Goal: Information Seeking & Learning: Learn about a topic

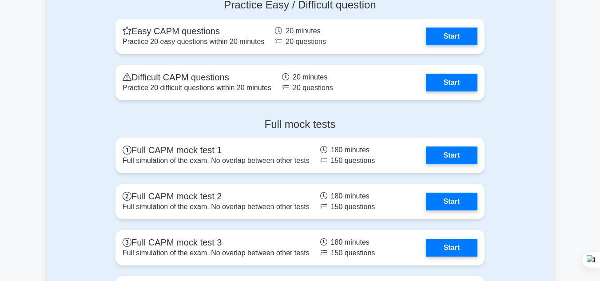
scroll to position [2788, 0]
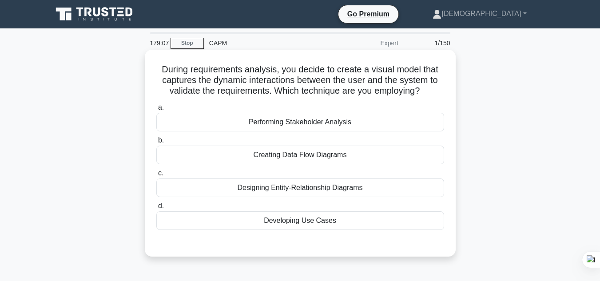
click at [328, 220] on div "Developing Use Cases" at bounding box center [300, 220] width 288 height 19
click at [156, 209] on input "d. Developing Use Cases" at bounding box center [156, 206] width 0 height 6
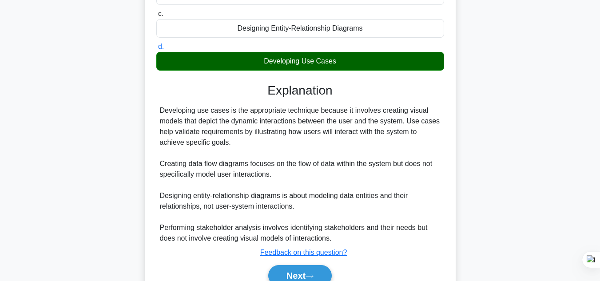
scroll to position [203, 0]
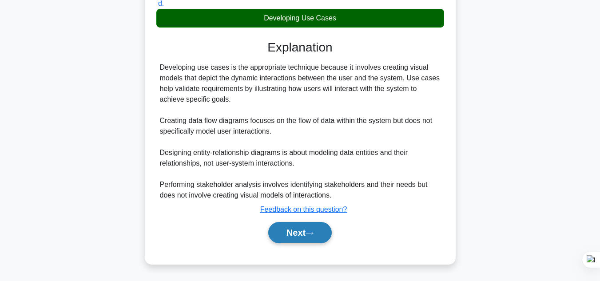
click at [295, 234] on button "Next" at bounding box center [299, 232] width 63 height 21
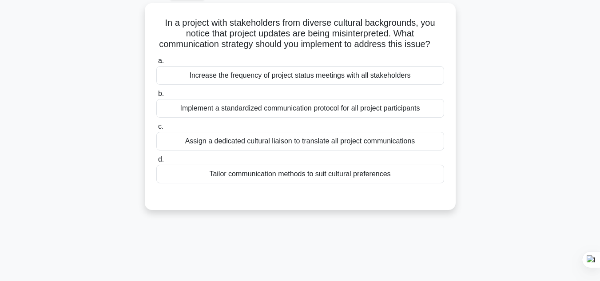
scroll to position [35, 0]
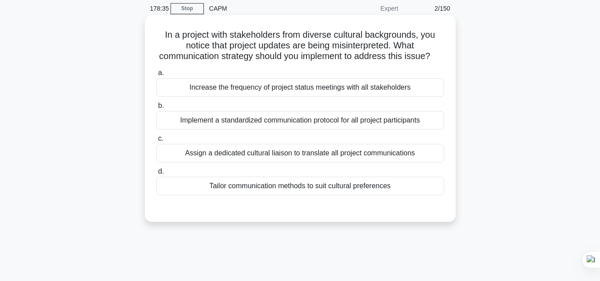
click at [256, 130] on div "Implement a standardized communication protocol for all project participants" at bounding box center [300, 120] width 288 height 19
click at [156, 109] on input "b. Implement a standardized communication protocol for all project participants" at bounding box center [156, 106] width 0 height 6
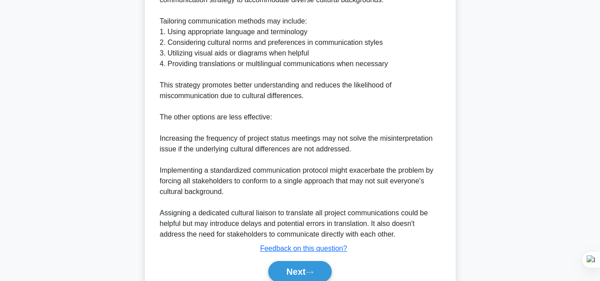
scroll to position [342, 0]
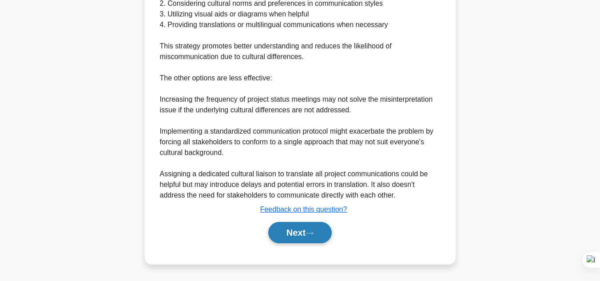
click at [299, 241] on button "Next" at bounding box center [299, 232] width 63 height 21
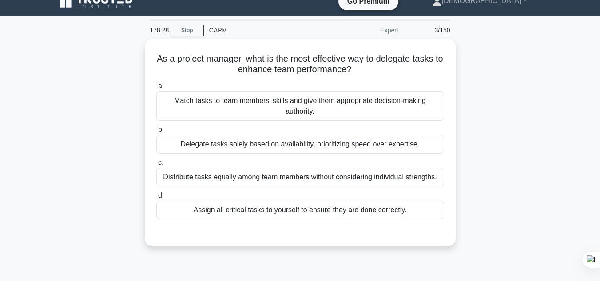
scroll to position [0, 0]
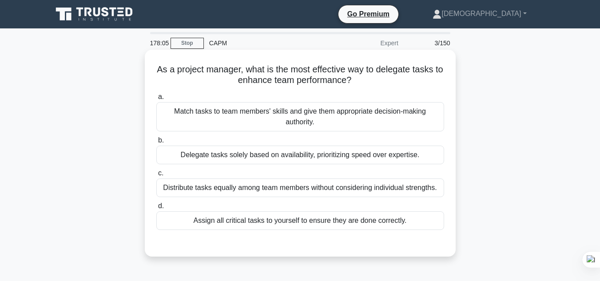
click at [324, 112] on div "Match tasks to team members' skills and give them appropriate decision-making a…" at bounding box center [300, 116] width 288 height 29
click at [156, 100] on input "a. Match tasks to team members' skills and give them appropriate decision-makin…" at bounding box center [156, 97] width 0 height 6
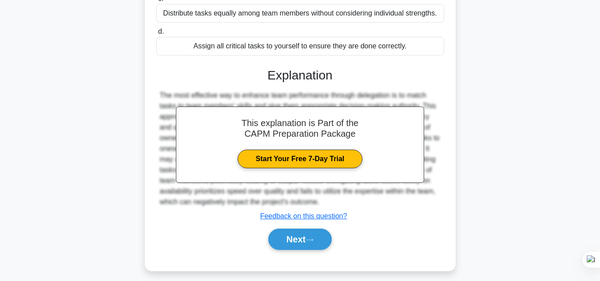
scroll to position [175, 0]
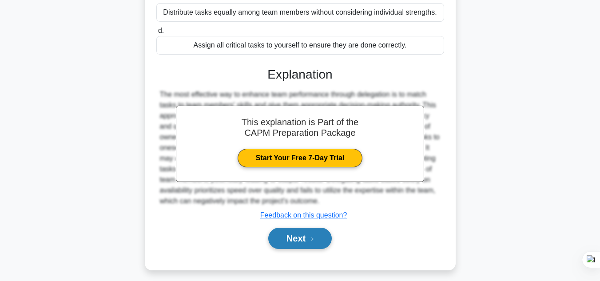
click at [304, 234] on button "Next" at bounding box center [299, 238] width 63 height 21
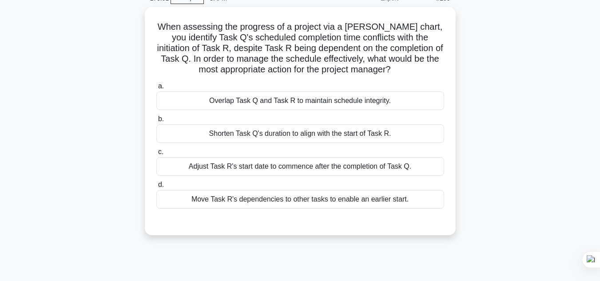
scroll to position [40, 0]
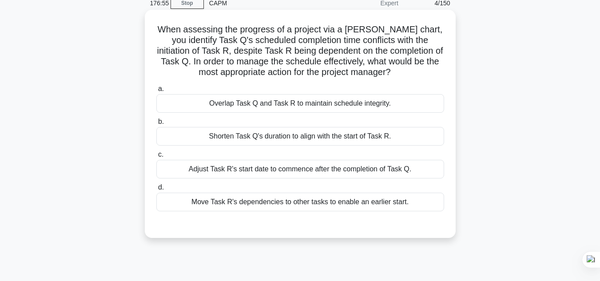
click at [296, 170] on div "Adjust Task R's start date to commence after the completion of Task Q." at bounding box center [300, 169] width 288 height 19
click at [156, 158] on input "c. Adjust Task R's start date to commence after the completion of Task Q." at bounding box center [156, 155] width 0 height 6
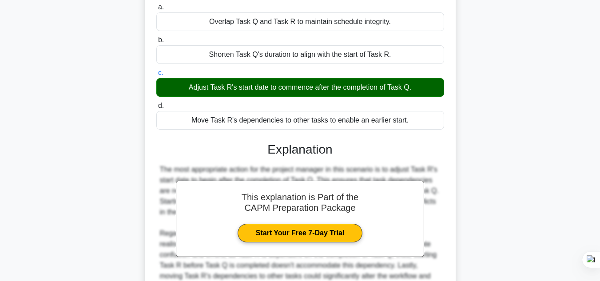
scroll to position [209, 0]
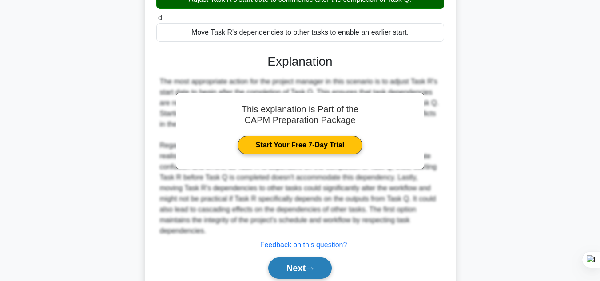
drag, startPoint x: 310, startPoint y: 261, endPoint x: 305, endPoint y: 261, distance: 4.9
click at [310, 261] on button "Next" at bounding box center [299, 267] width 63 height 21
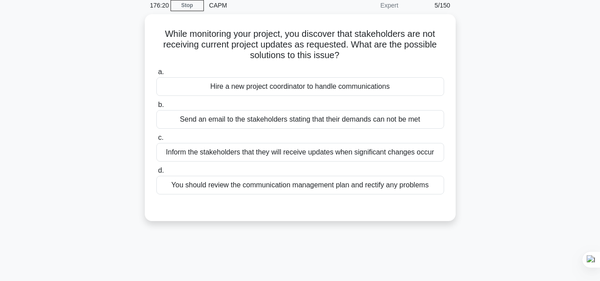
scroll to position [40, 0]
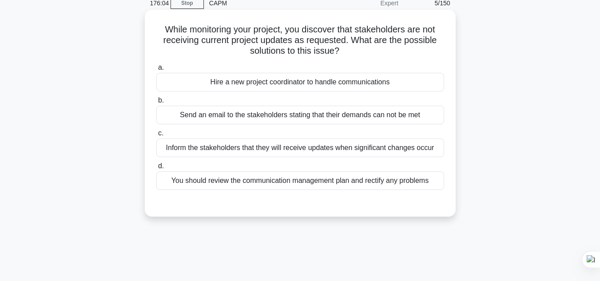
click at [351, 184] on div "You should review the communication management plan and rectify any problems" at bounding box center [300, 180] width 288 height 19
click at [156, 169] on input "d. You should review the communication management plan and rectify any problems" at bounding box center [156, 166] width 0 height 6
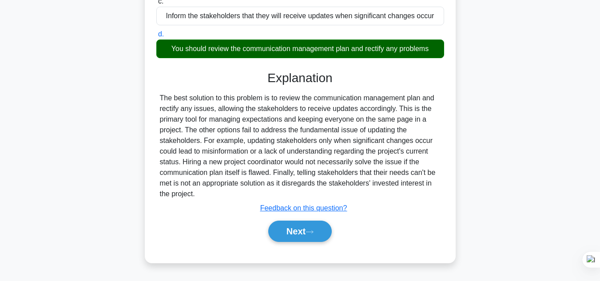
scroll to position [198, 0]
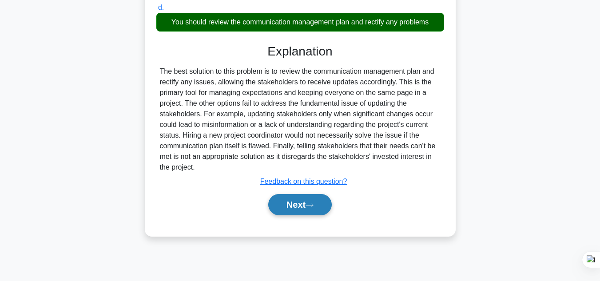
click at [293, 200] on button "Next" at bounding box center [299, 204] width 63 height 21
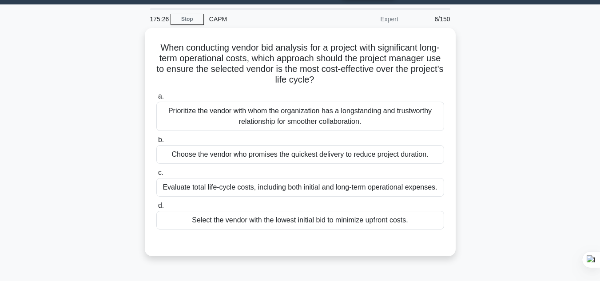
scroll to position [19, 0]
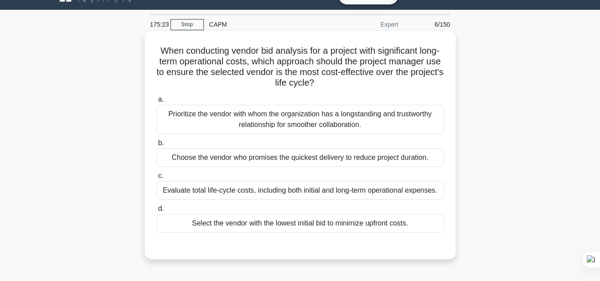
click at [364, 194] on div "Evaluate total life-cycle costs, including both initial and long-term operation…" at bounding box center [300, 190] width 288 height 19
click at [156, 179] on input "c. Evaluate total life-cycle costs, including both initial and long-term operat…" at bounding box center [156, 176] width 0 height 6
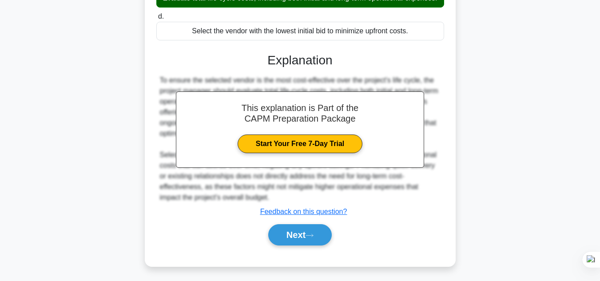
scroll to position [224, 0]
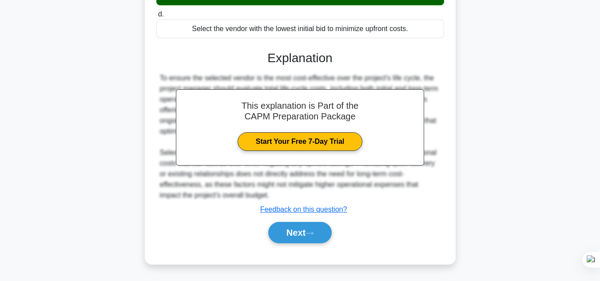
click at [304, 245] on div "Next" at bounding box center [300, 232] width 288 height 28
click at [304, 233] on button "Next" at bounding box center [299, 232] width 63 height 21
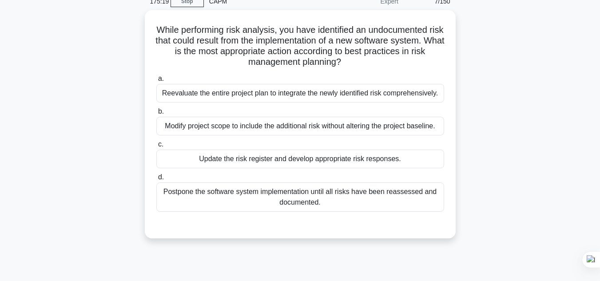
scroll to position [39, 0]
click at [312, 163] on div "Update the risk register and develop appropriate risk responses." at bounding box center [300, 159] width 288 height 19
click at [156, 148] on input "c. Update the risk register and develop appropriate risk responses." at bounding box center [156, 145] width 0 height 6
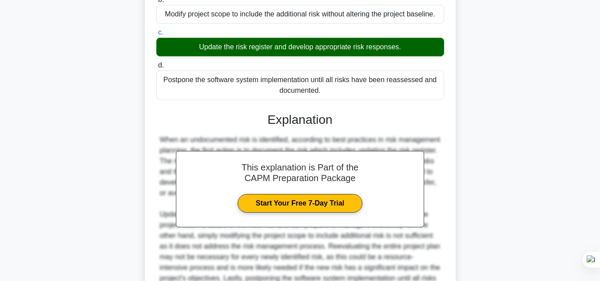
scroll to position [256, 0]
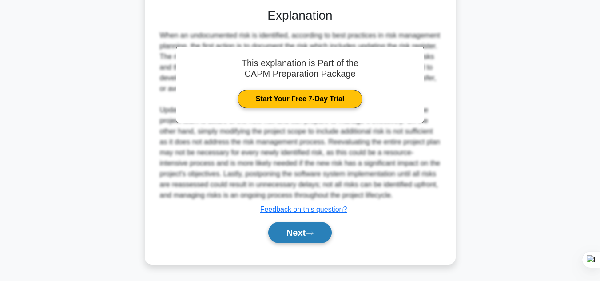
click at [290, 232] on button "Next" at bounding box center [299, 232] width 63 height 21
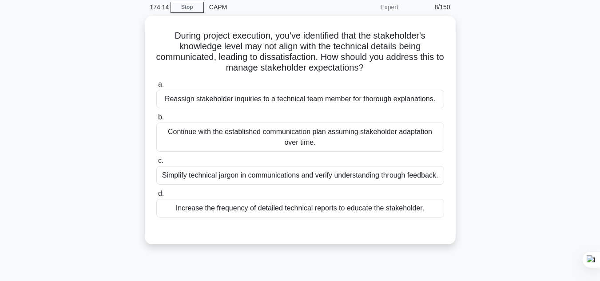
scroll to position [37, 0]
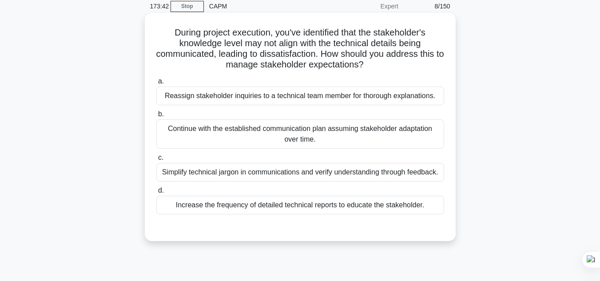
click at [420, 168] on div "Simplify technical jargon in communications and verify understanding through fe…" at bounding box center [300, 172] width 288 height 19
click at [156, 161] on input "c. Simplify technical jargon in communications and verify understanding through…" at bounding box center [156, 158] width 0 height 6
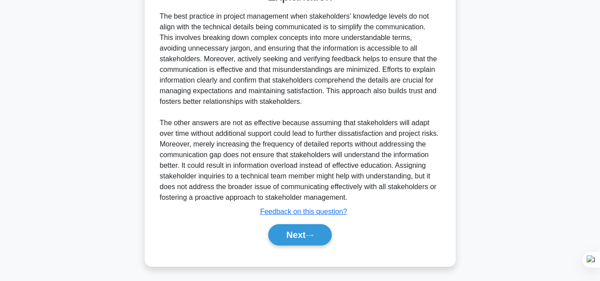
scroll to position [288, 0]
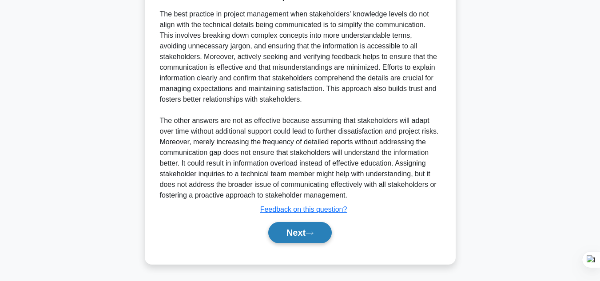
click at [296, 235] on button "Next" at bounding box center [299, 232] width 63 height 21
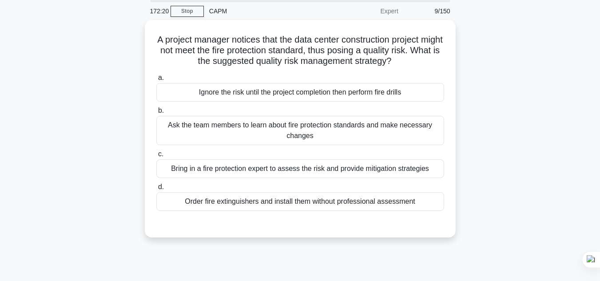
scroll to position [22, 0]
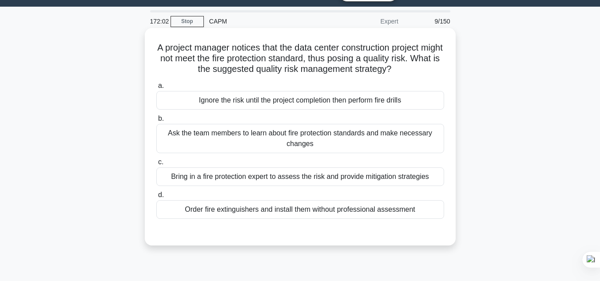
click at [283, 179] on div "Bring in a fire protection expert to assess the risk and provide mitigation str…" at bounding box center [300, 176] width 288 height 19
click at [156, 165] on input "c. Bring in a fire protection expert to assess the risk and provide mitigation …" at bounding box center [156, 162] width 0 height 6
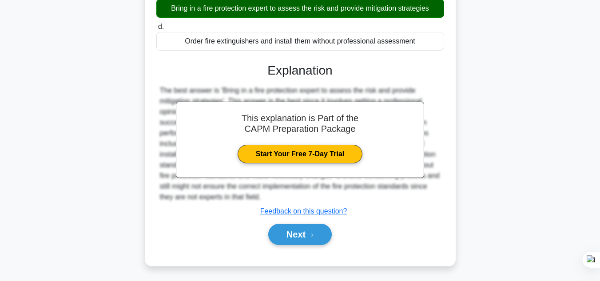
scroll to position [198, 0]
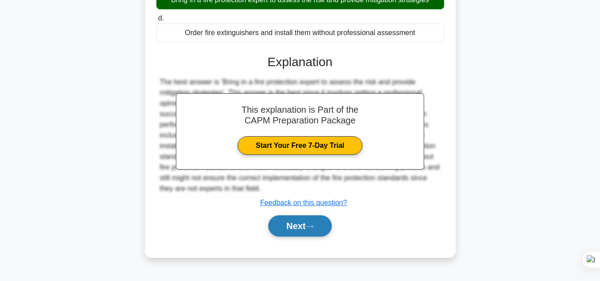
click at [294, 225] on button "Next" at bounding box center [299, 225] width 63 height 21
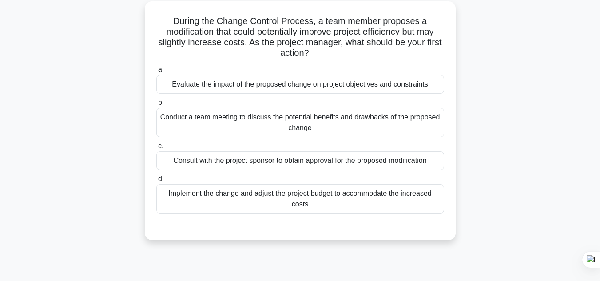
scroll to position [36, 0]
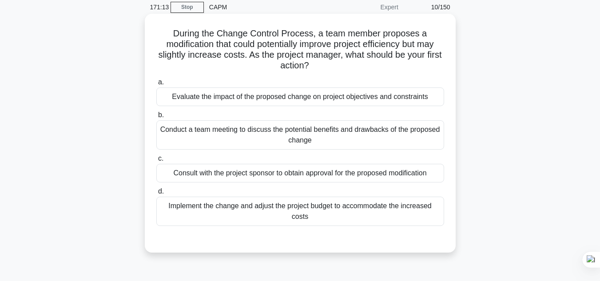
click at [235, 98] on div "Evaluate the impact of the proposed change on project objectives and constraints" at bounding box center [300, 96] width 288 height 19
click at [272, 99] on div "Evaluate the impact of the proposed change on project objectives and constraints" at bounding box center [300, 96] width 288 height 19
click at [156, 85] on input "a. Evaluate the impact of the proposed change on project objectives and constra…" at bounding box center [156, 82] width 0 height 6
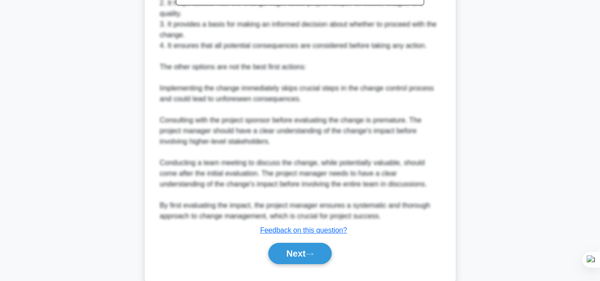
scroll to position [405, 0]
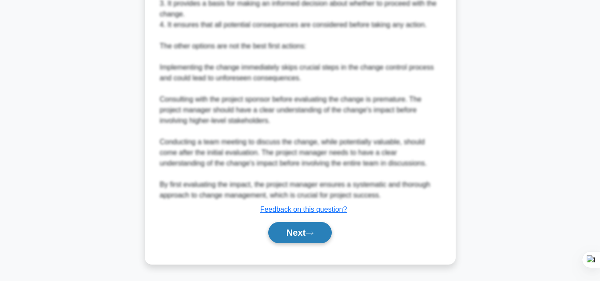
click at [280, 231] on button "Next" at bounding box center [299, 232] width 63 height 21
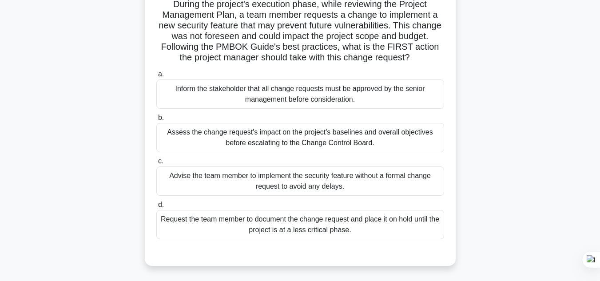
scroll to position [70, 0]
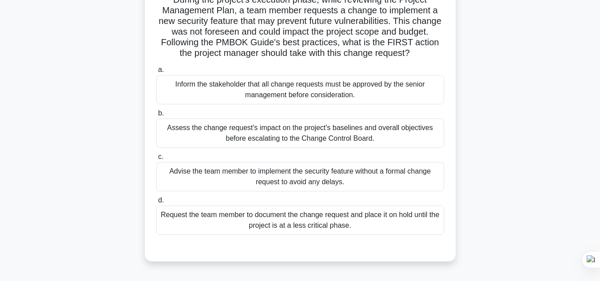
click at [300, 137] on div "Assess the change request's impact on the project's baselines and overall objec…" at bounding box center [300, 133] width 288 height 29
click at [156, 116] on input "b. Assess the change request's impact on the project's baselines and overall ob…" at bounding box center [156, 114] width 0 height 6
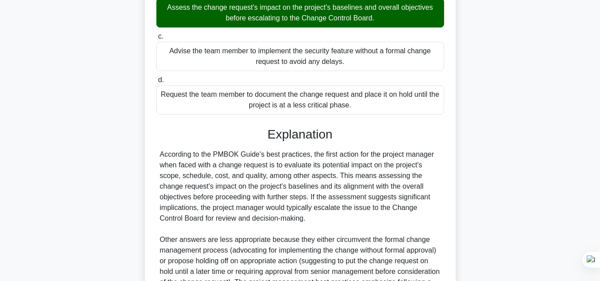
scroll to position [299, 0]
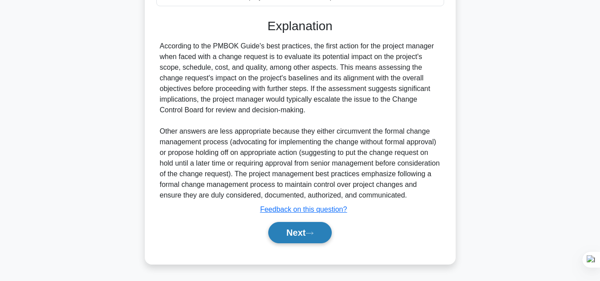
click at [292, 242] on button "Next" at bounding box center [299, 232] width 63 height 21
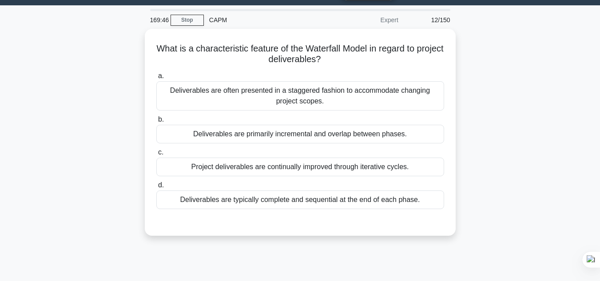
scroll to position [18, 0]
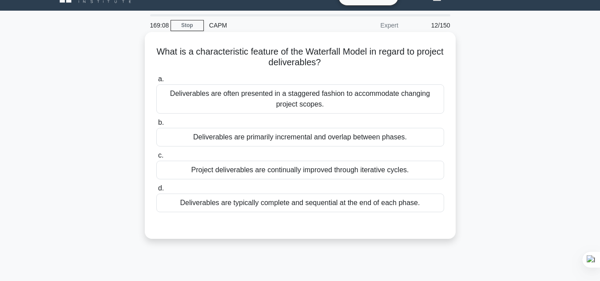
click at [298, 137] on div "Deliverables are primarily incremental and overlap between phases." at bounding box center [300, 137] width 288 height 19
click at [156, 126] on input "b. Deliverables are primarily incremental and overlap between phases." at bounding box center [156, 123] width 0 height 6
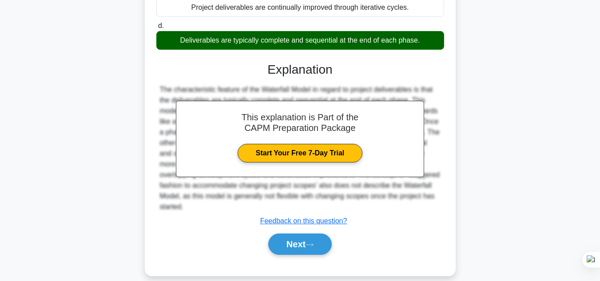
scroll to position [198, 0]
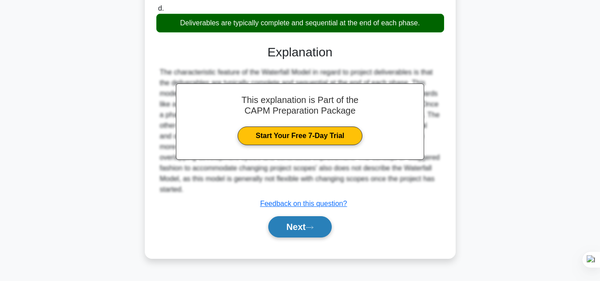
click at [309, 225] on button "Next" at bounding box center [299, 226] width 63 height 21
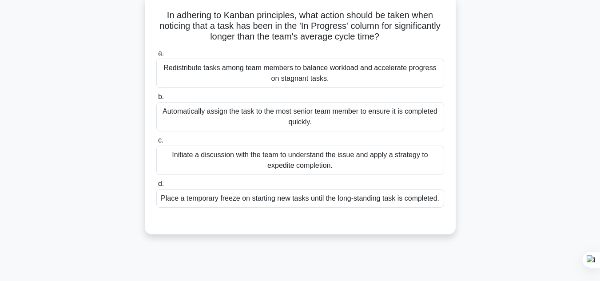
scroll to position [51, 0]
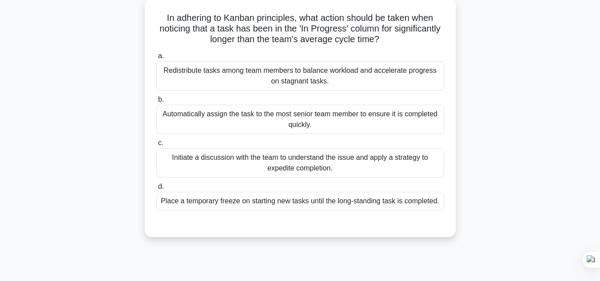
click at [406, 164] on div "Initiate a discussion with the team to understand the issue and apply a strateg…" at bounding box center [300, 162] width 288 height 29
click at [156, 146] on input "c. Initiate a discussion with the team to understand the issue and apply a stra…" at bounding box center [156, 143] width 0 height 6
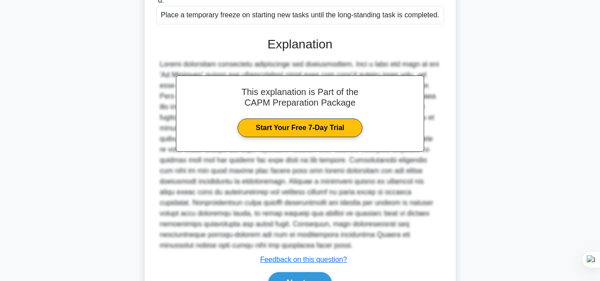
scroll to position [238, 0]
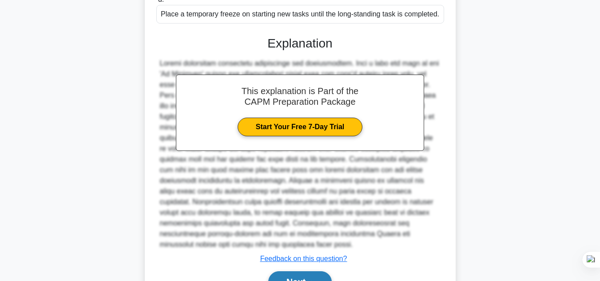
click at [322, 274] on button "Next" at bounding box center [299, 281] width 63 height 21
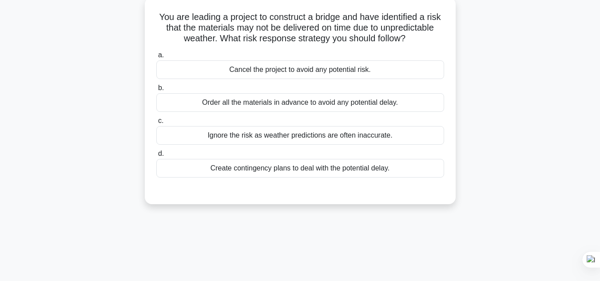
scroll to position [44, 0]
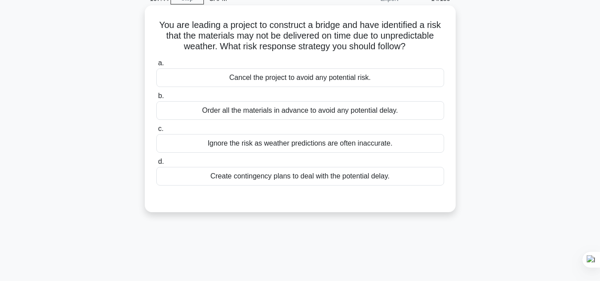
click at [340, 186] on div "Create contingency plans to deal with the potential delay." at bounding box center [300, 176] width 288 height 19
click at [156, 165] on input "d. Create contingency plans to deal with the potential delay." at bounding box center [156, 162] width 0 height 6
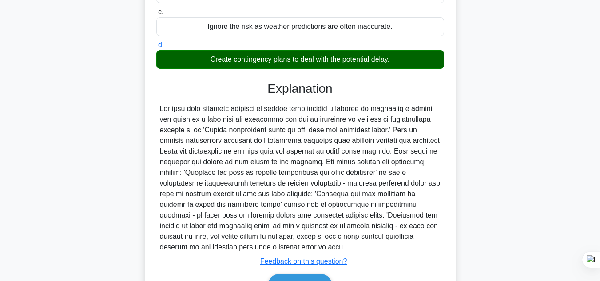
scroll to position [213, 0]
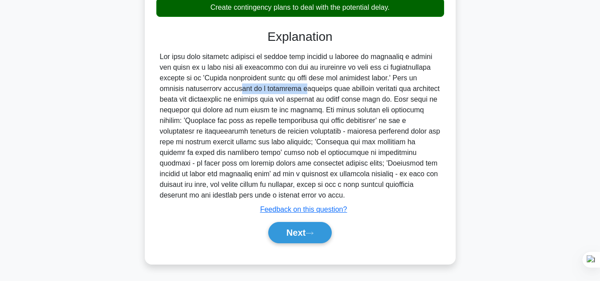
drag, startPoint x: 228, startPoint y: 102, endPoint x: 158, endPoint y: 99, distance: 70.2
click at [158, 99] on div at bounding box center [300, 125] width 288 height 149
copy div "contingency planning"
click at [315, 237] on button "Next" at bounding box center [299, 232] width 63 height 21
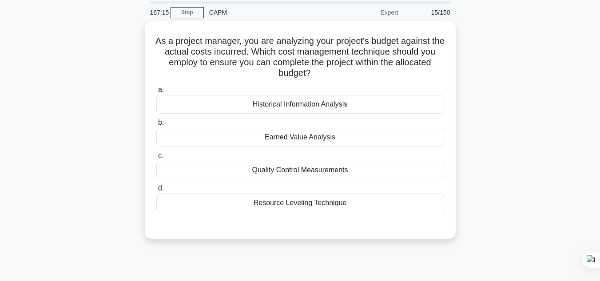
scroll to position [20, 0]
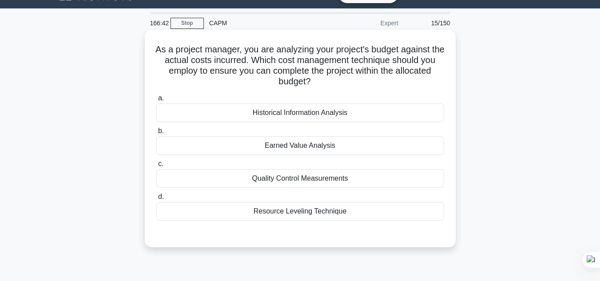
click at [326, 144] on div "Earned Value Analysis" at bounding box center [300, 145] width 288 height 19
click at [156, 134] on input "b. Earned Value Analysis" at bounding box center [156, 131] width 0 height 6
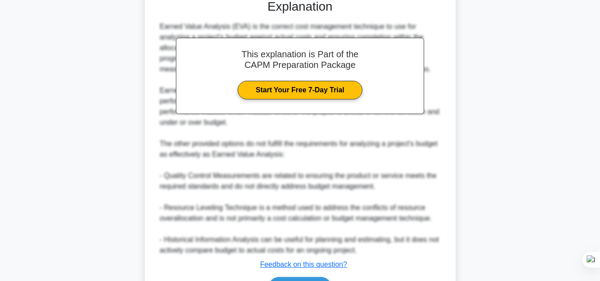
scroll to position [309, 0]
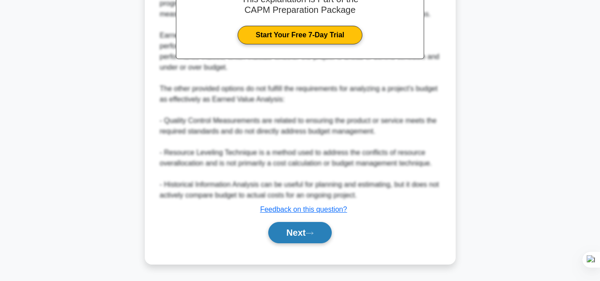
drag, startPoint x: 312, startPoint y: 238, endPoint x: 318, endPoint y: 241, distance: 6.2
click at [313, 239] on button "Next" at bounding box center [299, 232] width 63 height 21
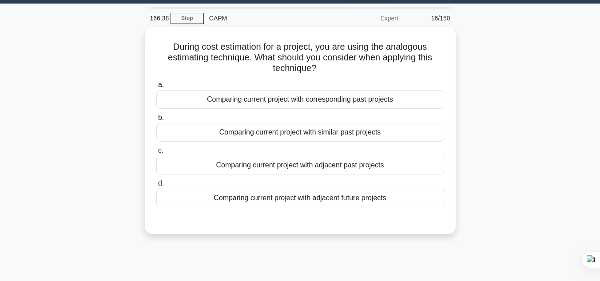
scroll to position [0, 0]
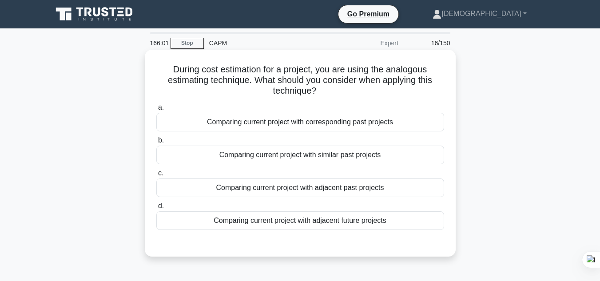
click at [346, 159] on div "Comparing current project with similar past projects" at bounding box center [300, 155] width 288 height 19
click at [156, 143] on input "b. Comparing current project with similar past projects" at bounding box center [156, 141] width 0 height 6
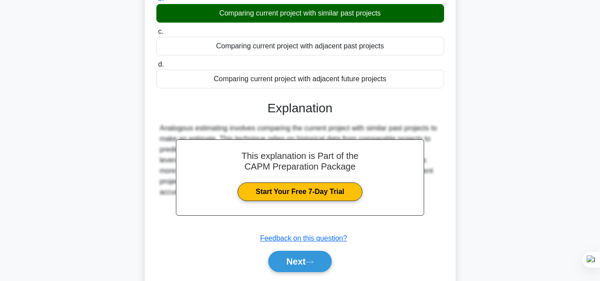
scroll to position [198, 0]
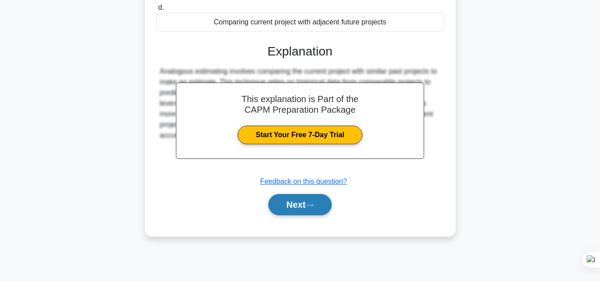
click at [290, 200] on button "Next" at bounding box center [299, 204] width 63 height 21
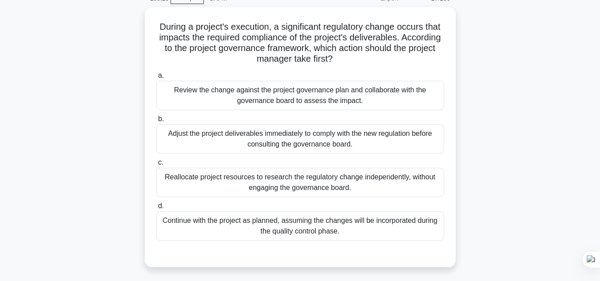
scroll to position [48, 0]
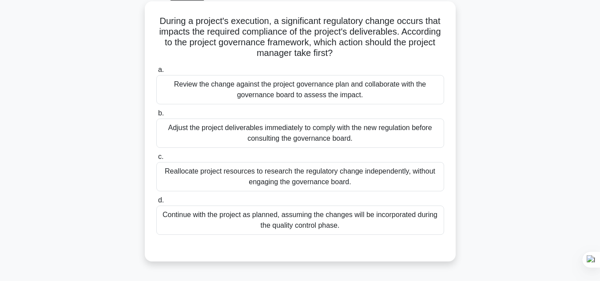
click at [289, 95] on div "Review the change against the project governance plan and collaborate with the …" at bounding box center [300, 89] width 288 height 29
click at [156, 73] on input "a. Review the change against the project governance plan and collaborate with t…" at bounding box center [156, 70] width 0 height 6
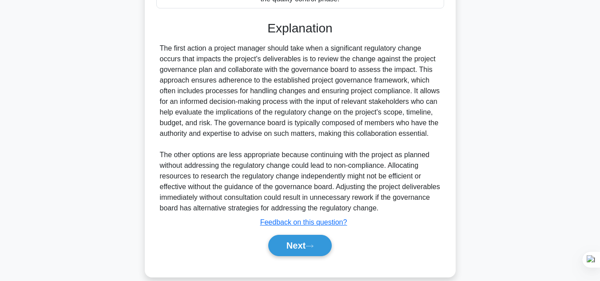
scroll to position [288, 0]
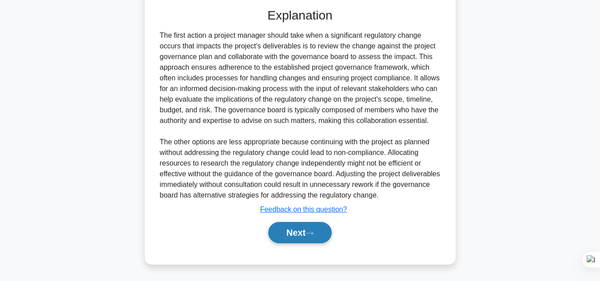
click at [307, 230] on button "Next" at bounding box center [299, 232] width 63 height 21
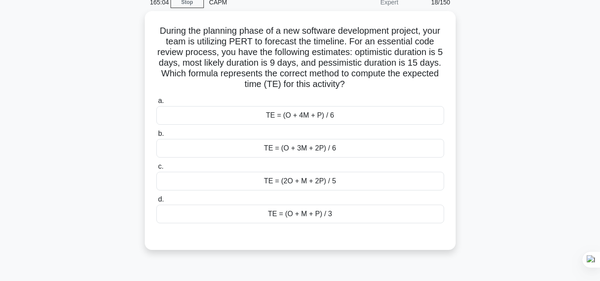
scroll to position [23, 0]
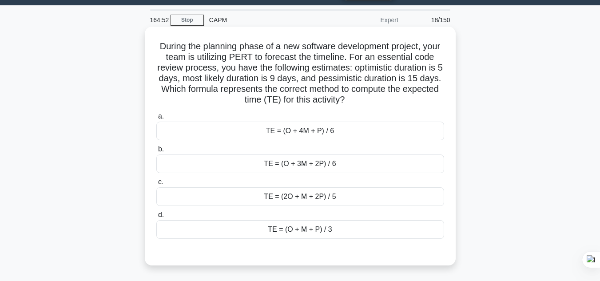
click at [345, 138] on div "TE = (O + 4M + P) / 6" at bounding box center [300, 131] width 288 height 19
click at [156, 119] on input "a. TE = (O + 4M + P) / 6" at bounding box center [156, 117] width 0 height 6
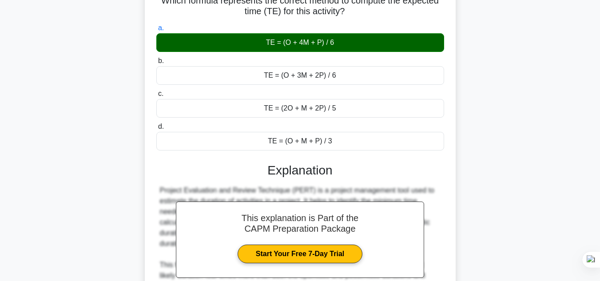
scroll to position [224, 0]
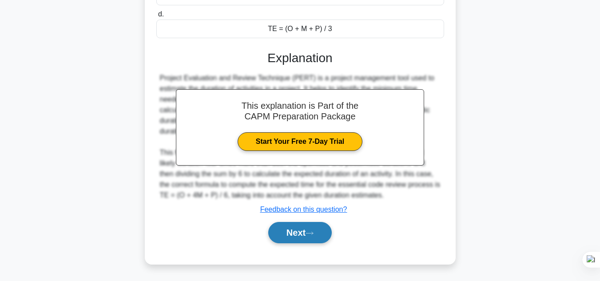
click at [330, 233] on button "Next" at bounding box center [299, 232] width 63 height 21
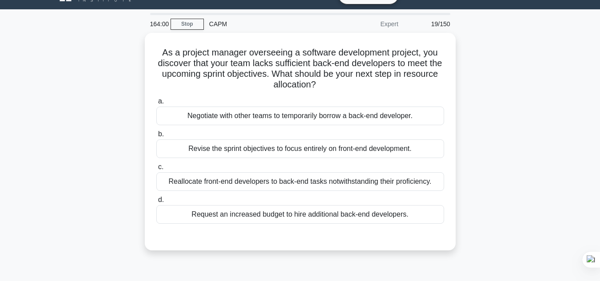
scroll to position [12, 0]
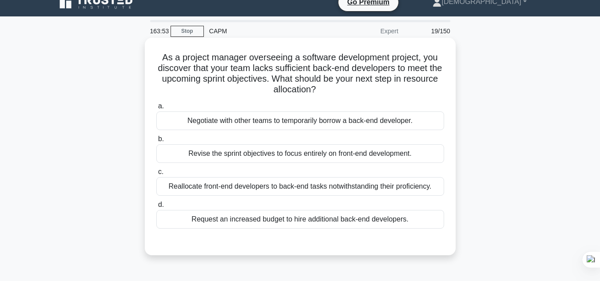
click at [341, 158] on div "Revise the sprint objectives to focus entirely on front-end development." at bounding box center [300, 153] width 288 height 19
click at [156, 142] on input "b. Revise the sprint objectives to focus entirely on front-end development." at bounding box center [156, 139] width 0 height 6
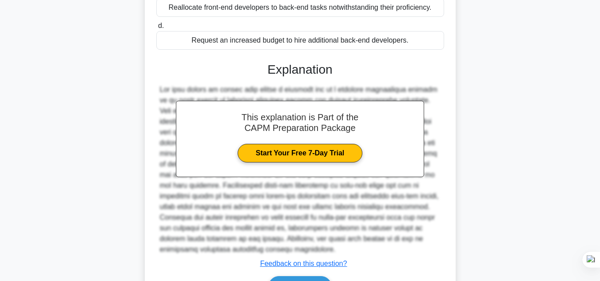
scroll to position [246, 0]
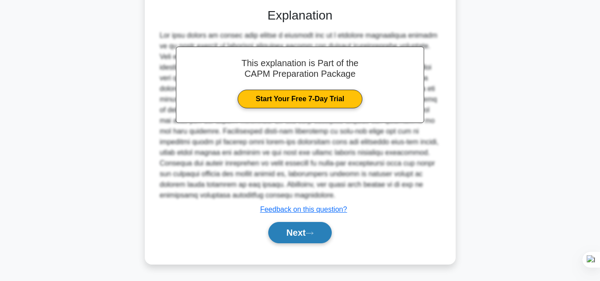
click at [300, 235] on button "Next" at bounding box center [299, 232] width 63 height 21
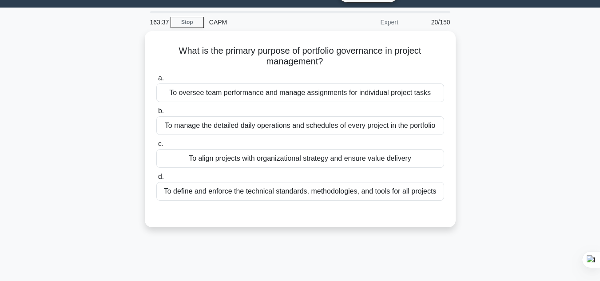
scroll to position [23, 0]
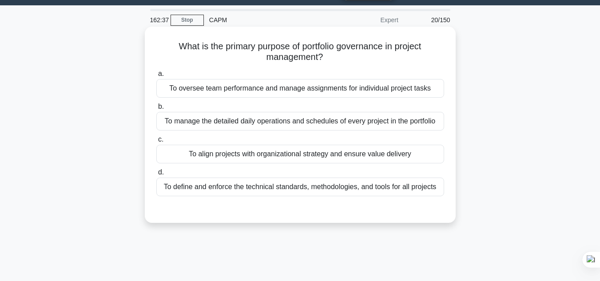
click at [394, 120] on div "To manage the detailed daily operations and schedules of every project in the p…" at bounding box center [300, 121] width 288 height 19
click at [156, 110] on input "b. To manage the detailed daily operations and schedules of every project in th…" at bounding box center [156, 107] width 0 height 6
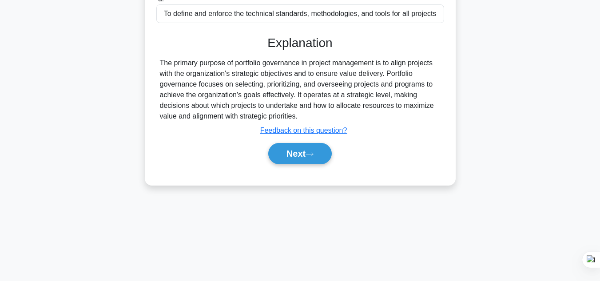
scroll to position [198, 0]
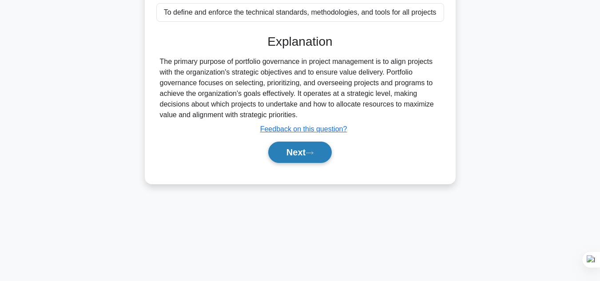
click at [313, 156] on button "Next" at bounding box center [299, 152] width 63 height 21
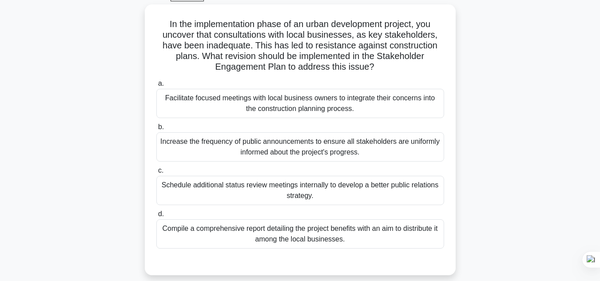
scroll to position [44, 0]
click at [369, 102] on div "Facilitate focused meetings with local business owners to integrate their conce…" at bounding box center [300, 104] width 288 height 29
click at [156, 87] on input "a. Facilitate focused meetings with local business owners to integrate their co…" at bounding box center [156, 85] width 0 height 6
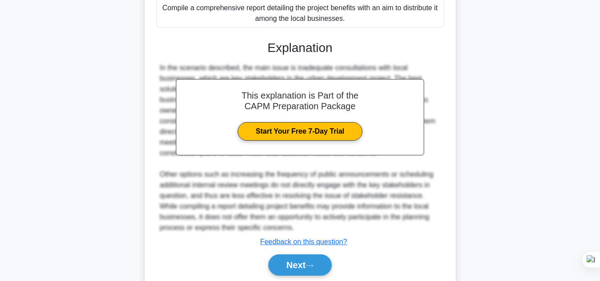
scroll to position [271, 0]
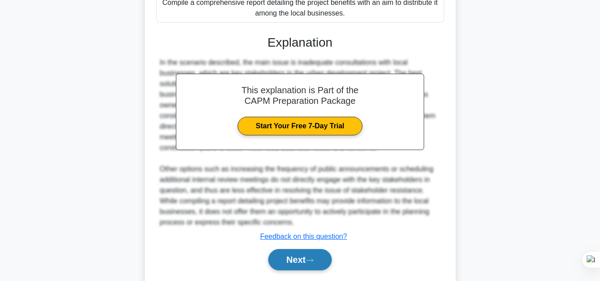
click at [313, 264] on button "Next" at bounding box center [299, 259] width 63 height 21
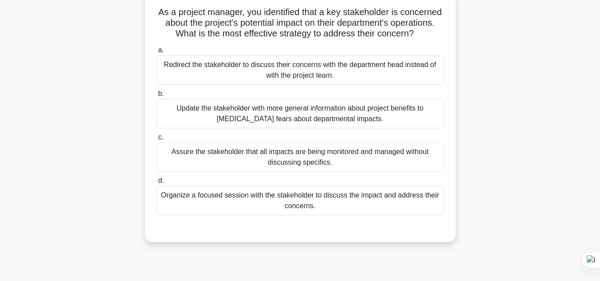
scroll to position [54, 0]
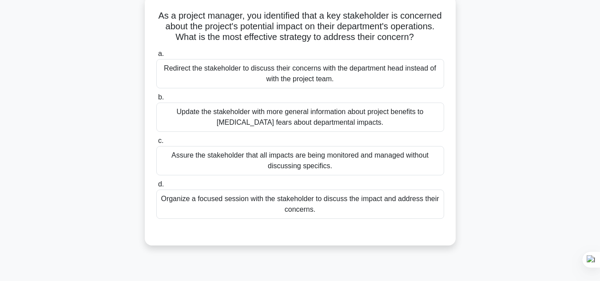
click at [375, 219] on div "Organize a focused session with the stakeholder to discuss the impact and addre…" at bounding box center [300, 204] width 288 height 29
click at [156, 187] on input "d. Organize a focused session with the stakeholder to discuss the impact and ad…" at bounding box center [156, 185] width 0 height 6
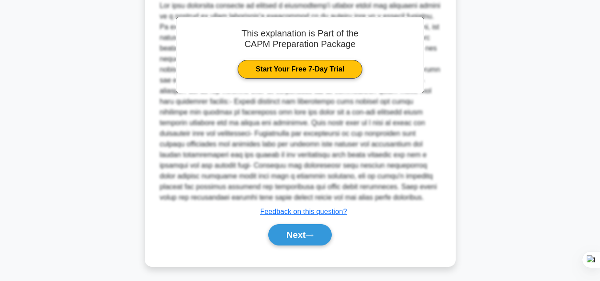
scroll to position [320, 0]
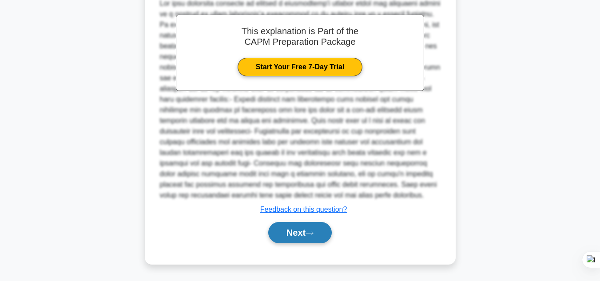
click at [294, 233] on button "Next" at bounding box center [299, 232] width 63 height 21
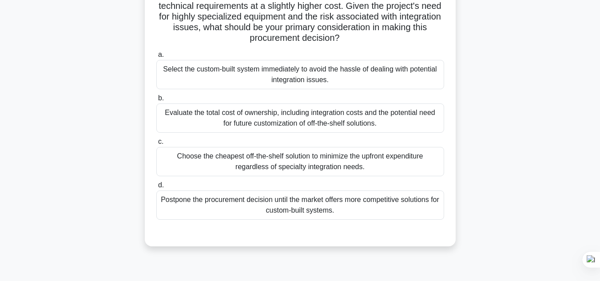
scroll to position [96, 0]
click at [282, 119] on div "Evaluate the total cost of ownership, including integration costs and the poten…" at bounding box center [300, 117] width 288 height 29
click at [156, 101] on input "b. Evaluate the total cost of ownership, including integration costs and the po…" at bounding box center [156, 98] width 0 height 6
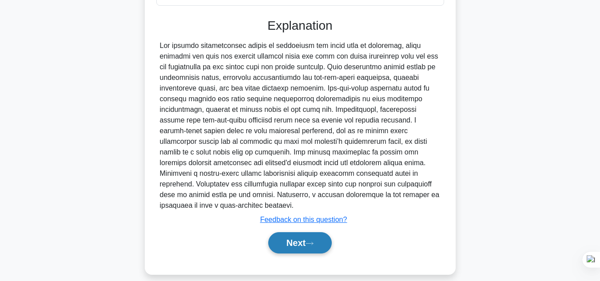
click at [295, 232] on button "Next" at bounding box center [299, 242] width 63 height 21
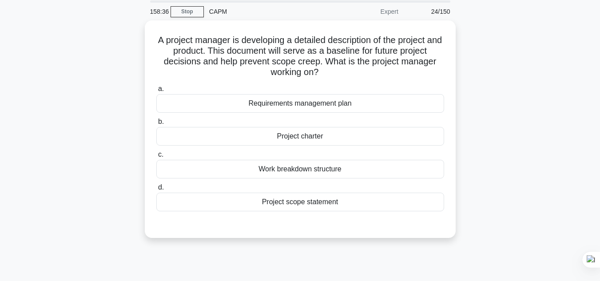
scroll to position [31, 0]
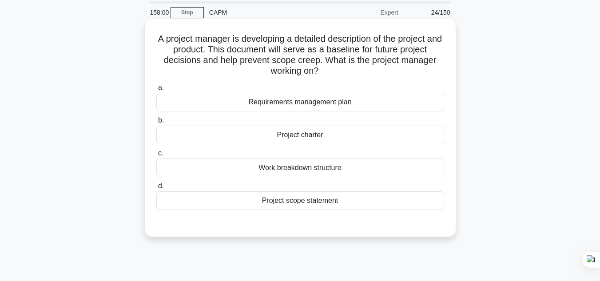
click at [281, 202] on div "Project scope statement" at bounding box center [300, 200] width 288 height 19
click at [156, 189] on input "d. Project scope statement" at bounding box center [156, 186] width 0 height 6
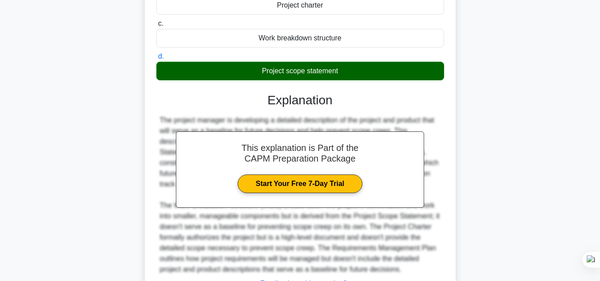
scroll to position [235, 0]
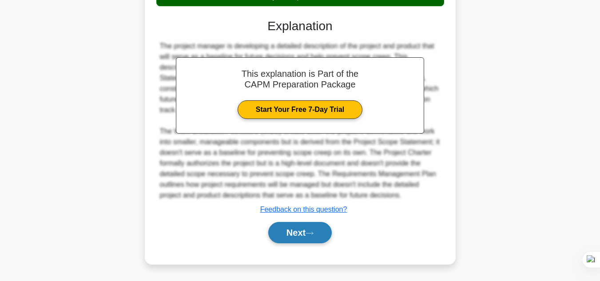
click at [306, 228] on button "Next" at bounding box center [299, 232] width 63 height 21
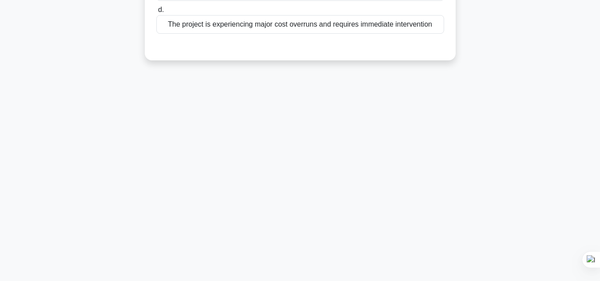
scroll to position [0, 0]
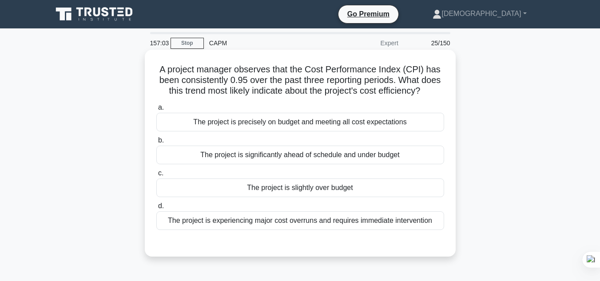
click at [326, 191] on div "The project is slightly over budget" at bounding box center [300, 187] width 288 height 19
click at [156, 176] on input "c. The project is slightly over budget" at bounding box center [156, 173] width 0 height 6
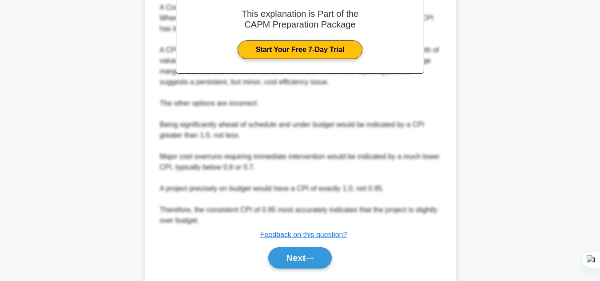
scroll to position [292, 0]
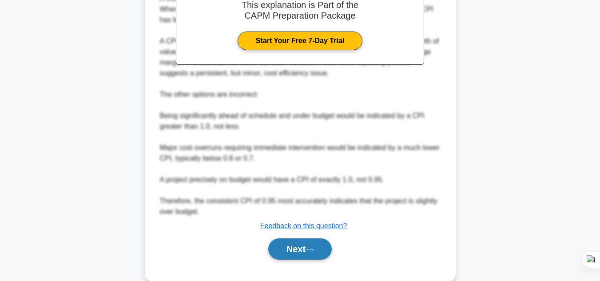
click at [324, 249] on button "Next" at bounding box center [299, 248] width 63 height 21
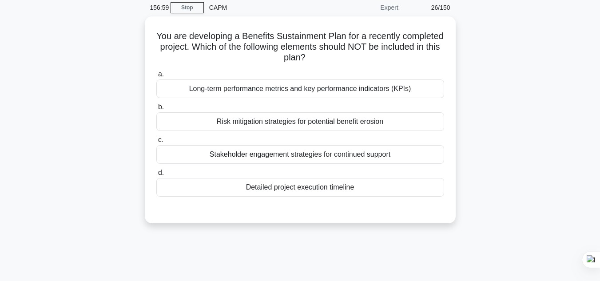
scroll to position [25, 0]
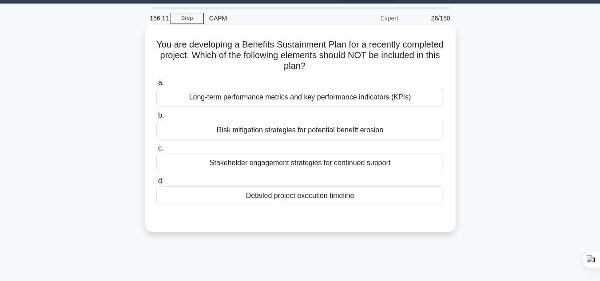
click at [328, 169] on div "Stakeholder engagement strategies for continued support" at bounding box center [300, 163] width 288 height 19
click at [156, 151] on input "c. Stakeholder engagement strategies for continued support" at bounding box center [156, 149] width 0 height 6
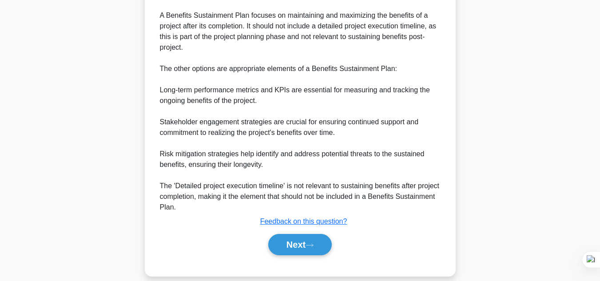
scroll to position [289, 0]
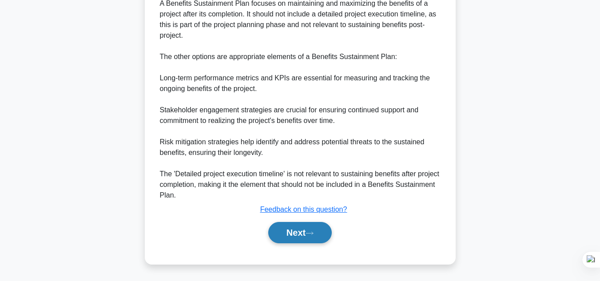
click at [294, 234] on button "Next" at bounding box center [299, 232] width 63 height 21
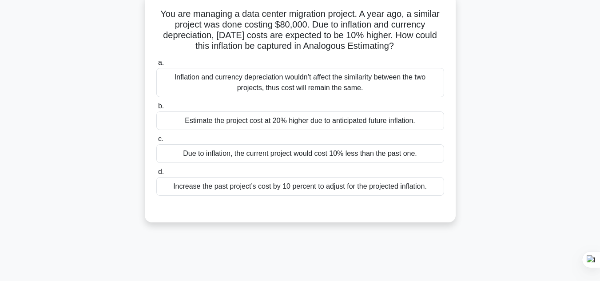
scroll to position [64, 0]
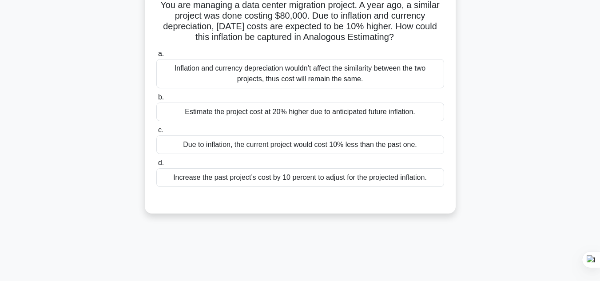
click at [279, 181] on div "Increase the past project’s cost by 10 percent to adjust for the projected infl…" at bounding box center [300, 177] width 288 height 19
click at [156, 166] on input "d. Increase the past project’s cost by 10 percent to adjust for the projected i…" at bounding box center [156, 163] width 0 height 6
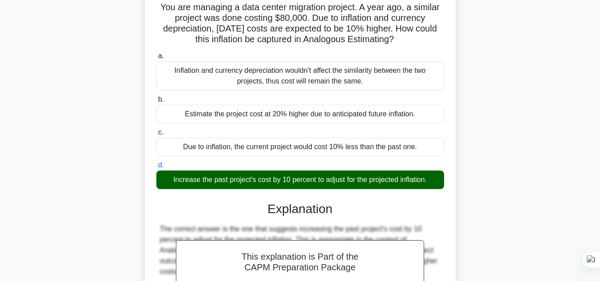
scroll to position [224, 0]
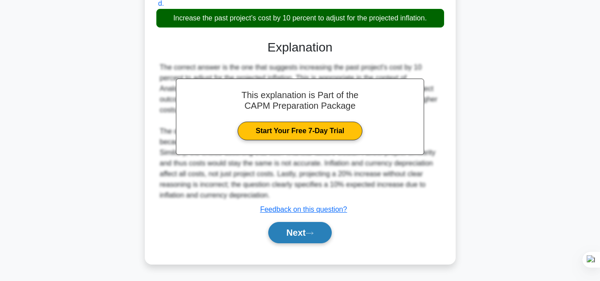
click at [299, 223] on button "Next" at bounding box center [299, 232] width 63 height 21
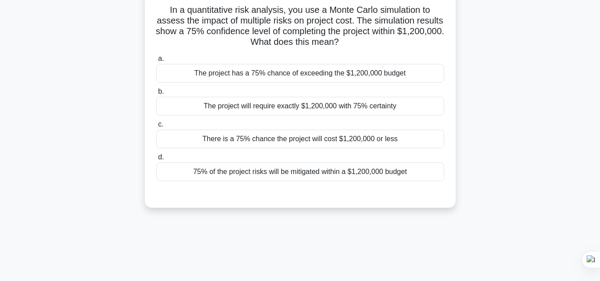
scroll to position [39, 0]
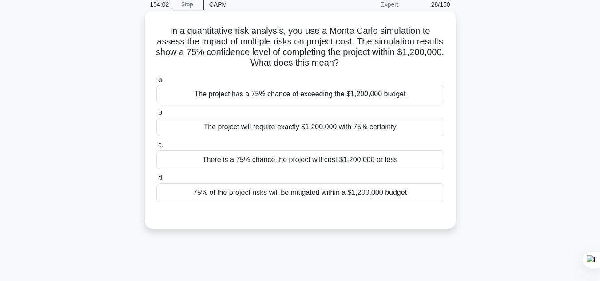
click at [308, 160] on div "There is a 75% chance the project will cost $1,200,000 or less" at bounding box center [300, 159] width 288 height 19
click at [156, 148] on input "c. There is a 75% chance the project will cost $1,200,000 or less" at bounding box center [156, 145] width 0 height 6
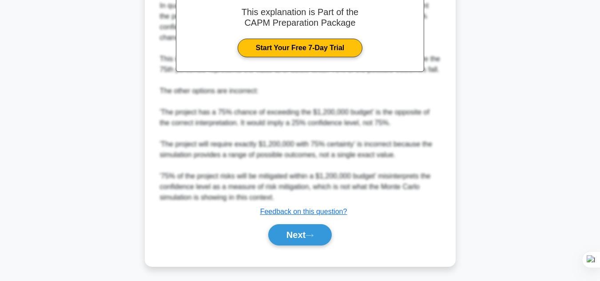
scroll to position [309, 0]
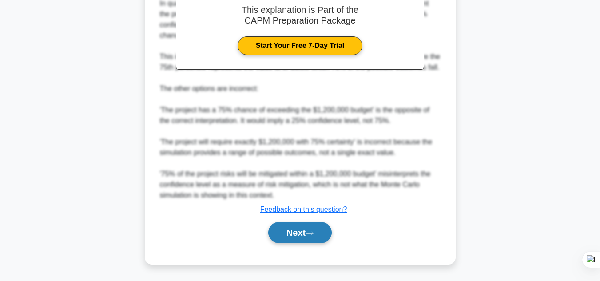
click at [305, 235] on button "Next" at bounding box center [299, 232] width 63 height 21
click at [303, 234] on button "Next" at bounding box center [299, 232] width 63 height 21
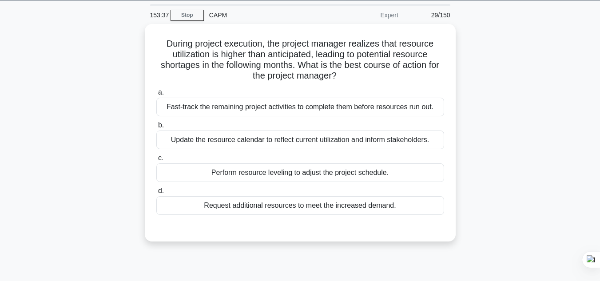
scroll to position [29, 0]
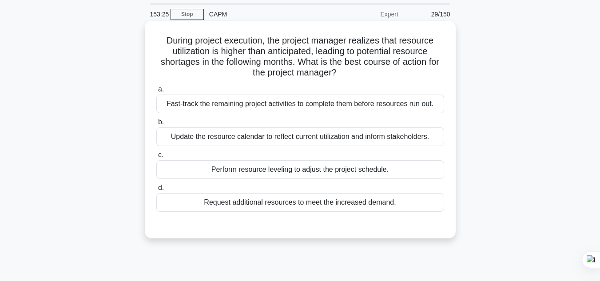
click at [369, 172] on div "Perform resource leveling to adjust the project schedule." at bounding box center [300, 169] width 288 height 19
click at [156, 158] on input "c. Perform resource leveling to adjust the project schedule." at bounding box center [156, 155] width 0 height 6
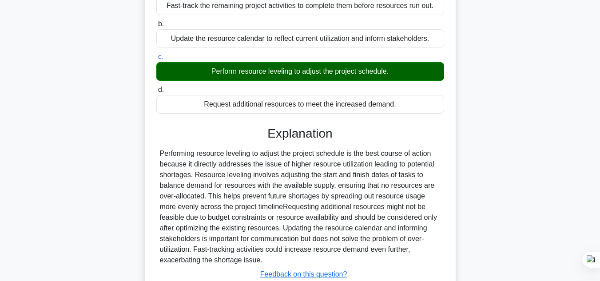
scroll to position [198, 0]
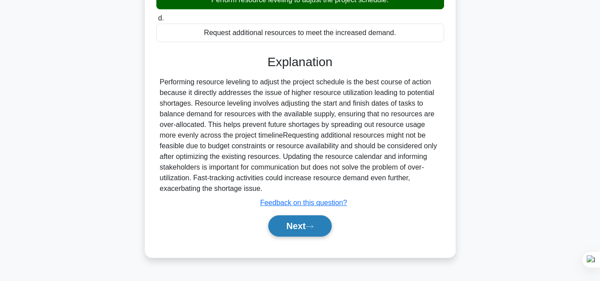
click at [313, 227] on icon at bounding box center [309, 226] width 7 height 3
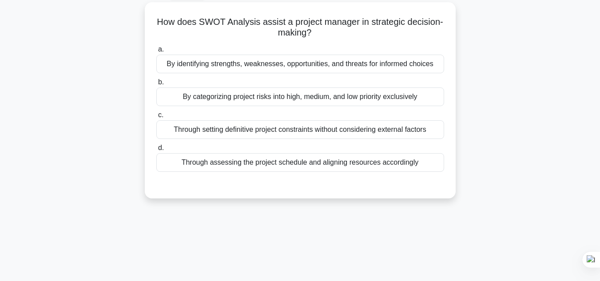
scroll to position [38, 0]
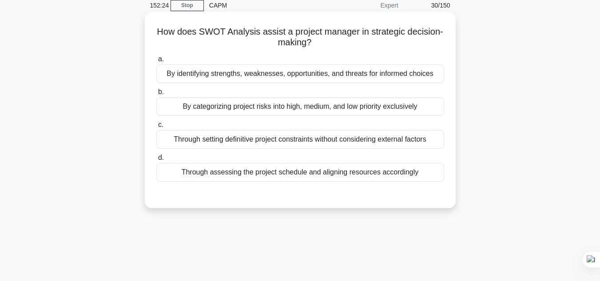
click at [357, 113] on div "By categorizing project risks into high, medium, and low priority exclusively" at bounding box center [300, 106] width 288 height 19
click at [156, 95] on input "b. By categorizing project risks into high, medium, and low priority exclusively" at bounding box center [156, 92] width 0 height 6
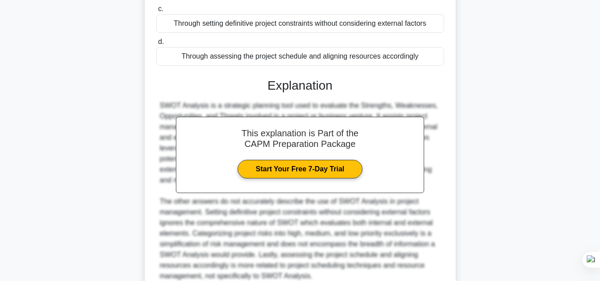
scroll to position [236, 0]
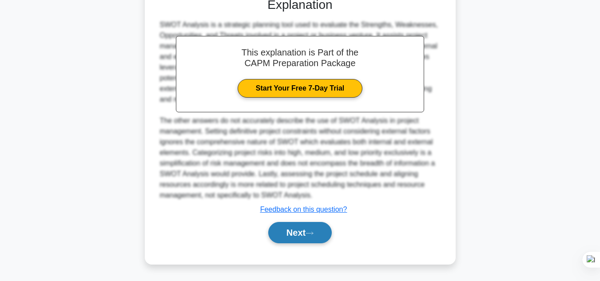
click at [324, 236] on button "Next" at bounding box center [299, 232] width 63 height 21
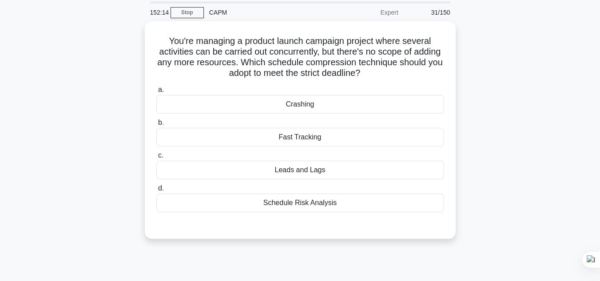
scroll to position [29, 0]
click at [328, 140] on div "Fast Tracking" at bounding box center [300, 136] width 288 height 19
click at [156, 125] on input "b. Fast Tracking" at bounding box center [156, 122] width 0 height 6
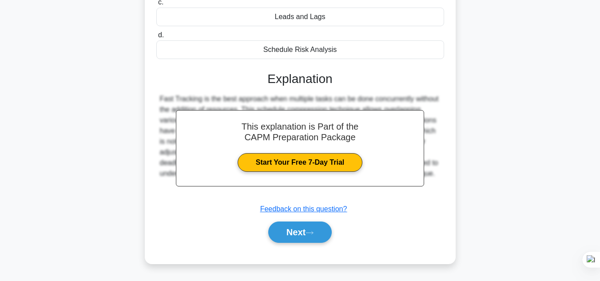
scroll to position [198, 0]
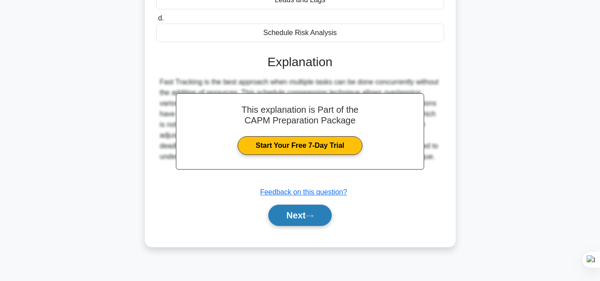
click at [286, 214] on button "Next" at bounding box center [299, 215] width 63 height 21
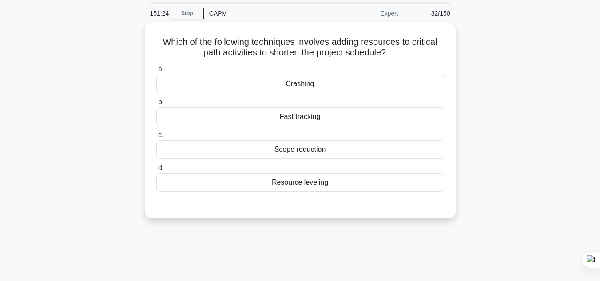
scroll to position [19, 0]
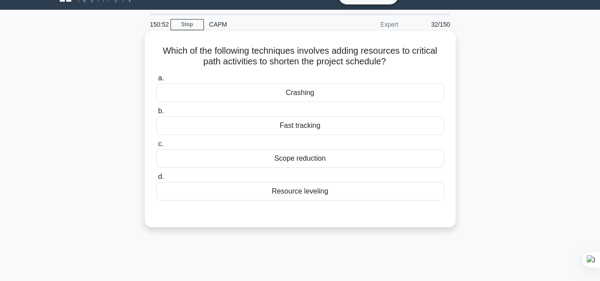
click at [318, 93] on div "Crashing" at bounding box center [300, 92] width 288 height 19
click at [156, 81] on input "a. Crashing" at bounding box center [156, 78] width 0 height 6
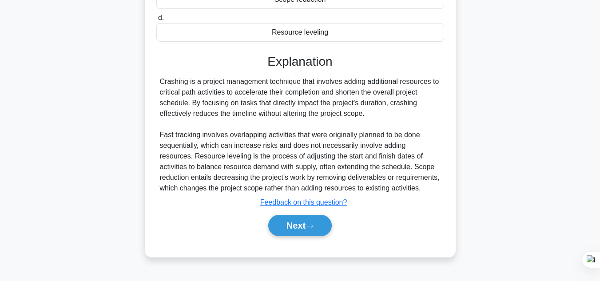
scroll to position [182, 0]
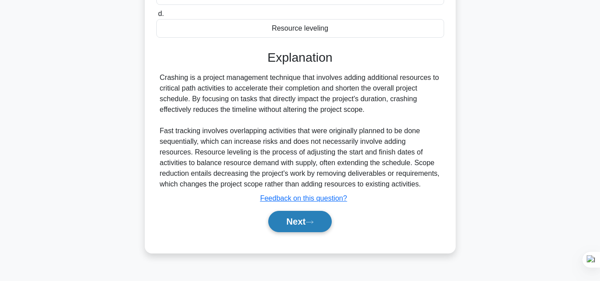
click at [300, 221] on button "Next" at bounding box center [299, 221] width 63 height 21
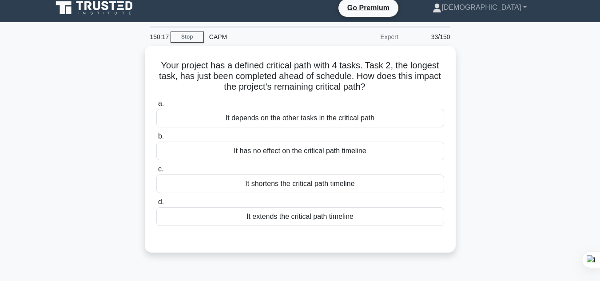
scroll to position [8, 0]
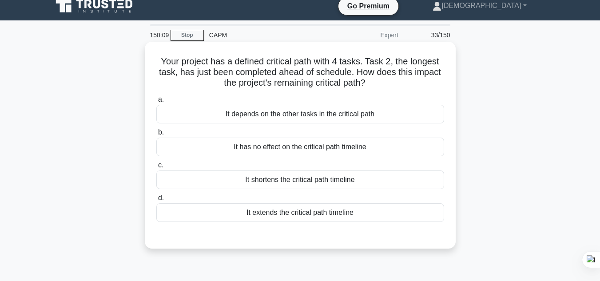
click at [297, 179] on div "It shortens the critical path timeline" at bounding box center [300, 179] width 288 height 19
click at [156, 168] on input "c. It shortens the critical path timeline" at bounding box center [156, 165] width 0 height 6
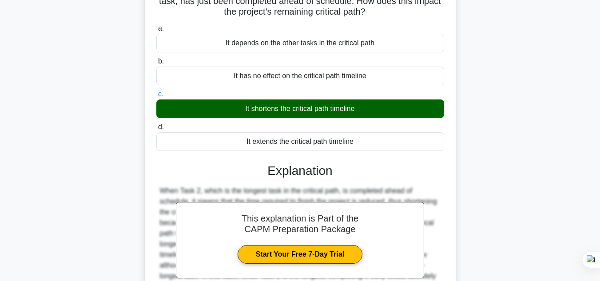
scroll to position [198, 0]
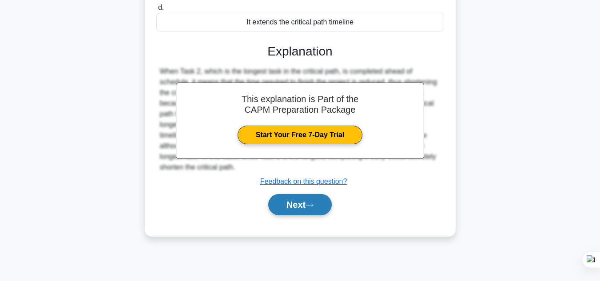
click at [285, 202] on button "Next" at bounding box center [299, 204] width 63 height 21
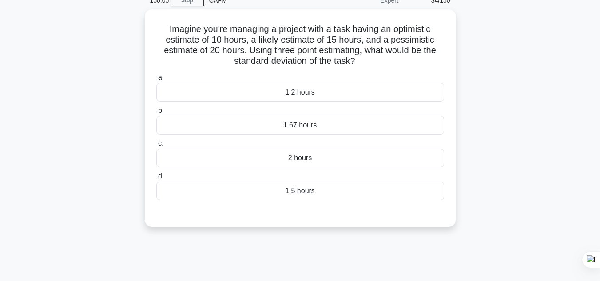
scroll to position [28, 0]
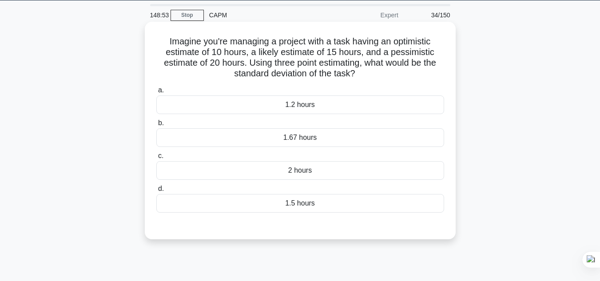
click at [313, 207] on div "1.5 hours" at bounding box center [300, 203] width 288 height 19
click at [156, 192] on input "d. 1.5 hours" at bounding box center [156, 189] width 0 height 6
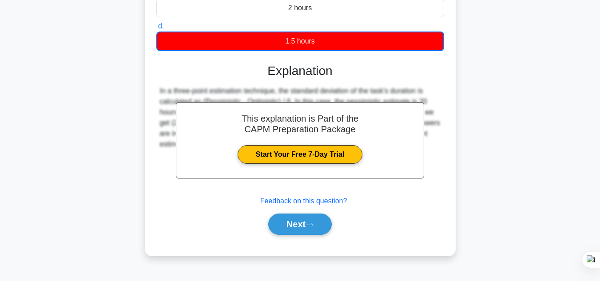
scroll to position [191, 0]
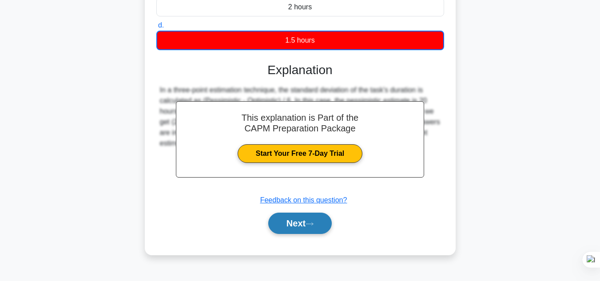
click at [290, 225] on button "Next" at bounding box center [299, 223] width 63 height 21
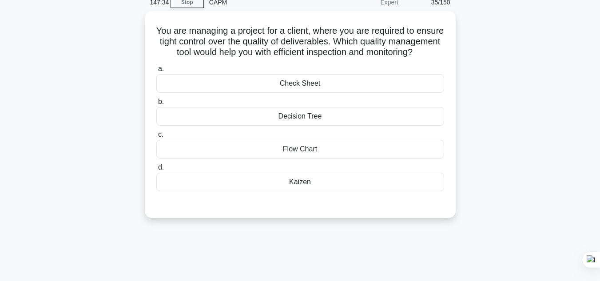
scroll to position [37, 0]
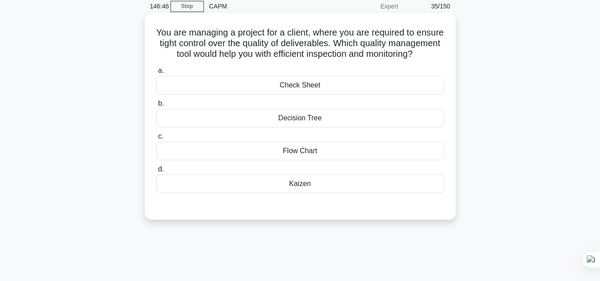
click at [300, 193] on div "Kaizen" at bounding box center [300, 183] width 288 height 19
click at [156, 172] on input "d. [GEOGRAPHIC_DATA]" at bounding box center [156, 169] width 0 height 6
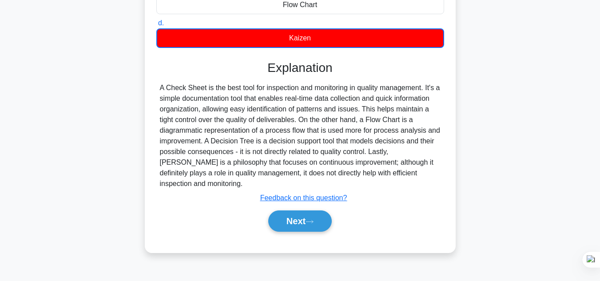
scroll to position [198, 0]
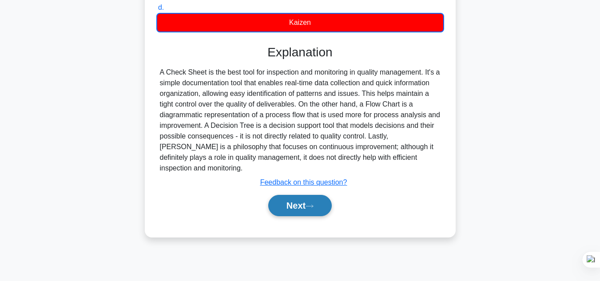
click at [325, 198] on button "Next" at bounding box center [299, 205] width 63 height 21
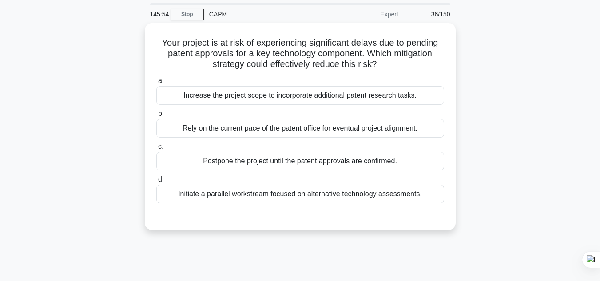
scroll to position [33, 0]
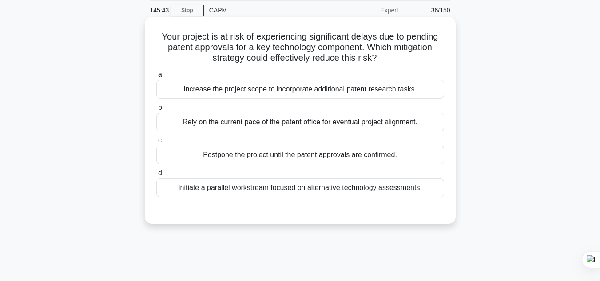
click at [252, 189] on div "Initiate a parallel workstream focused on alternative technology assessments." at bounding box center [300, 187] width 288 height 19
click at [156, 176] on input "d. Initiate a parallel workstream focused on alternative technology assessments." at bounding box center [156, 173] width 0 height 6
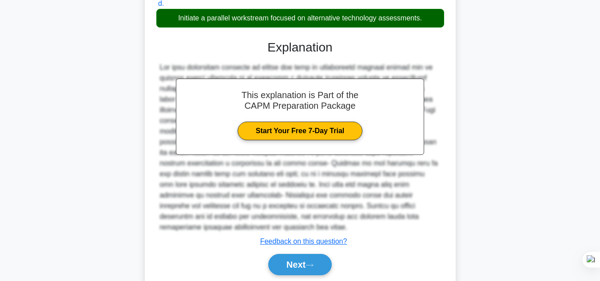
scroll to position [235, 0]
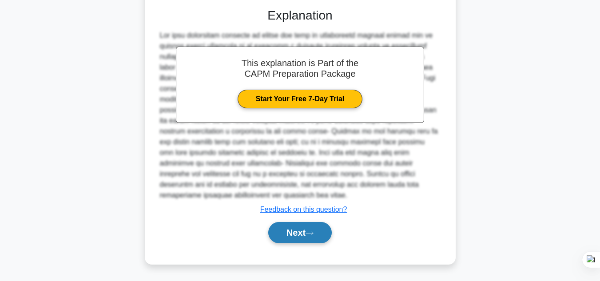
click at [301, 233] on button "Next" at bounding box center [299, 232] width 63 height 21
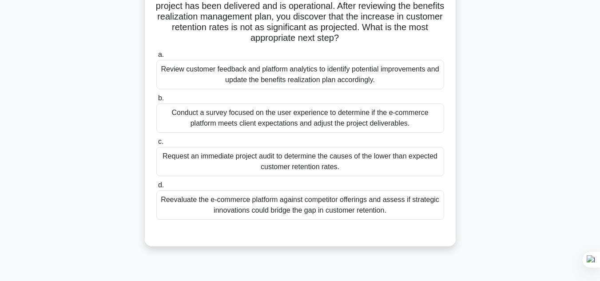
scroll to position [70, 0]
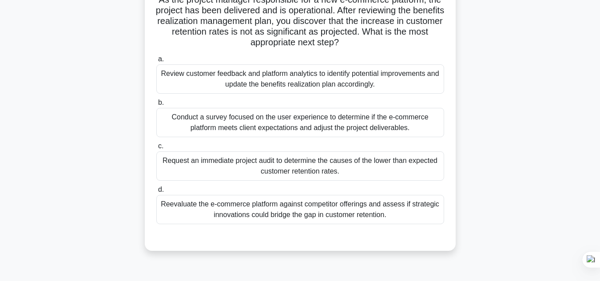
click at [311, 86] on div "Review customer feedback and platform analytics to identify potential improveme…" at bounding box center [300, 78] width 288 height 29
click at [156, 62] on input "a. Review customer feedback and platform analytics to identify potential improv…" at bounding box center [156, 59] width 0 height 6
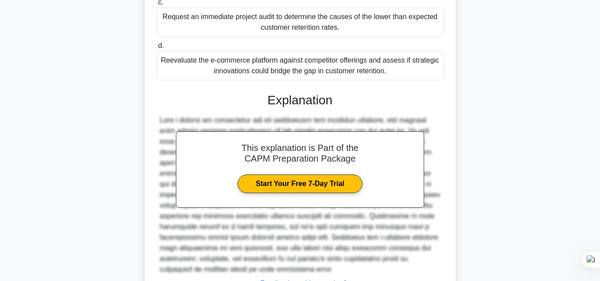
scroll to position [258, 0]
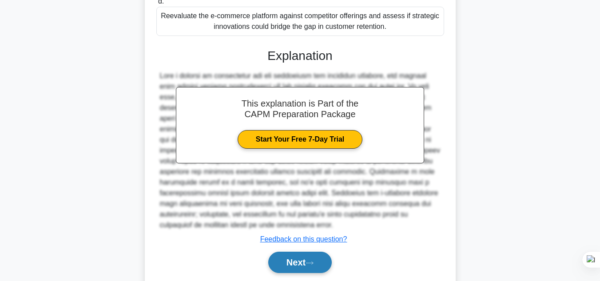
click at [279, 262] on button "Next" at bounding box center [299, 262] width 63 height 21
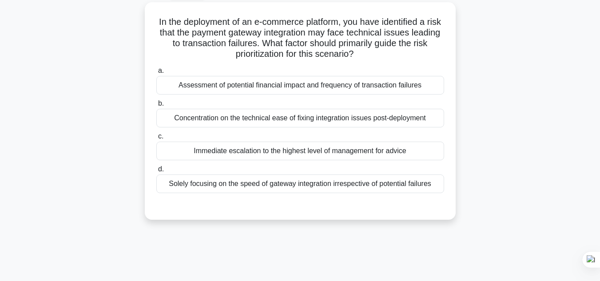
scroll to position [69, 0]
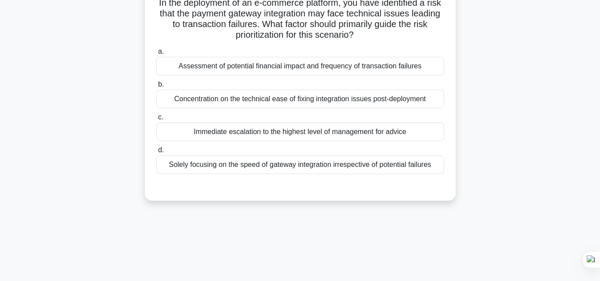
click at [399, 221] on div "144:12 Stop CAPM Expert 38/150 In the deployment of an e-commerce platform, you…" at bounding box center [300, 185] width 506 height 444
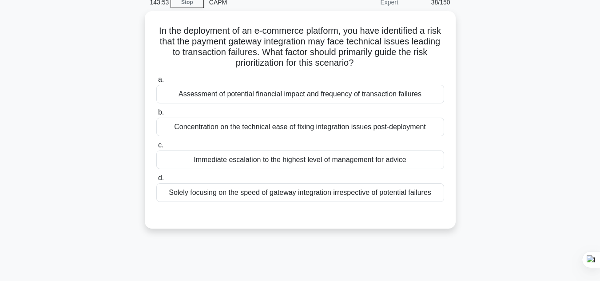
scroll to position [42, 0]
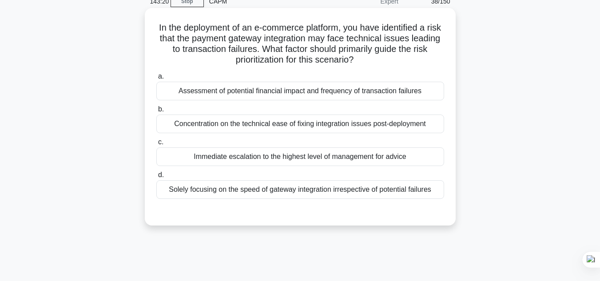
click at [288, 87] on div "Assessment of potential financial impact and frequency of transaction failures" at bounding box center [300, 91] width 288 height 19
click at [156, 79] on input "a. Assessment of potential financial impact and frequency of transaction failur…" at bounding box center [156, 77] width 0 height 6
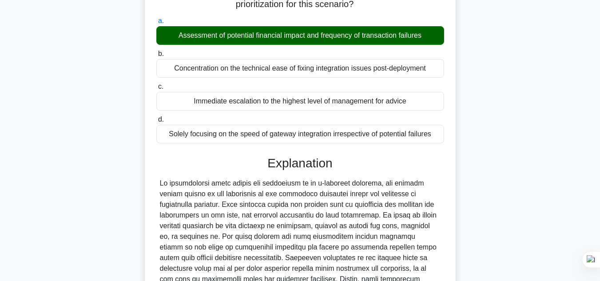
scroll to position [199, 0]
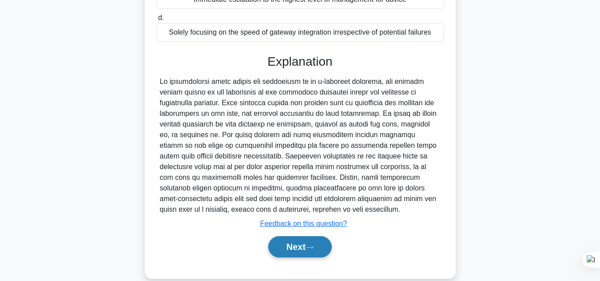
click at [317, 245] on button "Next" at bounding box center [299, 246] width 63 height 21
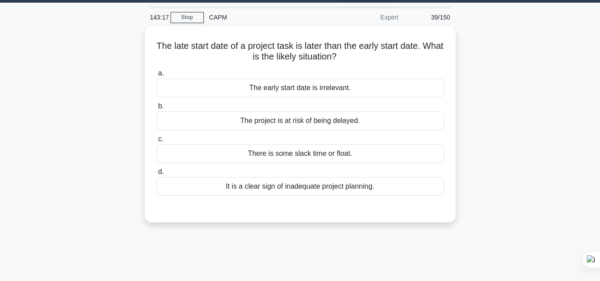
scroll to position [9, 0]
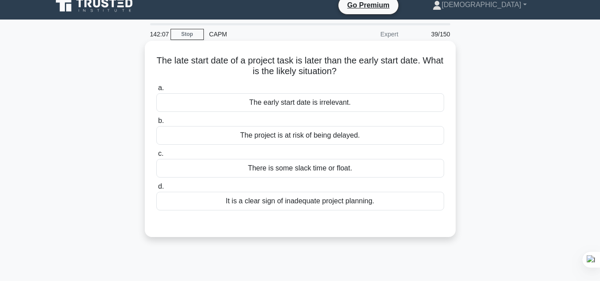
click at [405, 166] on div "There is some slack time or float." at bounding box center [300, 168] width 288 height 19
click at [156, 157] on input "c. There is some slack time or float." at bounding box center [156, 154] width 0 height 6
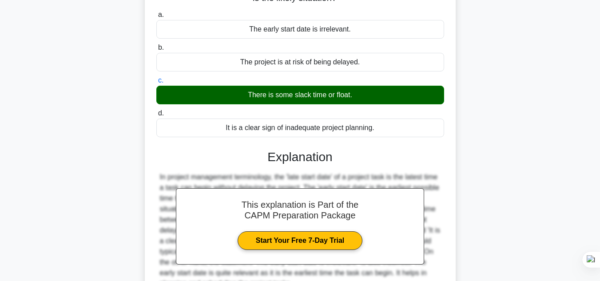
scroll to position [198, 0]
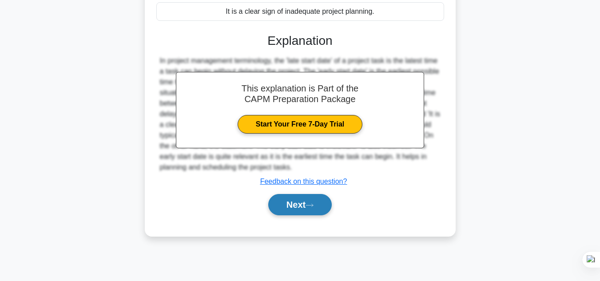
click at [311, 207] on icon at bounding box center [309, 205] width 8 height 5
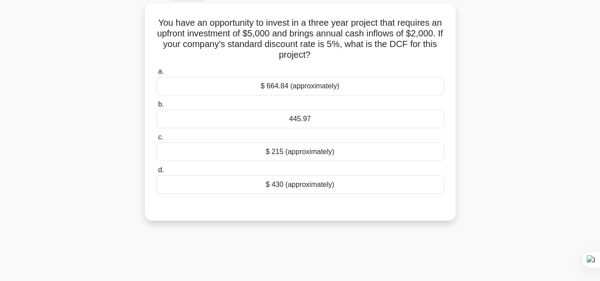
scroll to position [37, 0]
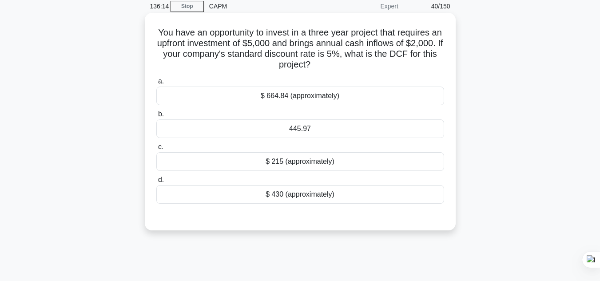
click at [299, 101] on div "$ 664.84 (approximately)" at bounding box center [300, 96] width 288 height 19
click at [156, 84] on input "a. $ 664.84 (approximately)" at bounding box center [156, 82] width 0 height 6
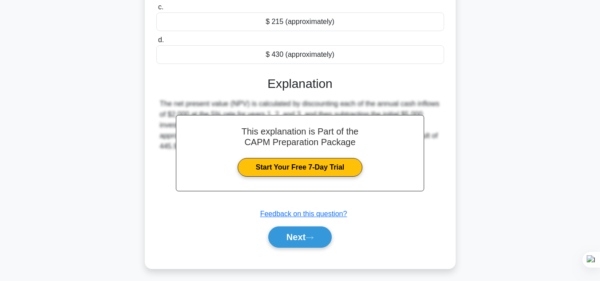
scroll to position [198, 0]
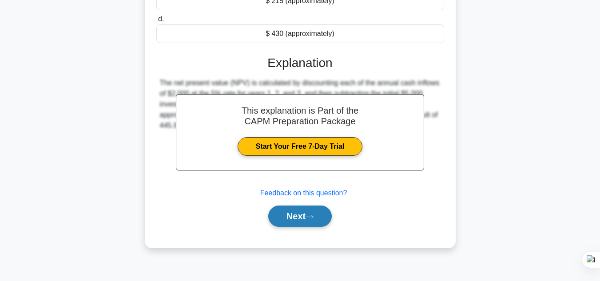
click at [316, 223] on button "Next" at bounding box center [299, 215] width 63 height 21
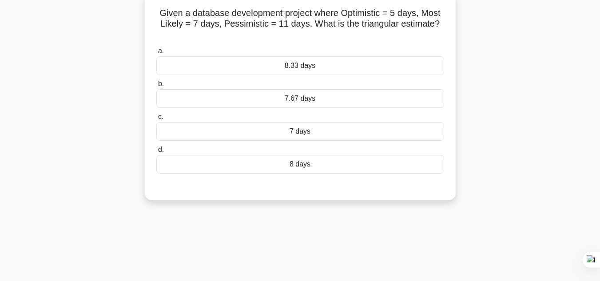
scroll to position [43, 0]
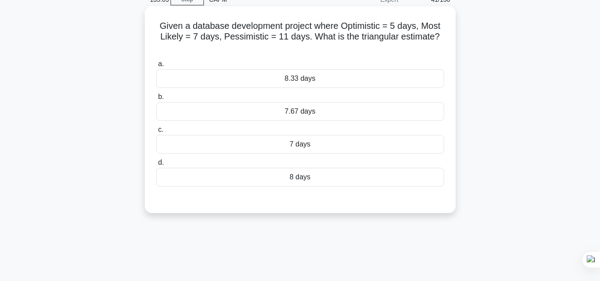
click at [326, 110] on div "7.67 days" at bounding box center [300, 111] width 288 height 19
click at [156, 100] on input "b. 7.67 days" at bounding box center [156, 97] width 0 height 6
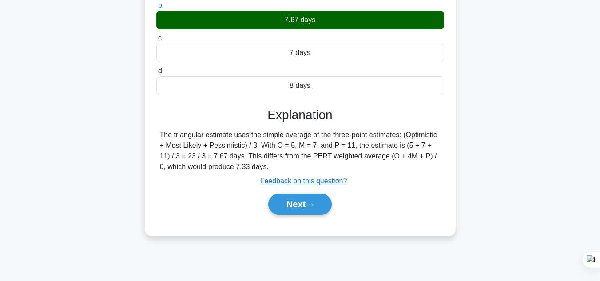
scroll to position [136, 0]
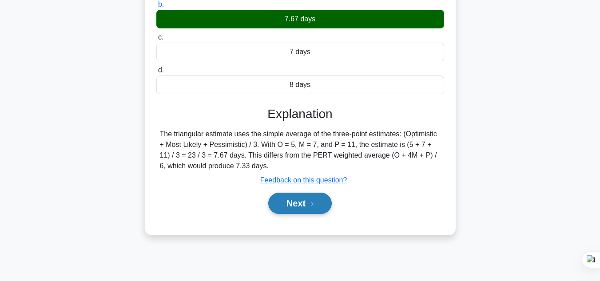
click at [315, 208] on button "Next" at bounding box center [299, 203] width 63 height 21
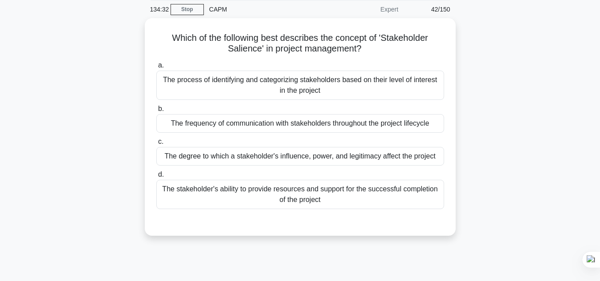
scroll to position [33, 0]
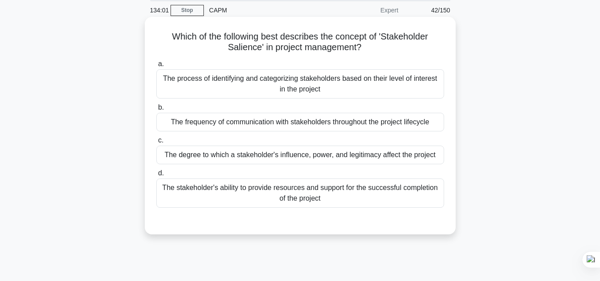
click at [410, 162] on div "The degree to which a stakeholder's influence, power, and legitimacy affect the…" at bounding box center [300, 155] width 288 height 19
click at [156, 143] on input "c. The degree to which a stakeholder's influence, power, and legitimacy affect …" at bounding box center [156, 141] width 0 height 6
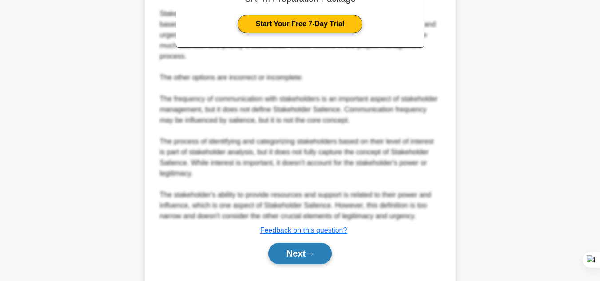
click at [301, 252] on button "Next" at bounding box center [299, 253] width 63 height 21
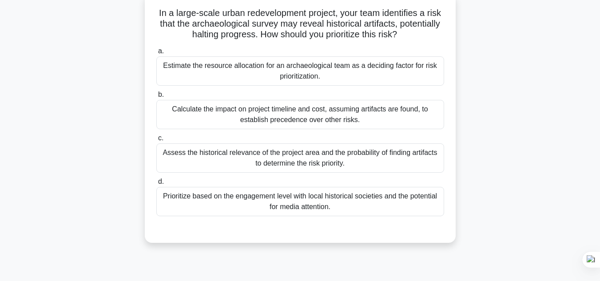
scroll to position [35, 0]
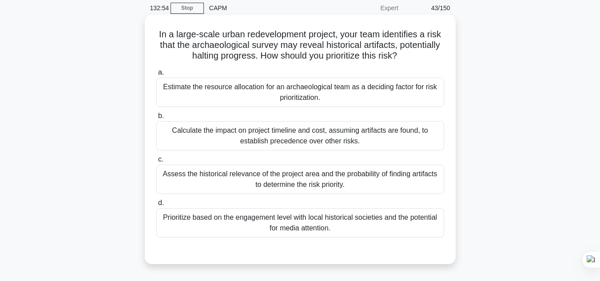
click at [345, 169] on div "Assess the historical relevance of the project area and the probability of find…" at bounding box center [300, 179] width 288 height 29
click at [156, 162] on input "c. Assess the historical relevance of the project area and the probability of f…" at bounding box center [156, 160] width 0 height 6
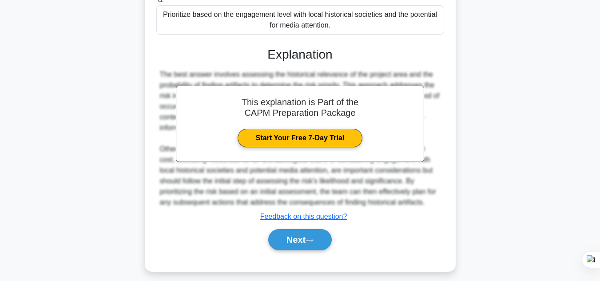
scroll to position [245, 0]
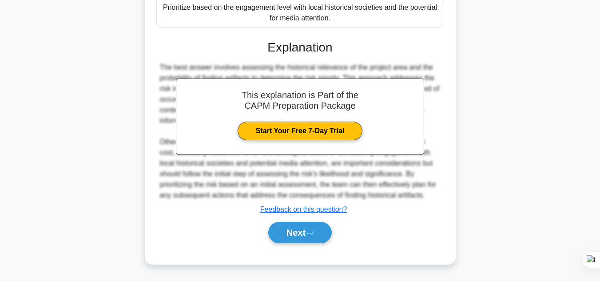
click at [342, 235] on div "Next" at bounding box center [299, 232] width 291 height 21
click at [304, 228] on button "Next" at bounding box center [299, 232] width 63 height 21
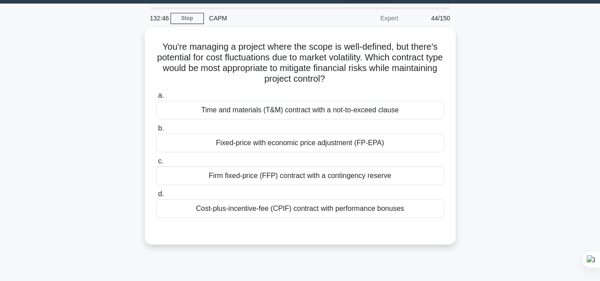
scroll to position [23, 0]
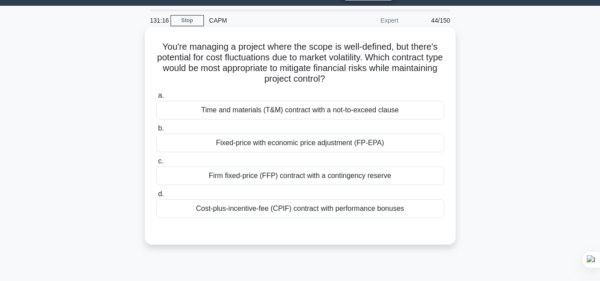
click at [319, 148] on div "Fixed-price with economic price adjustment (FP-EPA)" at bounding box center [300, 143] width 288 height 19
click at [156, 131] on input "b. Fixed-price with economic price adjustment (FP-EPA)" at bounding box center [156, 129] width 0 height 6
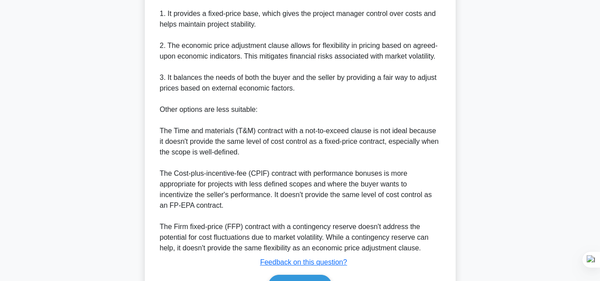
scroll to position [384, 0]
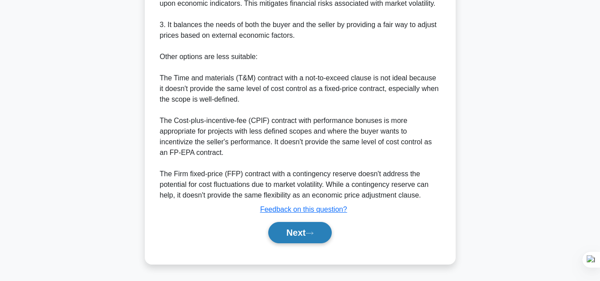
click at [310, 233] on icon at bounding box center [309, 233] width 8 height 5
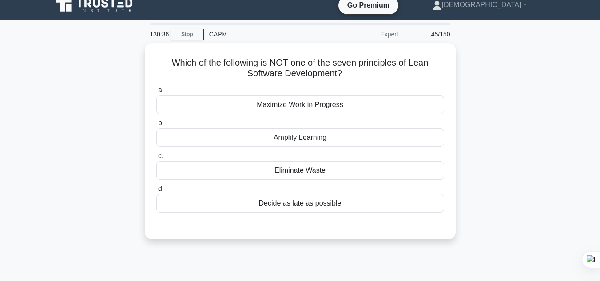
scroll to position [5, 0]
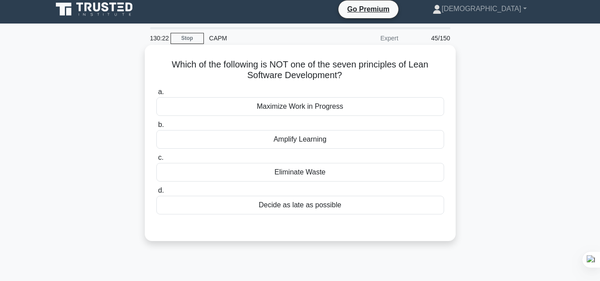
click at [334, 199] on div "Decide as late as possible" at bounding box center [300, 205] width 288 height 19
click at [156, 194] on input "d. Decide as late as possible" at bounding box center [156, 191] width 0 height 6
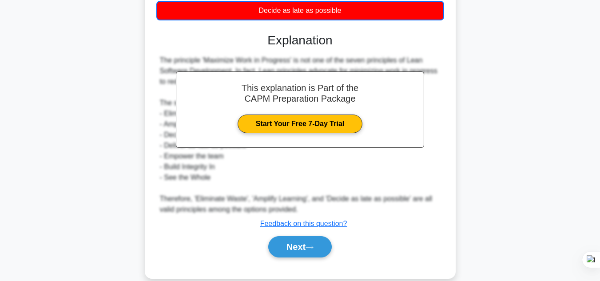
scroll to position [214, 0]
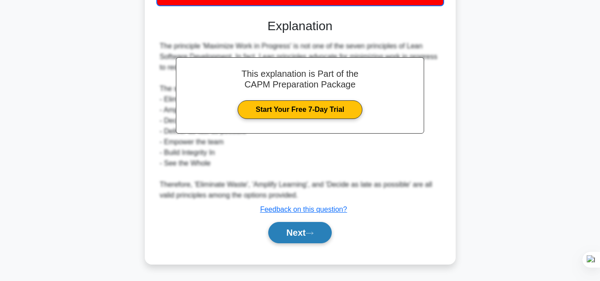
click at [322, 233] on button "Next" at bounding box center [299, 232] width 63 height 21
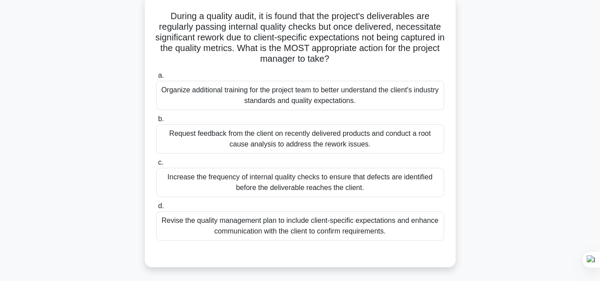
scroll to position [69, 0]
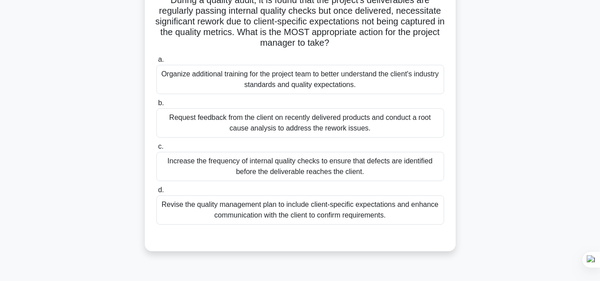
click at [404, 212] on div "Revise the quality management plan to include client-specific expectations and …" at bounding box center [300, 209] width 288 height 29
click at [156, 193] on input "d. Revise the quality management plan to include client-specific expectations a…" at bounding box center [156, 190] width 0 height 6
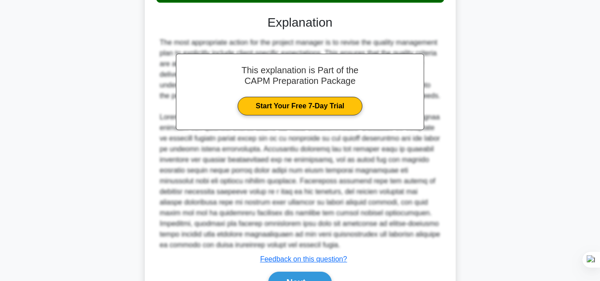
scroll to position [341, 0]
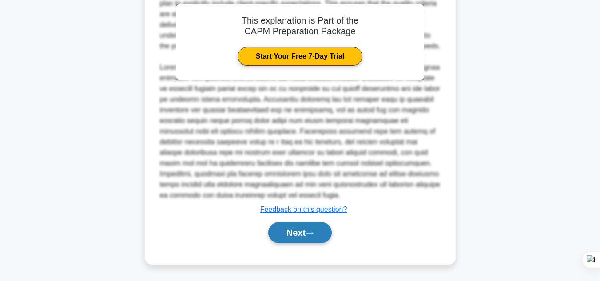
click at [307, 228] on button "Next" at bounding box center [299, 232] width 63 height 21
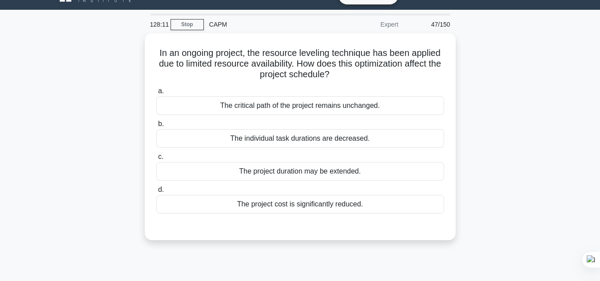
scroll to position [22, 0]
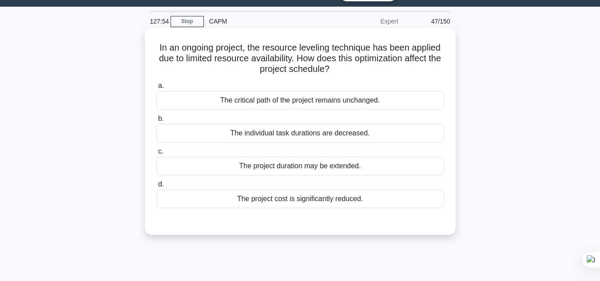
click at [276, 104] on div "The critical path of the project remains unchanged." at bounding box center [300, 100] width 288 height 19
click at [156, 89] on input "a. The critical path of the project remains unchanged." at bounding box center [156, 86] width 0 height 6
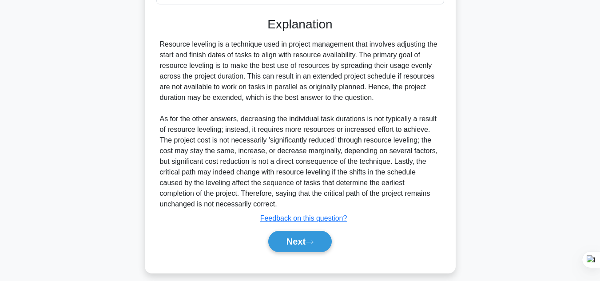
scroll to position [230, 0]
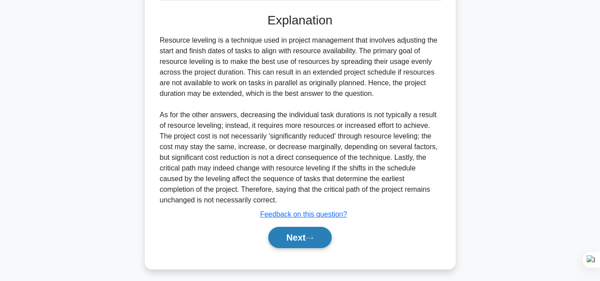
click at [301, 238] on button "Next" at bounding box center [299, 237] width 63 height 21
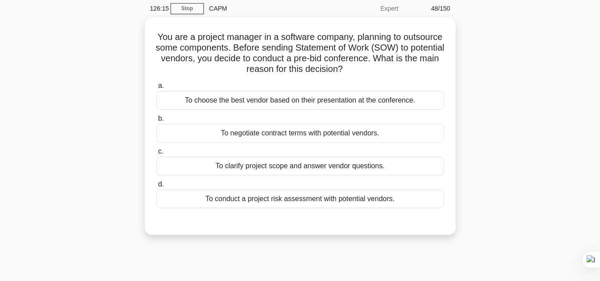
scroll to position [36, 0]
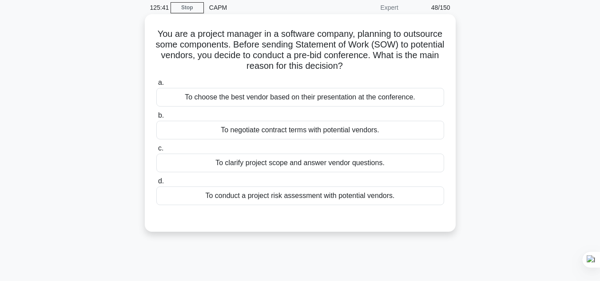
click at [291, 168] on div "To clarify project scope and answer vendor questions." at bounding box center [300, 163] width 288 height 19
click at [156, 151] on input "c. To clarify project scope and answer vendor questions." at bounding box center [156, 149] width 0 height 6
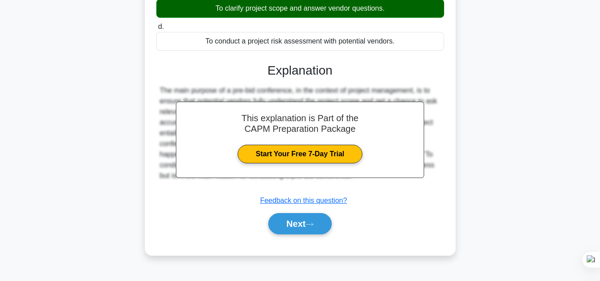
scroll to position [198, 0]
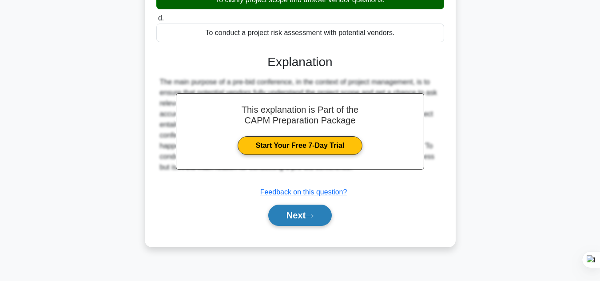
click at [312, 217] on icon at bounding box center [309, 215] width 8 height 5
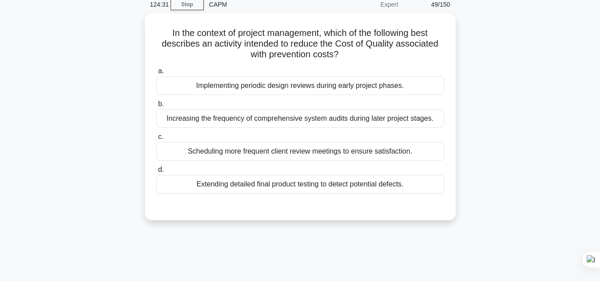
scroll to position [40, 0]
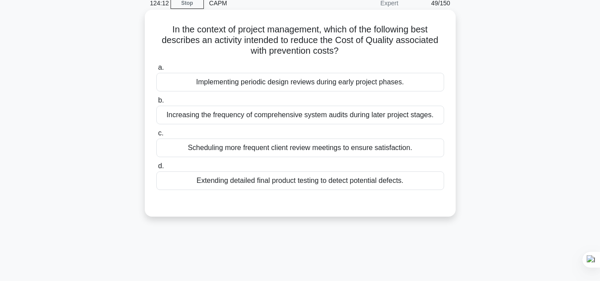
click at [362, 87] on div "Implementing periodic design reviews during early project phases." at bounding box center [300, 82] width 288 height 19
click at [156, 71] on input "a. Implementing periodic design reviews during early project phases." at bounding box center [156, 68] width 0 height 6
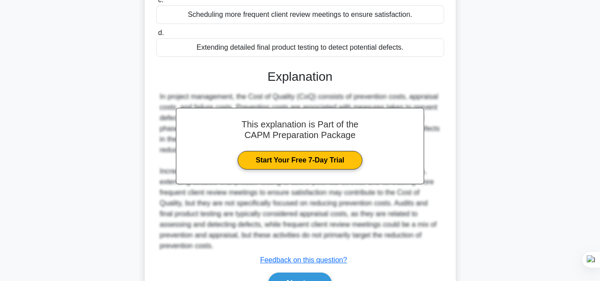
scroll to position [224, 0]
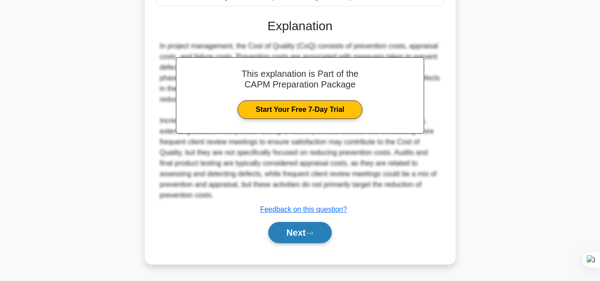
click at [286, 235] on button "Next" at bounding box center [299, 232] width 63 height 21
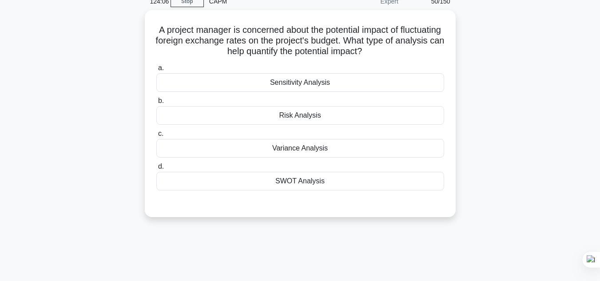
scroll to position [35, 0]
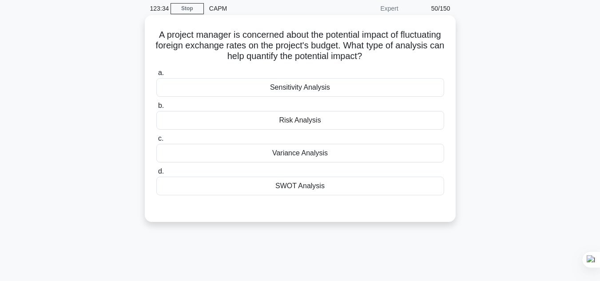
click at [318, 157] on div "Variance Analysis" at bounding box center [300, 153] width 288 height 19
click at [156, 142] on input "c. Variance Analysis" at bounding box center [156, 139] width 0 height 6
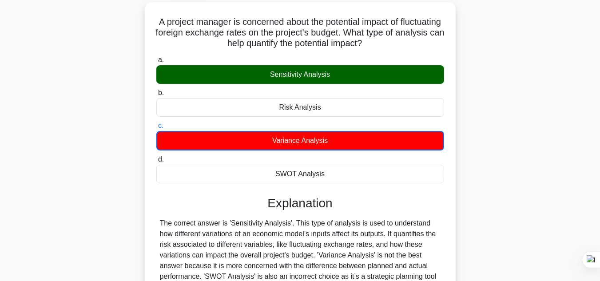
scroll to position [58, 0]
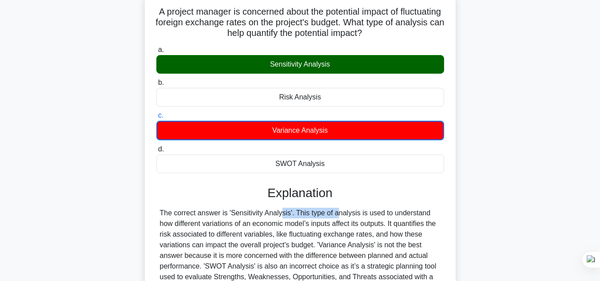
drag, startPoint x: 287, startPoint y: 213, endPoint x: 229, endPoint y: 215, distance: 57.3
click at [229, 215] on div "The correct answer is 'Sensitivity Analysis'. This type of analysis is used to …" at bounding box center [300, 261] width 281 height 107
drag, startPoint x: 245, startPoint y: 215, endPoint x: 286, endPoint y: 95, distance: 127.2
click at [286, 95] on div "Risk Analysis" at bounding box center [300, 97] width 288 height 19
click at [156, 86] on input "b. Risk Analysis" at bounding box center [156, 83] width 0 height 6
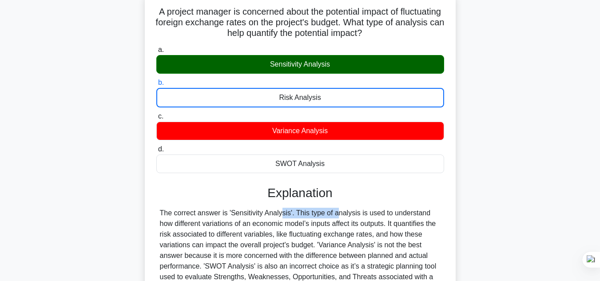
drag, startPoint x: 229, startPoint y: 211, endPoint x: 286, endPoint y: 215, distance: 56.5
click at [286, 215] on div "The correct answer is 'Sensitivity Analysis'. This type of analysis is used to …" at bounding box center [300, 261] width 281 height 107
copy div "Sensitivity Analysis"
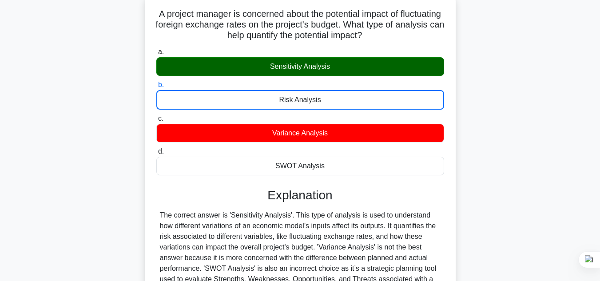
click at [528, 199] on div "A project manager is concerned about the potential impact of fluctuating foreig…" at bounding box center [300, 192] width 506 height 396
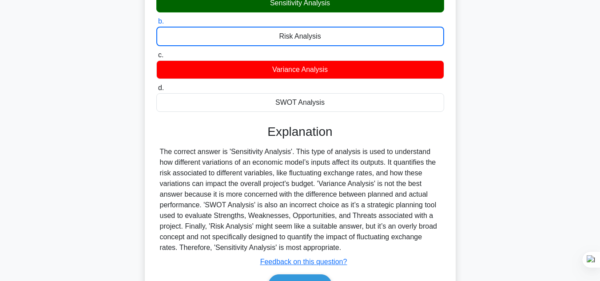
scroll to position [198, 0]
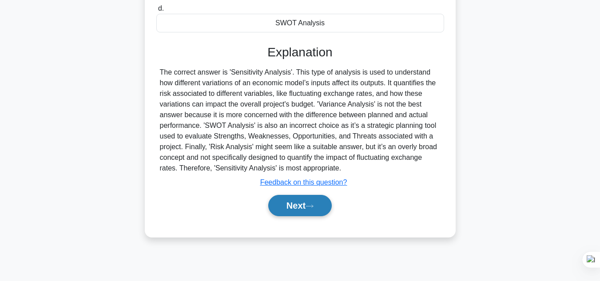
click at [309, 207] on icon at bounding box center [309, 206] width 8 height 5
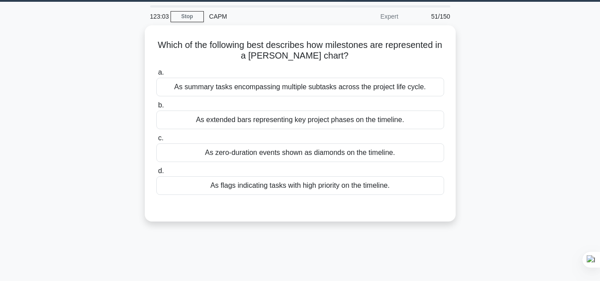
scroll to position [23, 0]
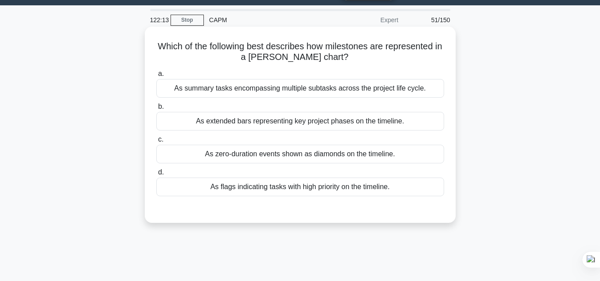
click at [276, 158] on div "As zero-duration events shown as diamonds on the timeline." at bounding box center [300, 154] width 288 height 19
click at [156, 142] on input "c. As zero-duration events shown as diamonds on the timeline." at bounding box center [156, 140] width 0 height 6
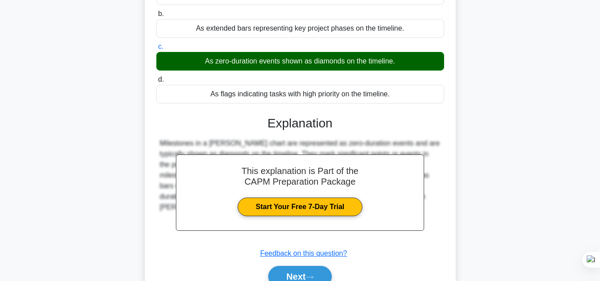
scroll to position [187, 0]
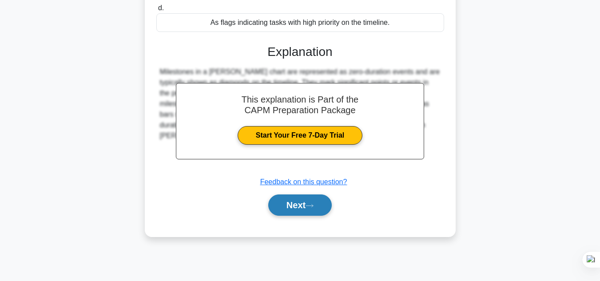
click at [299, 209] on button "Next" at bounding box center [299, 204] width 63 height 21
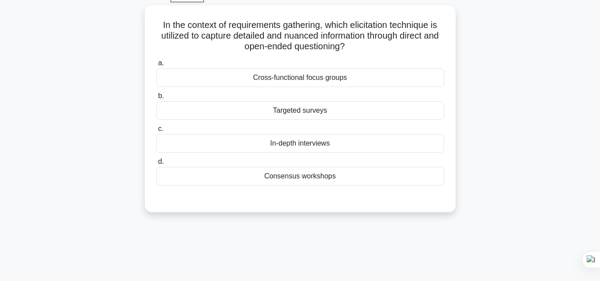
scroll to position [32, 0]
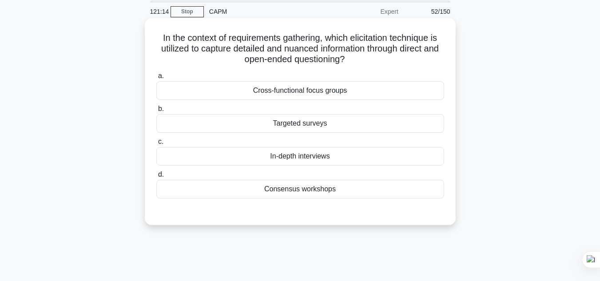
click at [328, 123] on div "Targeted surveys" at bounding box center [300, 123] width 288 height 19
click at [156, 112] on input "b. Targeted surveys" at bounding box center [156, 109] width 0 height 6
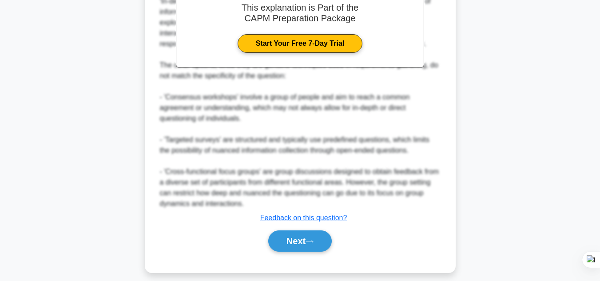
scroll to position [300, 0]
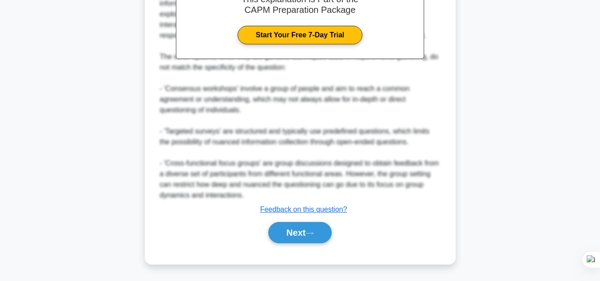
drag, startPoint x: 308, startPoint y: 237, endPoint x: 392, endPoint y: 214, distance: 87.1
click at [308, 237] on button "Next" at bounding box center [299, 232] width 63 height 21
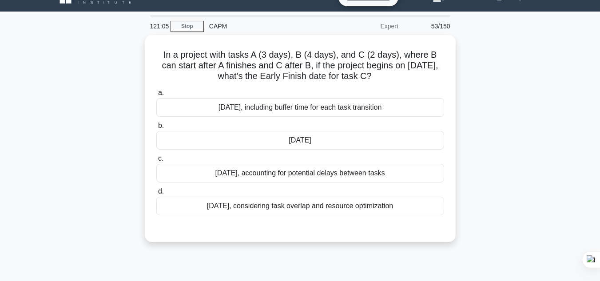
scroll to position [0, 0]
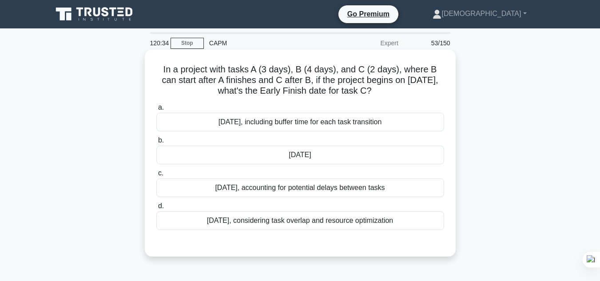
click at [327, 158] on div "[DATE]" at bounding box center [300, 155] width 288 height 19
click at [156, 143] on input "b. [DATE]" at bounding box center [156, 141] width 0 height 6
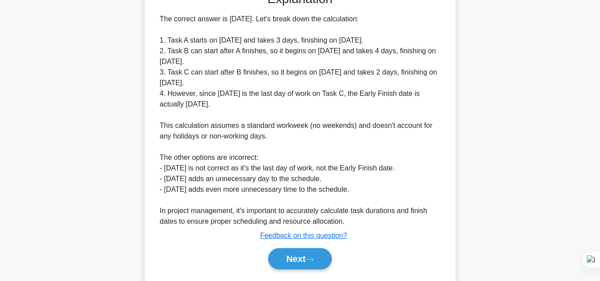
scroll to position [272, 0]
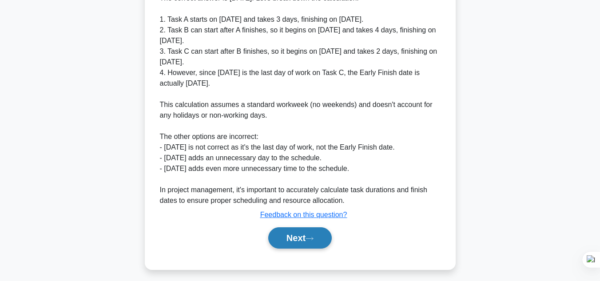
click at [302, 237] on button "Next" at bounding box center [299, 237] width 63 height 21
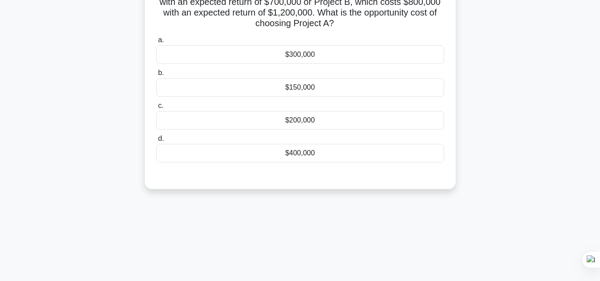
scroll to position [22, 0]
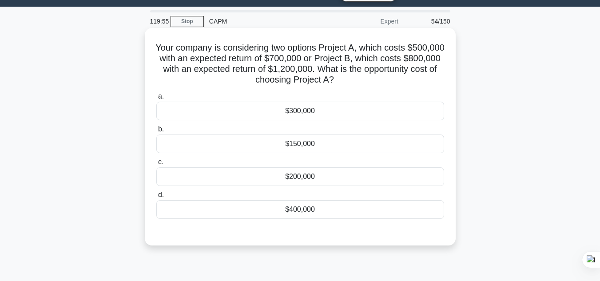
click at [299, 179] on div "$200,000" at bounding box center [300, 176] width 288 height 19
click at [156, 165] on input "c. $200,000" at bounding box center [156, 162] width 0 height 6
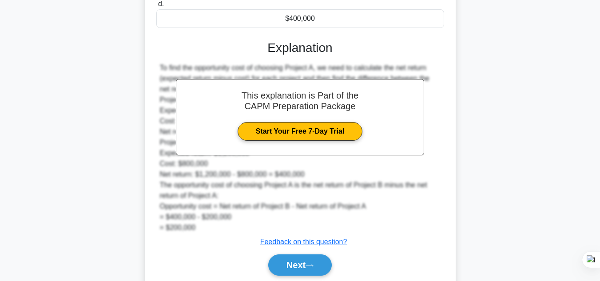
scroll to position [237, 0]
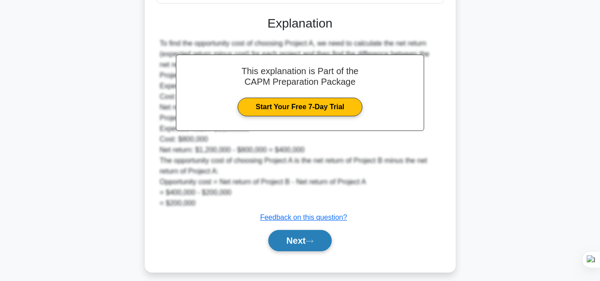
click at [311, 239] on icon at bounding box center [309, 241] width 8 height 5
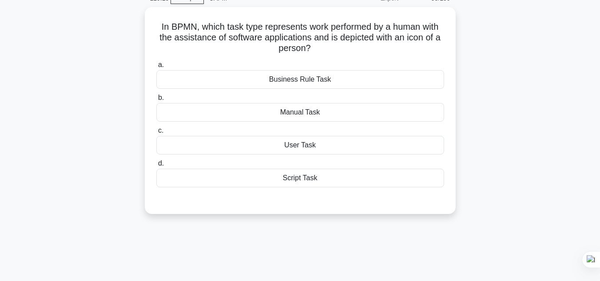
scroll to position [19, 0]
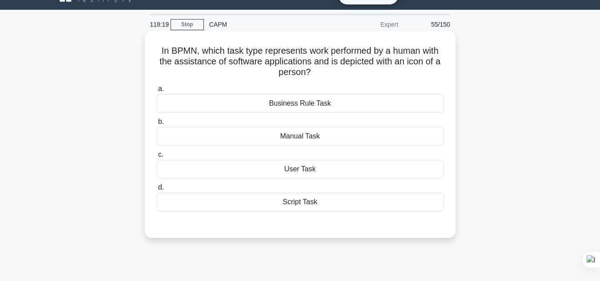
click at [309, 103] on div "Business Rule Task" at bounding box center [300, 103] width 288 height 19
click at [156, 92] on input "a. Business Rule Task" at bounding box center [156, 89] width 0 height 6
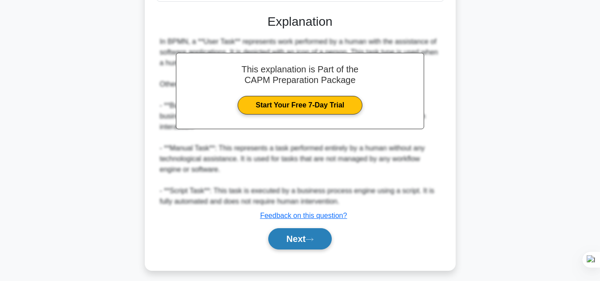
click at [288, 233] on button "Next" at bounding box center [299, 238] width 63 height 21
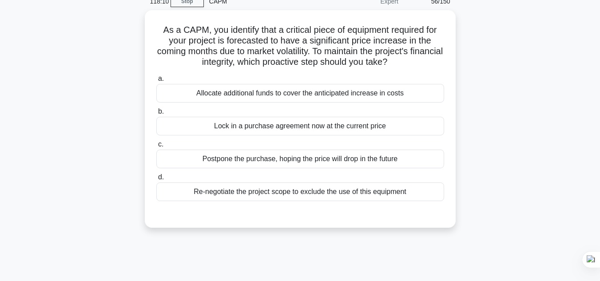
scroll to position [38, 0]
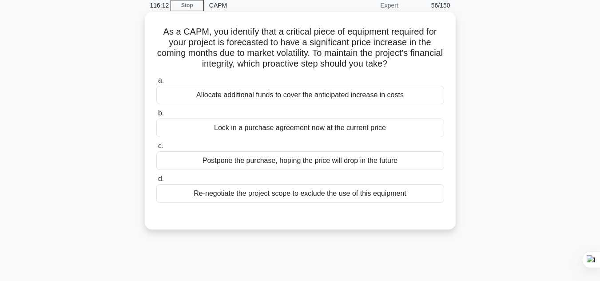
click at [306, 130] on div "Lock in a purchase agreement now at the current price" at bounding box center [300, 128] width 288 height 19
click at [156, 116] on input "b. Lock in a purchase agreement now at the current price" at bounding box center [156, 114] width 0 height 6
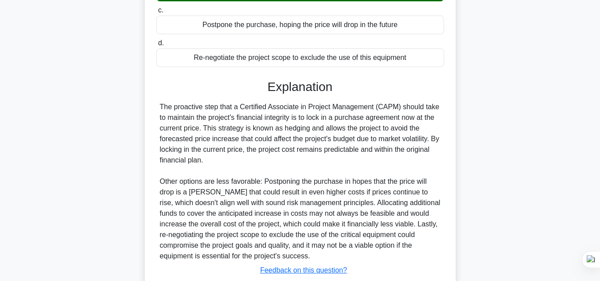
scroll to position [235, 0]
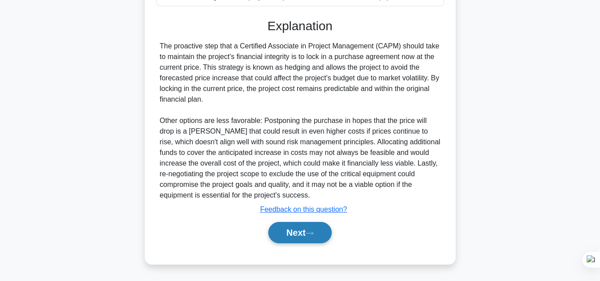
click at [292, 237] on button "Next" at bounding box center [299, 232] width 63 height 21
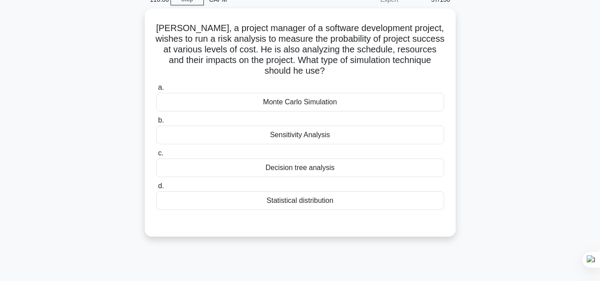
scroll to position [37, 0]
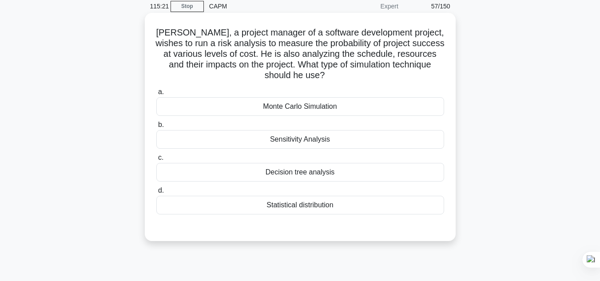
click at [275, 110] on div "Monte Carlo Simulation" at bounding box center [300, 106] width 288 height 19
click at [156, 95] on input "a. Monte Carlo Simulation" at bounding box center [156, 92] width 0 height 6
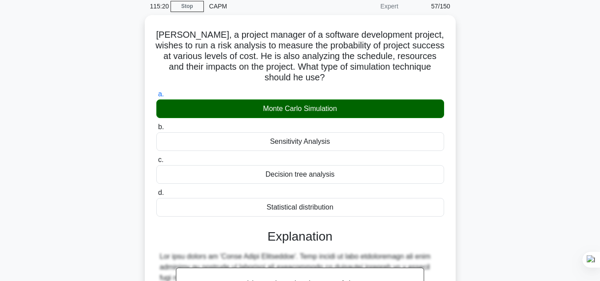
scroll to position [224, 0]
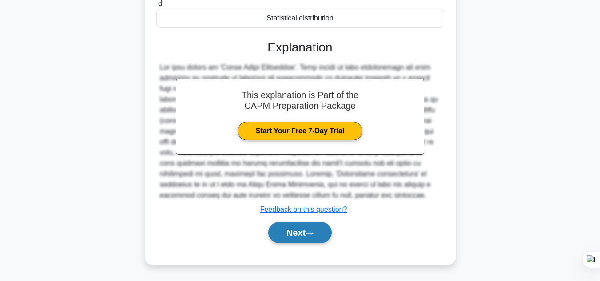
click at [310, 237] on button "Next" at bounding box center [299, 232] width 63 height 21
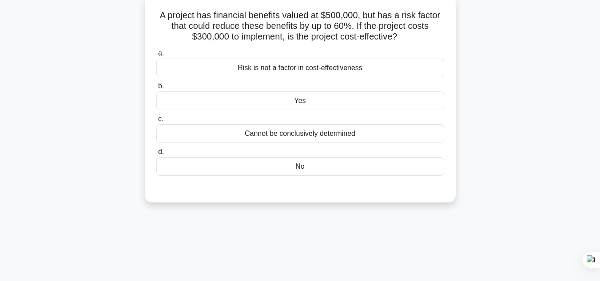
scroll to position [23, 0]
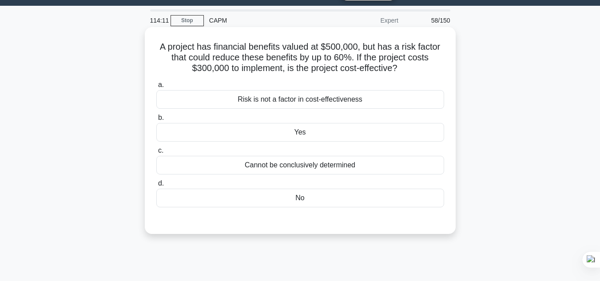
click at [389, 173] on div "Cannot be conclusively determined" at bounding box center [300, 165] width 288 height 19
click at [156, 154] on input "c. Cannot be conclusively determined" at bounding box center [156, 151] width 0 height 6
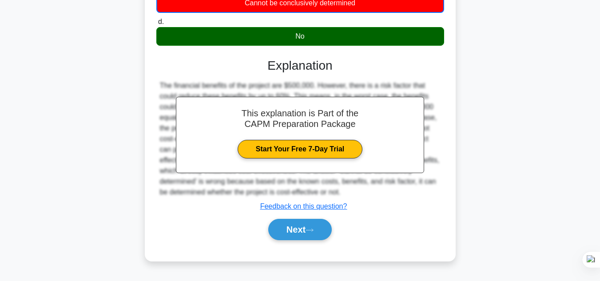
scroll to position [198, 0]
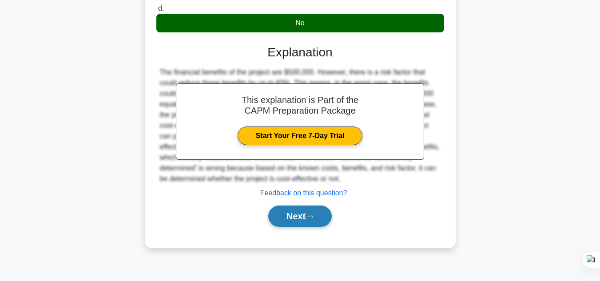
click at [313, 227] on button "Next" at bounding box center [299, 215] width 63 height 21
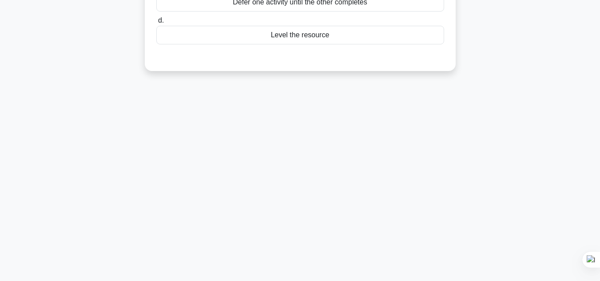
click at [313, 217] on div "114:05 Stop CAPM Expert 59/150 You are managing a project with a tight schedule…" at bounding box center [300, 56] width 506 height 444
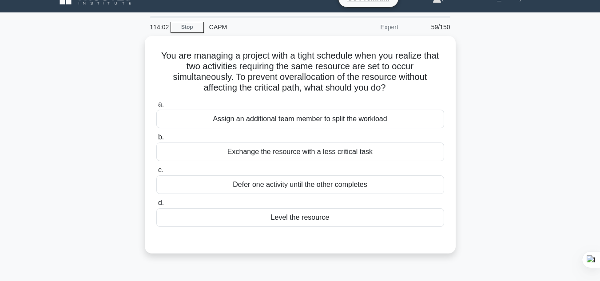
scroll to position [18, 0]
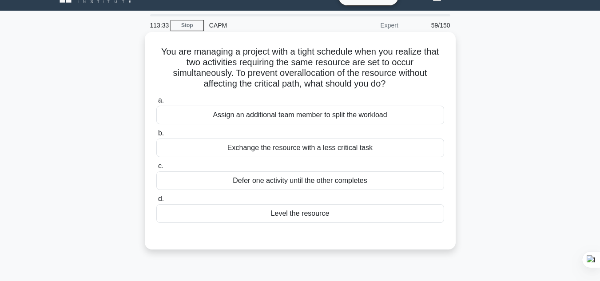
click at [327, 215] on div "Level the resource" at bounding box center [300, 213] width 288 height 19
click at [156, 202] on input "d. Level the resource" at bounding box center [156, 199] width 0 height 6
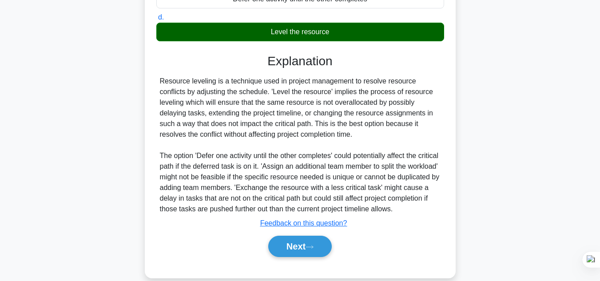
scroll to position [213, 0]
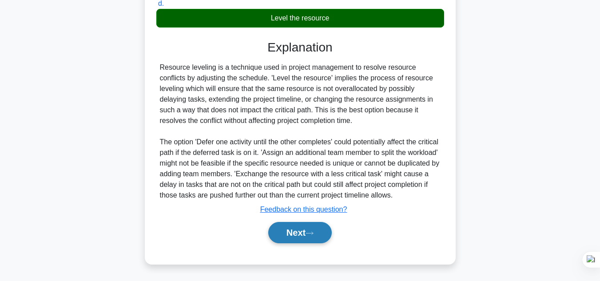
click at [313, 234] on icon at bounding box center [309, 233] width 7 height 3
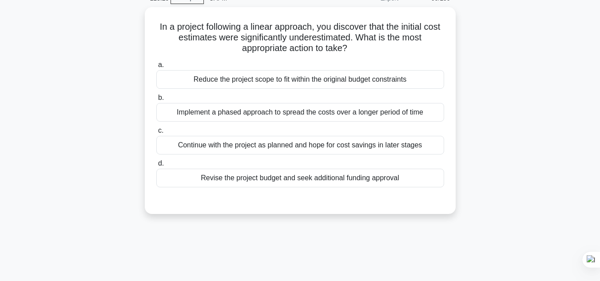
scroll to position [36, 0]
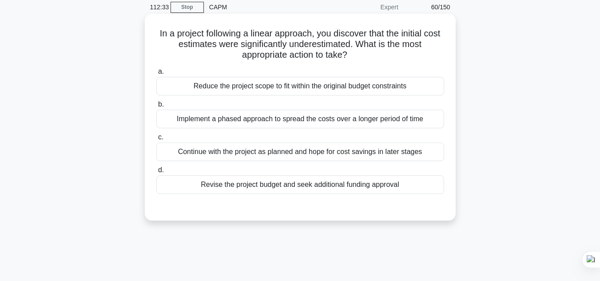
click at [308, 190] on div "Revise the project budget and seek additional funding approval" at bounding box center [300, 184] width 288 height 19
click at [156, 173] on input "d. Revise the project budget and seek additional funding approval" at bounding box center [156, 170] width 0 height 6
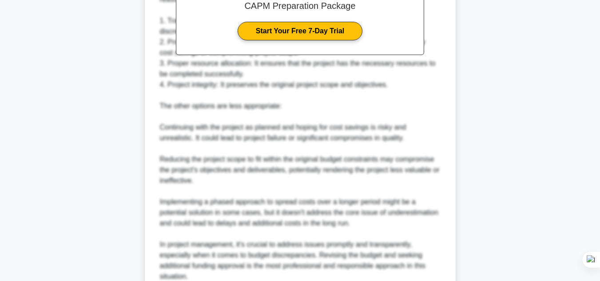
scroll to position [373, 0]
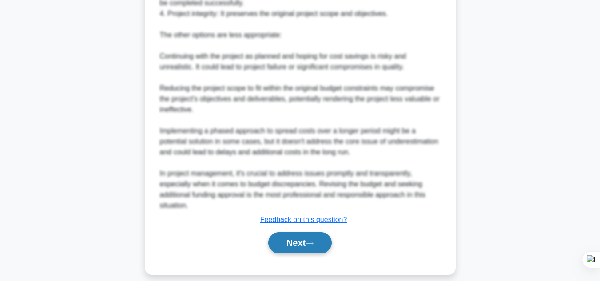
click at [305, 237] on button "Next" at bounding box center [299, 242] width 63 height 21
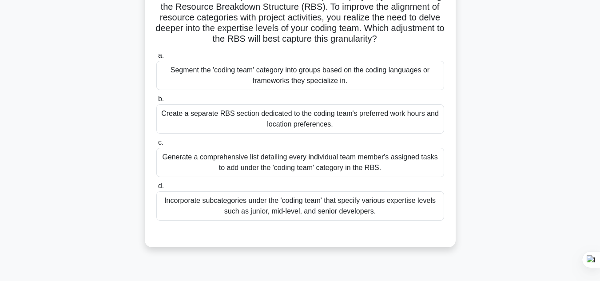
scroll to position [74, 0]
click at [336, 75] on div "Segment the 'coding team' category into groups based on the coding languages or…" at bounding box center [300, 74] width 288 height 29
click at [156, 58] on input "a. Segment the 'coding team' category into groups based on the coding languages…" at bounding box center [156, 55] width 0 height 6
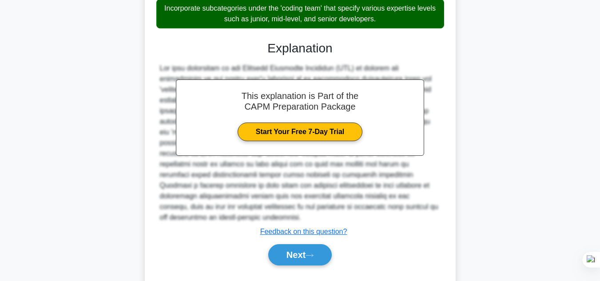
scroll to position [289, 0]
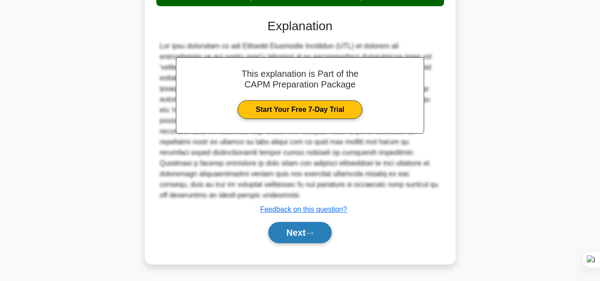
click at [322, 237] on button "Next" at bounding box center [299, 232] width 63 height 21
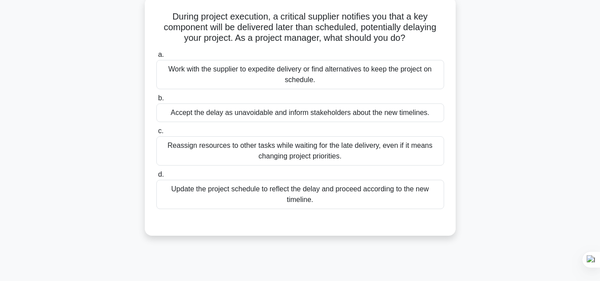
scroll to position [54, 0]
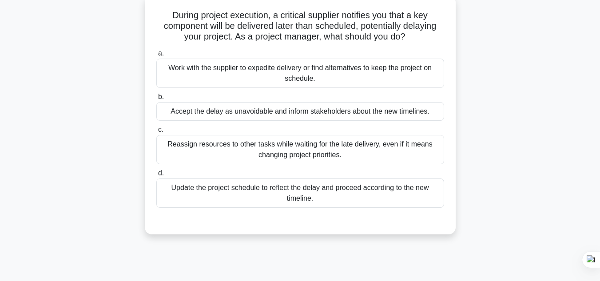
click at [404, 84] on div "Work with the supplier to expedite delivery or find alternatives to keep the pr…" at bounding box center [300, 73] width 288 height 29
click at [156, 56] on input "a. Work with the supplier to expedite delivery or find alternatives to keep the…" at bounding box center [156, 54] width 0 height 6
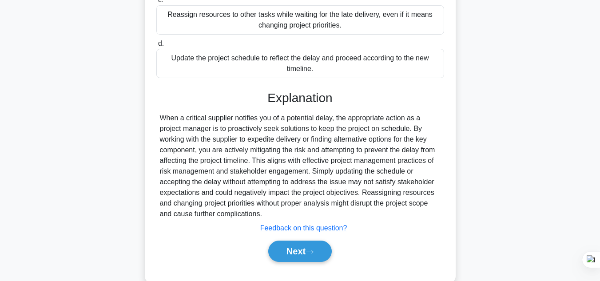
scroll to position [203, 0]
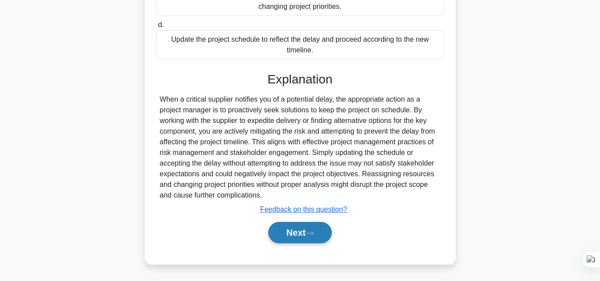
click at [320, 234] on button "Next" at bounding box center [299, 232] width 63 height 21
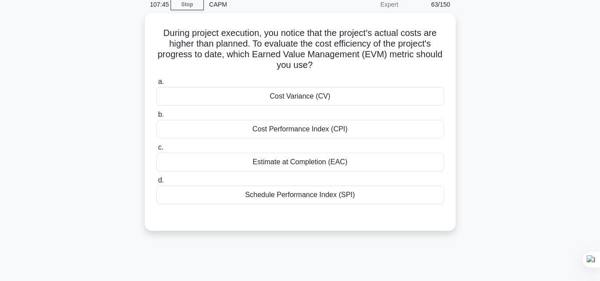
scroll to position [36, 0]
click at [329, 134] on div "Cost Performance Index (CPI)" at bounding box center [300, 130] width 288 height 19
click at [156, 119] on input "b. Cost Performance Index (CPI)" at bounding box center [156, 116] width 0 height 6
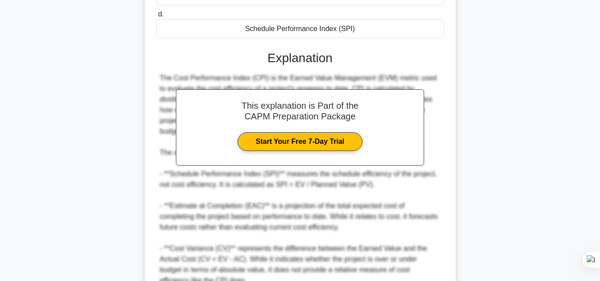
scroll to position [277, 0]
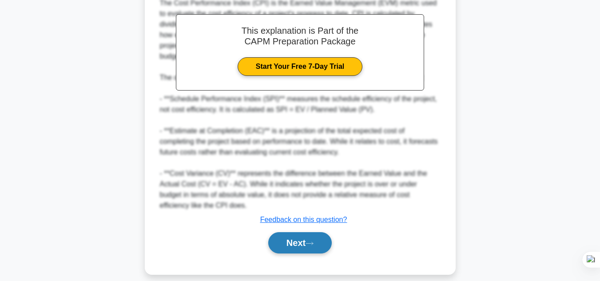
click at [313, 236] on button "Next" at bounding box center [299, 242] width 63 height 21
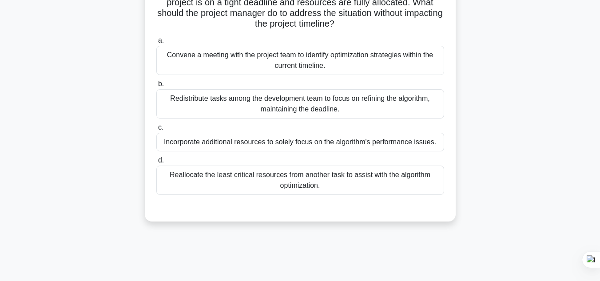
scroll to position [89, 0]
click at [383, 66] on div "Convene a meeting with the project team to identify optimization strategies wit…" at bounding box center [300, 59] width 288 height 29
click at [156, 43] on input "a. Convene a meeting with the project team to identify optimization strategies …" at bounding box center [156, 40] width 0 height 6
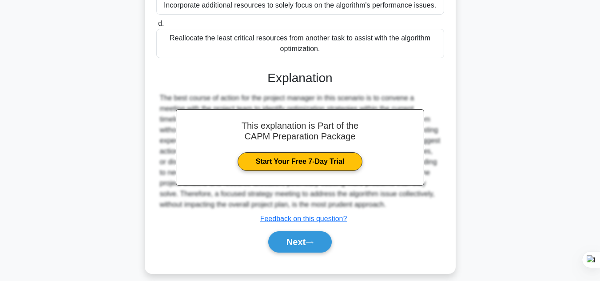
scroll to position [235, 0]
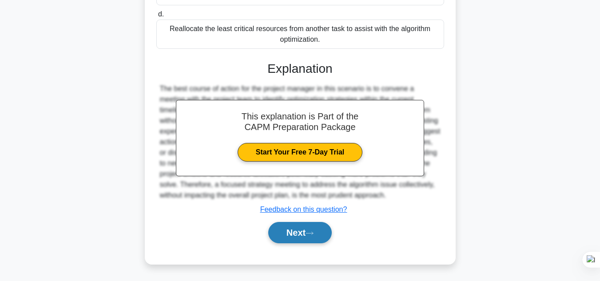
click at [307, 224] on button "Next" at bounding box center [299, 232] width 63 height 21
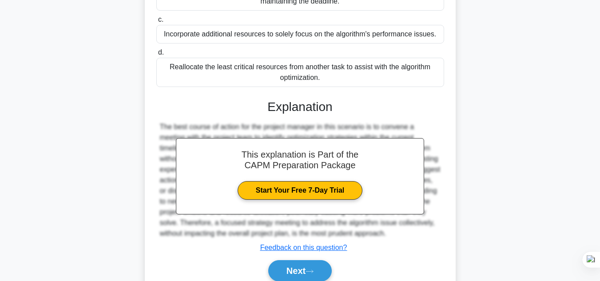
click at [300, 231] on div "104:59 Stop CAPM Expert 65/150 During the implementation of a software developm…" at bounding box center [300, 73] width 506 height 479
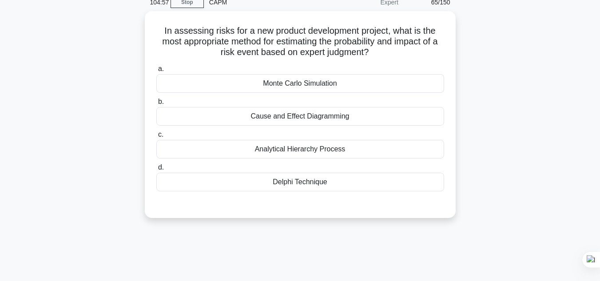
scroll to position [19, 0]
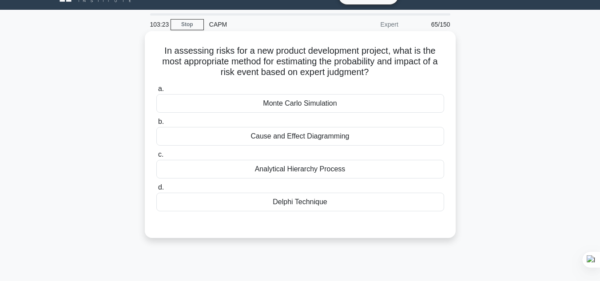
click at [373, 137] on div "Cause and Effect Diagramming" at bounding box center [300, 136] width 288 height 19
click at [156, 125] on input "b. Cause and Effect Diagramming" at bounding box center [156, 122] width 0 height 6
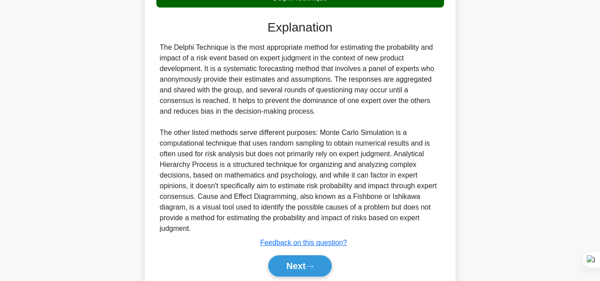
scroll to position [257, 0]
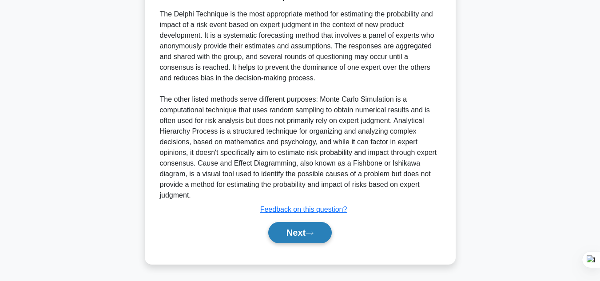
click at [324, 232] on button "Next" at bounding box center [299, 232] width 63 height 21
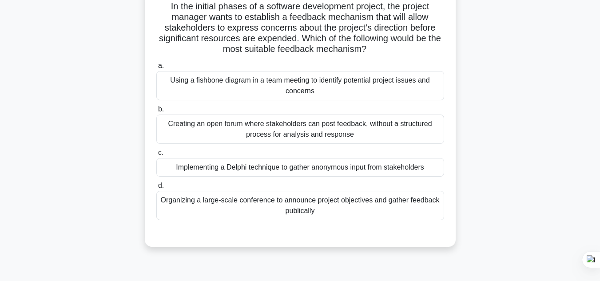
scroll to position [66, 0]
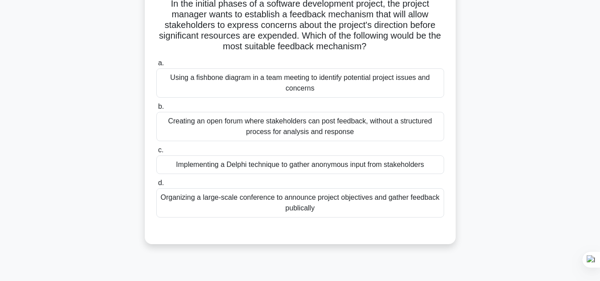
click at [407, 87] on div "Using a fishbone diagram in a team meeting to identify potential project issues…" at bounding box center [300, 82] width 288 height 29
click at [156, 66] on input "a. Using a fishbone diagram in a team meeting to identify potential project iss…" at bounding box center [156, 63] width 0 height 6
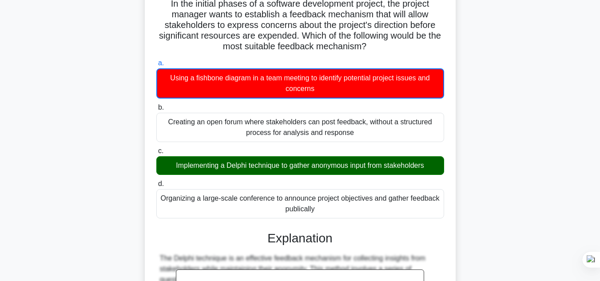
scroll to position [300, 0]
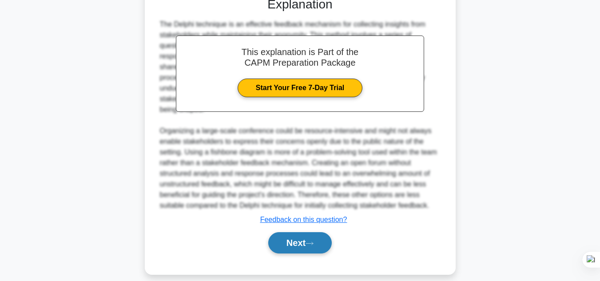
click at [309, 232] on button "Next" at bounding box center [299, 242] width 63 height 21
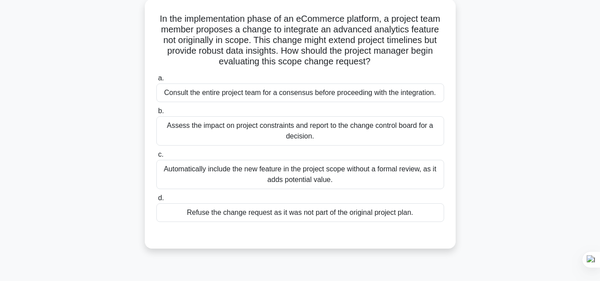
scroll to position [55, 0]
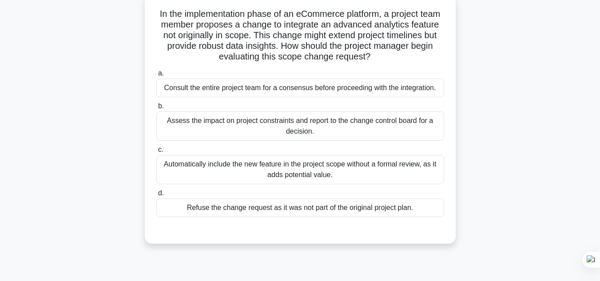
click at [421, 129] on div "Assess the impact on project constraints and report to the change control board…" at bounding box center [300, 125] width 288 height 29
click at [156, 109] on input "b. Assess the impact on project constraints and report to the change control bo…" at bounding box center [156, 106] width 0 height 6
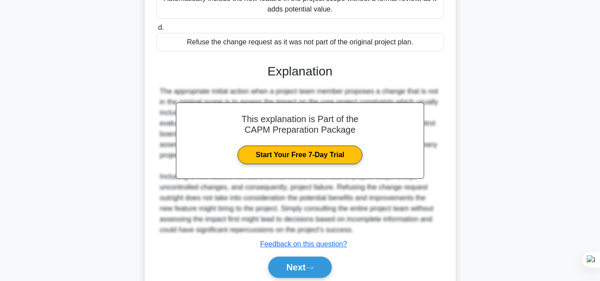
scroll to position [256, 0]
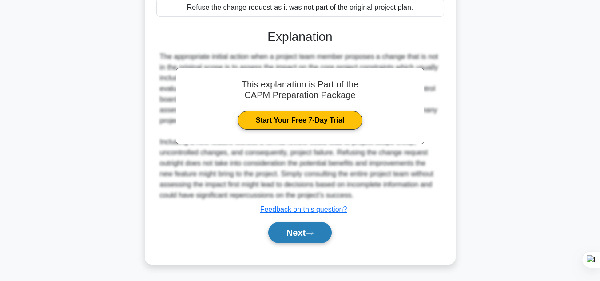
click at [288, 235] on button "Next" at bounding box center [299, 232] width 63 height 21
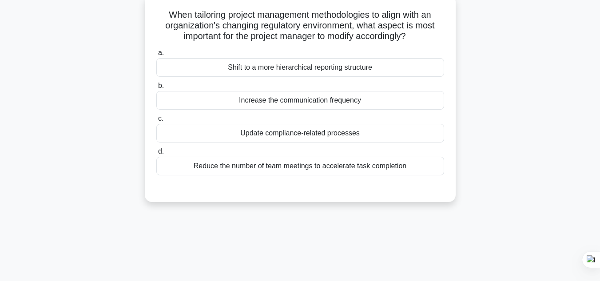
scroll to position [45, 0]
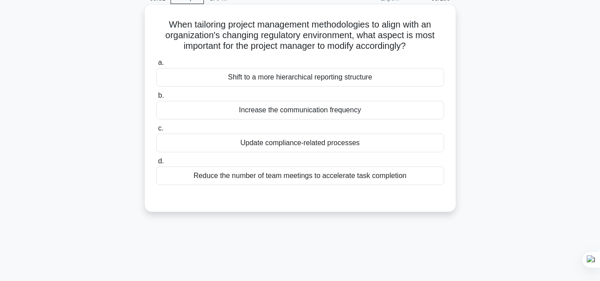
click at [330, 148] on div "Update compliance-related processes" at bounding box center [300, 143] width 288 height 19
click at [156, 131] on input "c. Update compliance-related processes" at bounding box center [156, 129] width 0 height 6
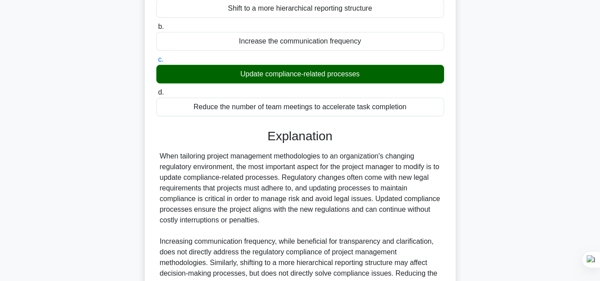
scroll to position [224, 0]
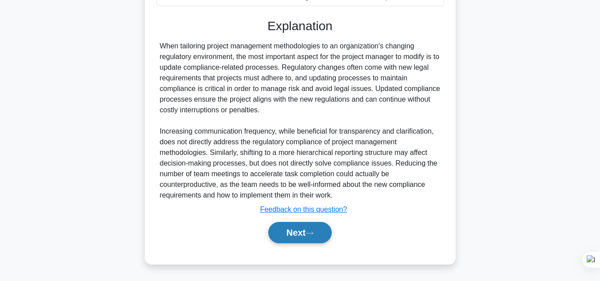
click at [300, 235] on button "Next" at bounding box center [299, 232] width 63 height 21
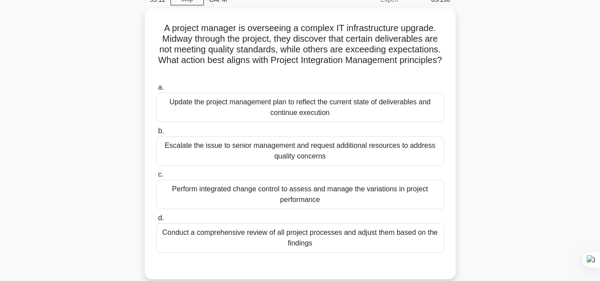
scroll to position [58, 0]
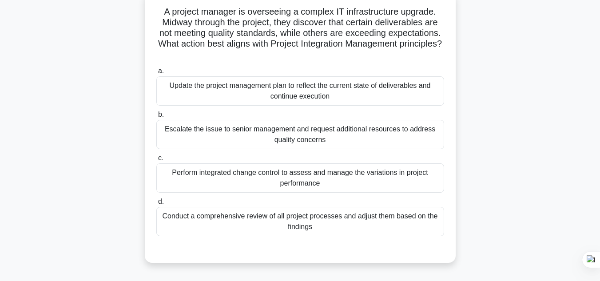
click at [377, 178] on div "Perform integrated change control to assess and manage the variations in projec…" at bounding box center [300, 177] width 288 height 29
click at [156, 161] on input "c. Perform integrated change control to assess and manage the variations in pro…" at bounding box center [156, 158] width 0 height 6
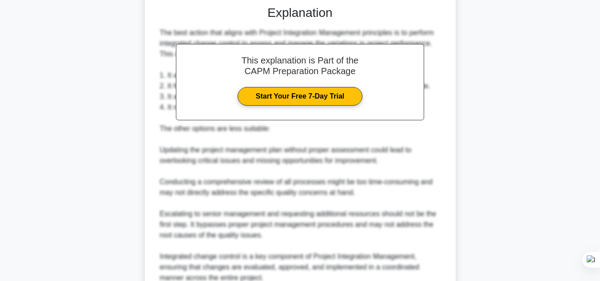
scroll to position [384, 0]
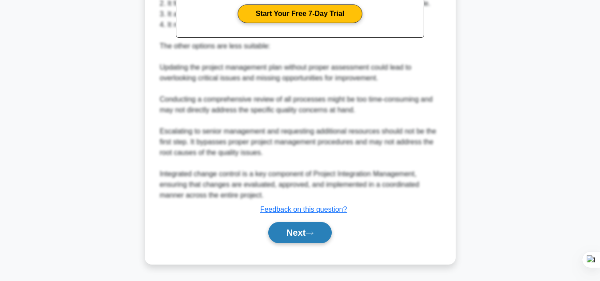
click at [306, 239] on button "Next" at bounding box center [299, 232] width 63 height 21
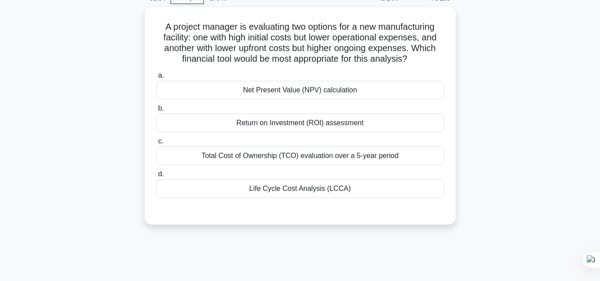
scroll to position [44, 0]
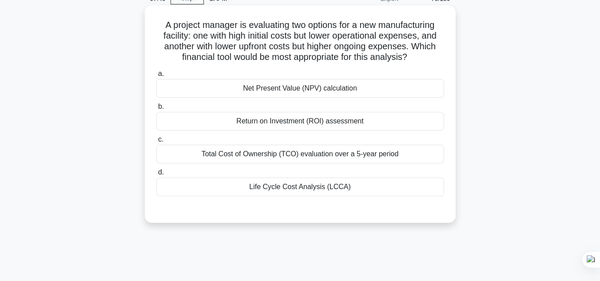
click at [384, 186] on div "Life Cycle Cost Analysis (LCCA)" at bounding box center [300, 187] width 288 height 19
click at [156, 175] on input "d. Life Cycle Cost Analysis (LCCA)" at bounding box center [156, 173] width 0 height 6
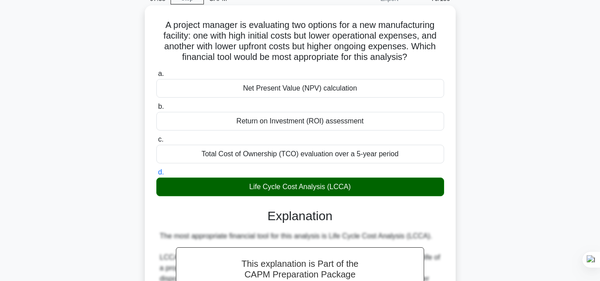
scroll to position [309, 0]
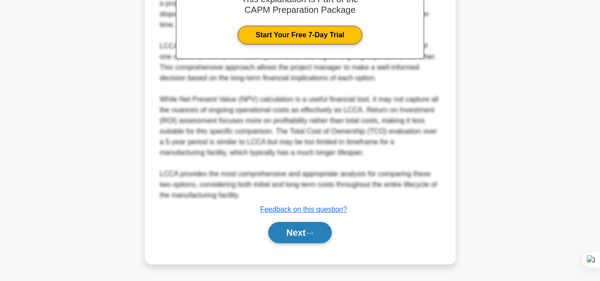
click at [309, 231] on icon at bounding box center [309, 233] width 8 height 5
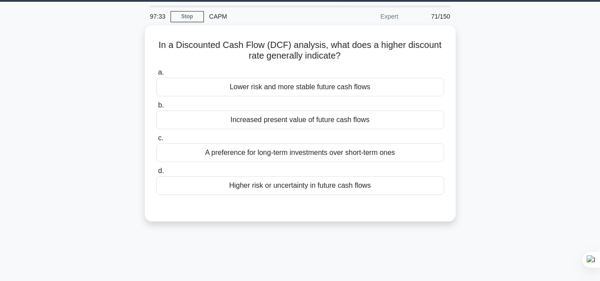
scroll to position [17, 0]
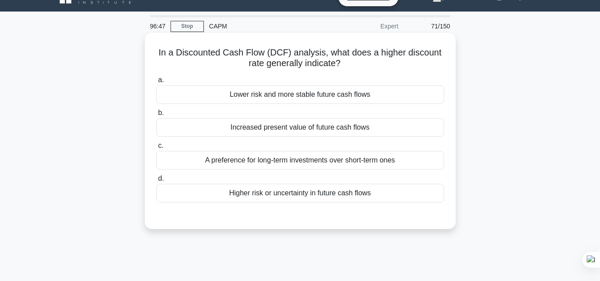
click at [319, 195] on div "Higher risk or uncertainty in future cash flows" at bounding box center [300, 193] width 288 height 19
click at [156, 182] on input "d. Higher risk or uncertainty in future cash flows" at bounding box center [156, 179] width 0 height 6
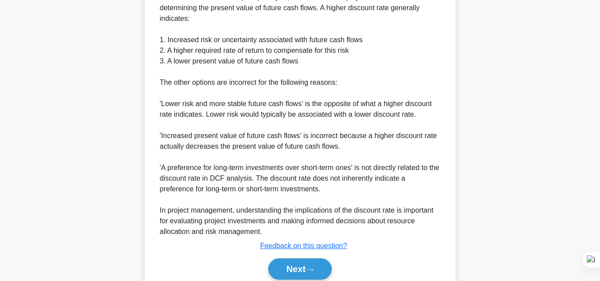
scroll to position [320, 0]
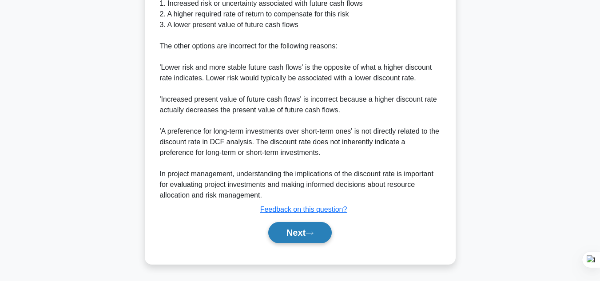
click at [305, 231] on button "Next" at bounding box center [299, 232] width 63 height 21
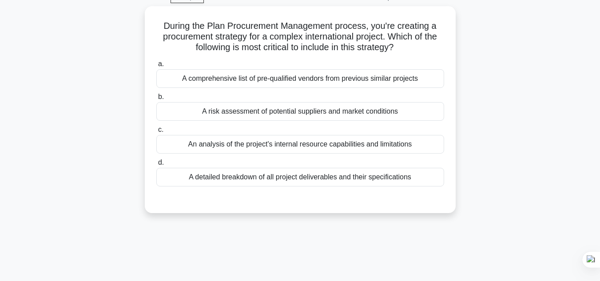
scroll to position [48, 0]
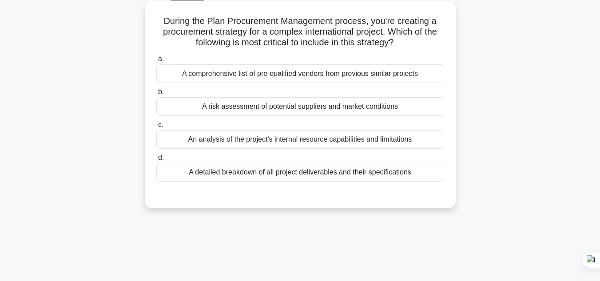
click at [293, 107] on div "A risk assessment of potential suppliers and market conditions" at bounding box center [300, 106] width 288 height 19
click at [156, 95] on input "b. A risk assessment of potential suppliers and market conditions" at bounding box center [156, 92] width 0 height 6
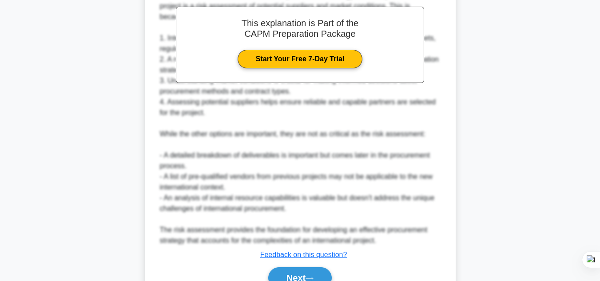
scroll to position [320, 0]
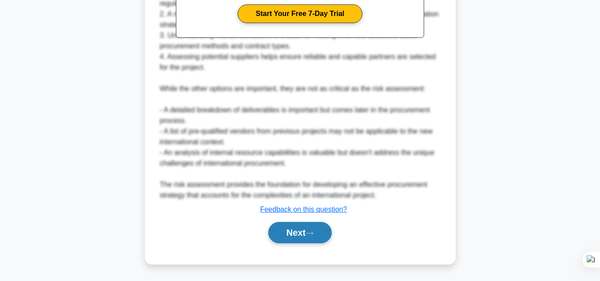
click at [315, 237] on button "Next" at bounding box center [299, 232] width 63 height 21
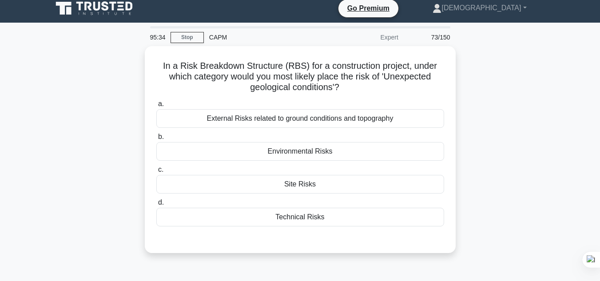
scroll to position [2, 0]
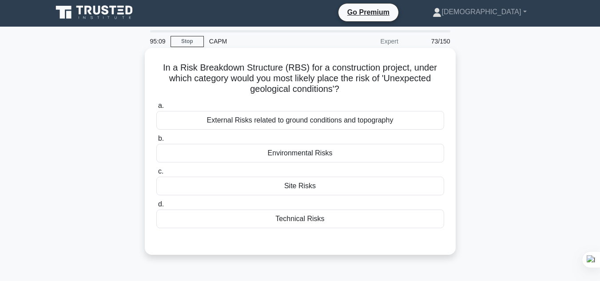
click at [271, 122] on div "External Risks related to ground conditions and topography" at bounding box center [300, 120] width 288 height 19
click at [156, 109] on input "a. External Risks related to ground conditions and topography" at bounding box center [156, 106] width 0 height 6
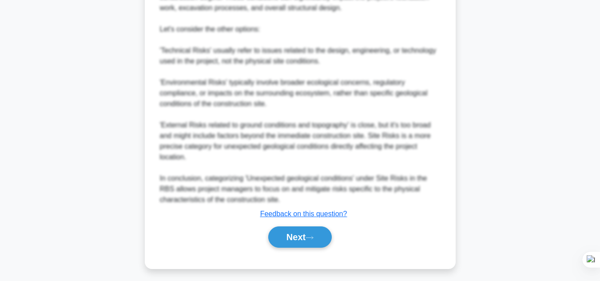
scroll to position [361, 0]
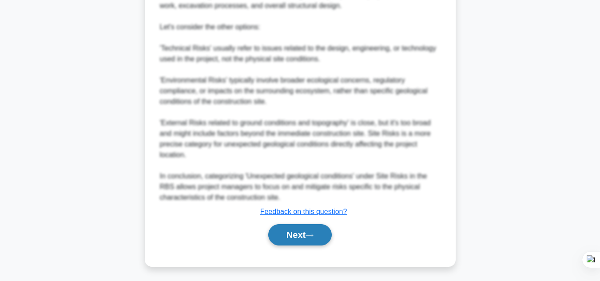
click at [294, 242] on button "Next" at bounding box center [299, 234] width 63 height 21
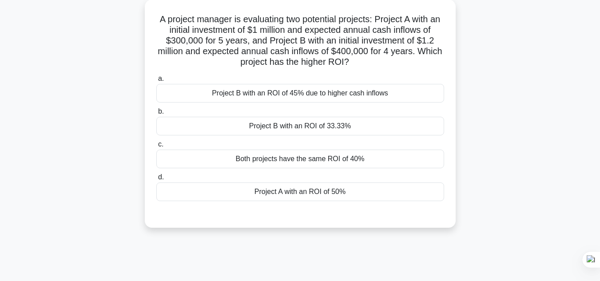
scroll to position [51, 0]
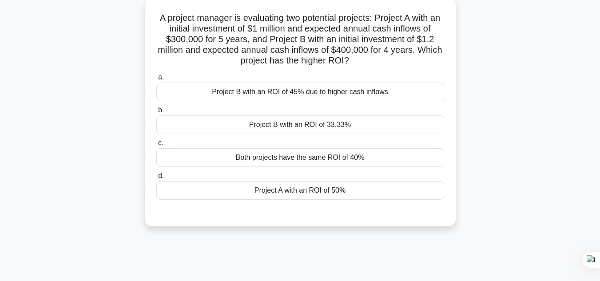
click at [284, 189] on div "Project A with an ROI of 50%" at bounding box center [300, 190] width 288 height 19
click at [156, 179] on input "d. Project A with an ROI of 50%" at bounding box center [156, 176] width 0 height 6
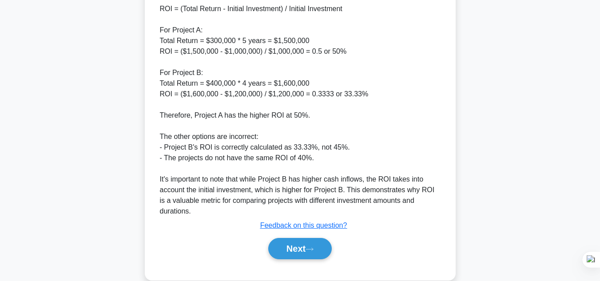
scroll to position [320, 0]
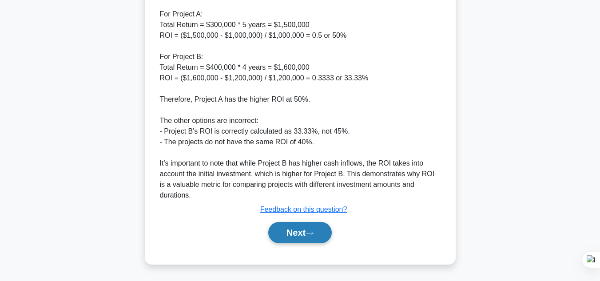
click at [295, 235] on button "Next" at bounding box center [299, 232] width 63 height 21
click at [313, 231] on icon at bounding box center [309, 233] width 8 height 5
click at [289, 238] on button "Next" at bounding box center [299, 232] width 63 height 21
click at [300, 235] on button "Next" at bounding box center [299, 232] width 63 height 21
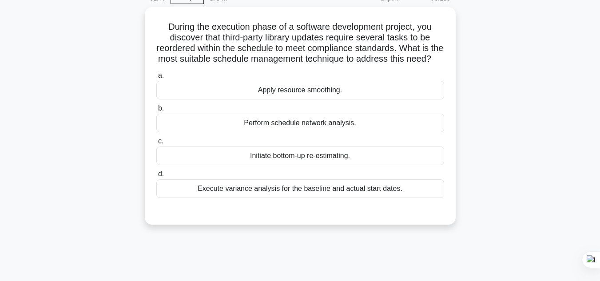
scroll to position [55, 0]
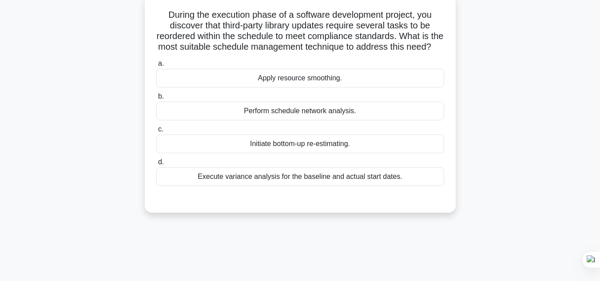
click at [275, 120] on div "Perform schedule network analysis." at bounding box center [300, 111] width 288 height 19
click at [156, 99] on input "b. Perform schedule network analysis." at bounding box center [156, 97] width 0 height 6
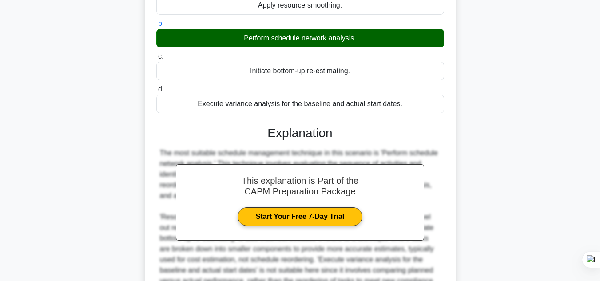
scroll to position [235, 0]
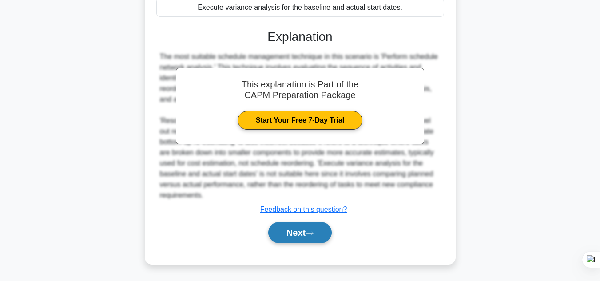
click at [309, 237] on button "Next" at bounding box center [299, 232] width 63 height 21
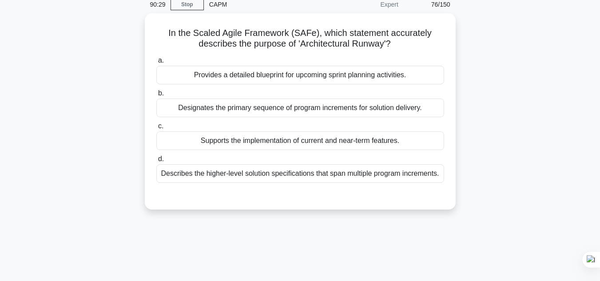
scroll to position [31, 0]
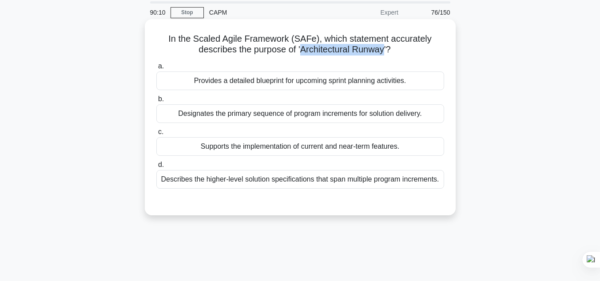
drag, startPoint x: 302, startPoint y: 50, endPoint x: 383, endPoint y: 49, distance: 81.7
click at [383, 49] on h5 "In the Scaled Agile Framework (SAFe), which statement accurately describes the …" at bounding box center [299, 44] width 289 height 22
copy h5 "Architectural Runway"
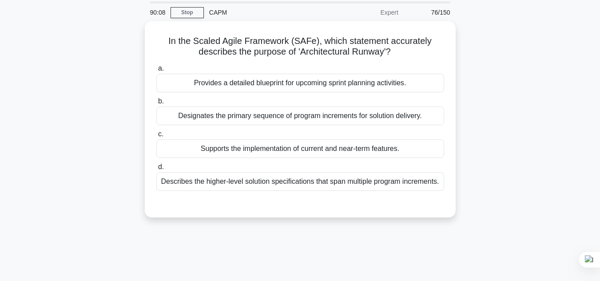
click at [473, 51] on div "In the Scaled Agile Framework (SAFe), which statement accurately describes the …" at bounding box center [300, 124] width 506 height 207
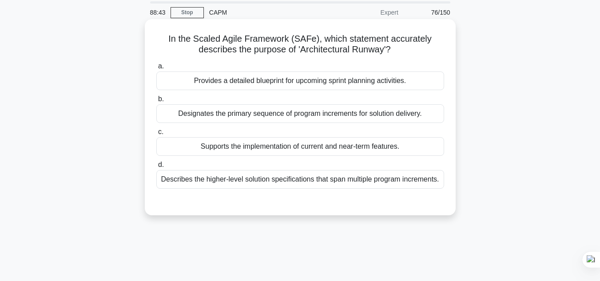
click at [304, 87] on div "Provides a detailed blueprint for upcoming sprint planning activities." at bounding box center [300, 80] width 288 height 19
click at [156, 69] on input "a. Provides a detailed blueprint for upcoming sprint planning activities." at bounding box center [156, 66] width 0 height 6
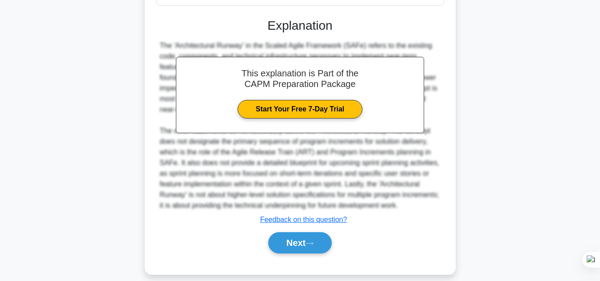
scroll to position [236, 0]
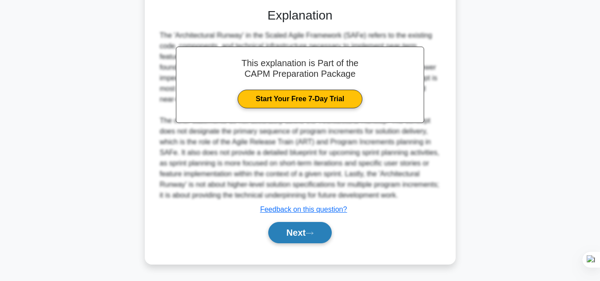
click at [288, 238] on button "Next" at bounding box center [299, 232] width 63 height 21
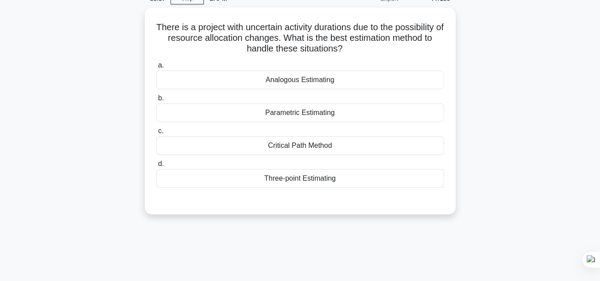
scroll to position [43, 0]
click at [324, 117] on div "Parametric Estimating" at bounding box center [300, 112] width 288 height 19
click at [156, 101] on input "b. Parametric Estimating" at bounding box center [156, 98] width 0 height 6
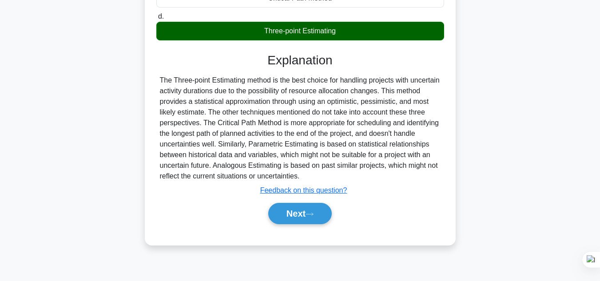
scroll to position [191, 0]
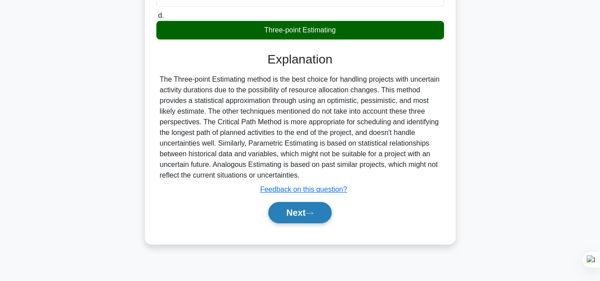
click at [283, 217] on button "Next" at bounding box center [299, 212] width 63 height 21
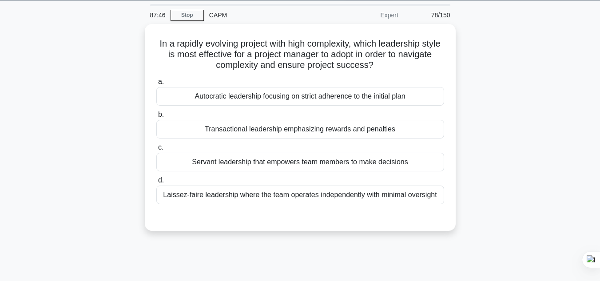
scroll to position [27, 0]
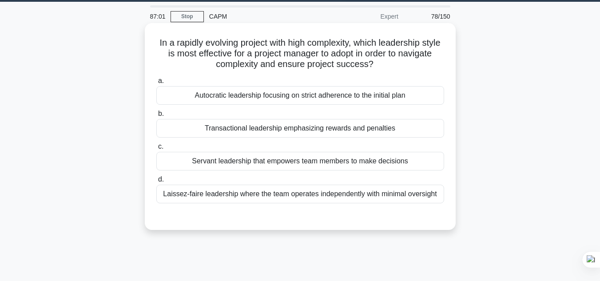
click at [362, 101] on div "Autocratic leadership focusing on strict adherence to the initial plan" at bounding box center [300, 95] width 288 height 19
click at [156, 84] on input "a. Autocratic leadership focusing on strict adherence to the initial plan" at bounding box center [156, 81] width 0 height 6
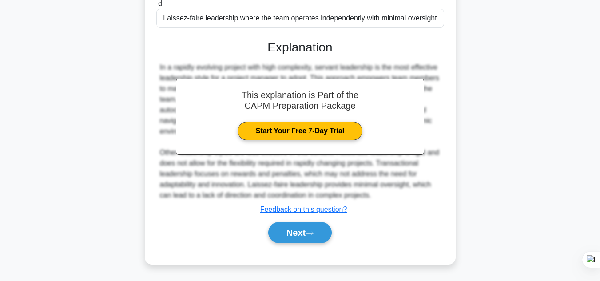
scroll to position [204, 0]
click at [315, 238] on button "Next" at bounding box center [299, 232] width 63 height 21
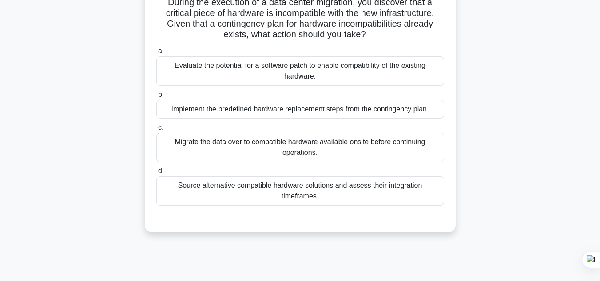
scroll to position [71, 0]
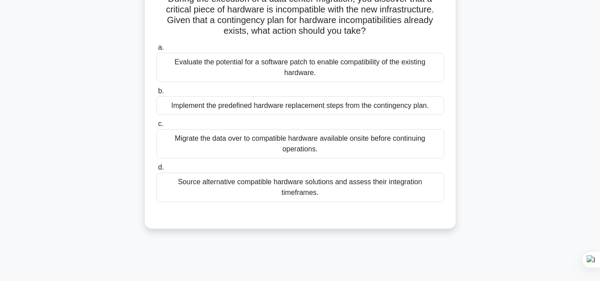
click at [401, 108] on div "Implement the predefined hardware replacement steps from the contingency plan." at bounding box center [300, 105] width 288 height 19
click at [156, 94] on input "b. Implement the predefined hardware replacement steps from the contingency pla…" at bounding box center [156, 91] width 0 height 6
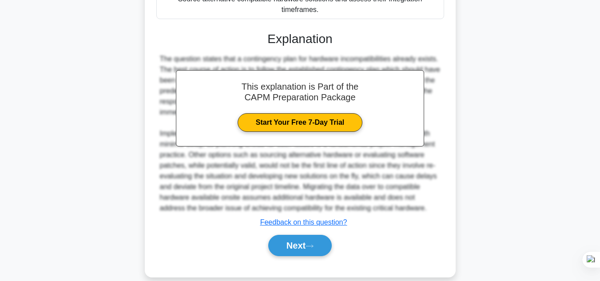
scroll to position [267, 0]
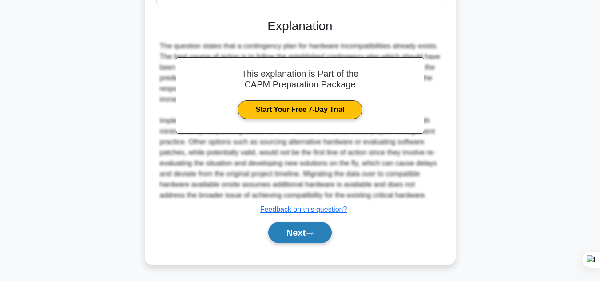
click at [305, 227] on button "Next" at bounding box center [299, 232] width 63 height 21
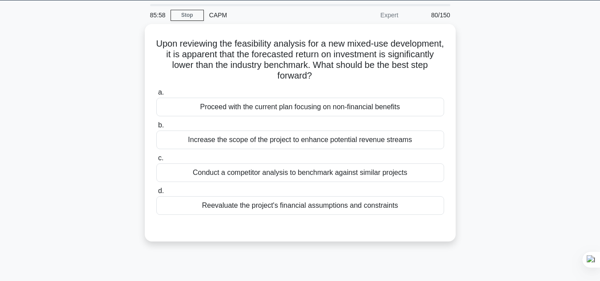
scroll to position [31, 0]
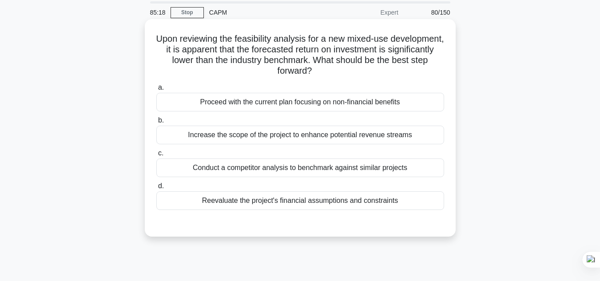
click at [311, 208] on div "Reevaluate the project's financial assumptions and constraints" at bounding box center [300, 200] width 288 height 19
click at [156, 189] on input "d. Reevaluate the project's financial assumptions and constraints" at bounding box center [156, 186] width 0 height 6
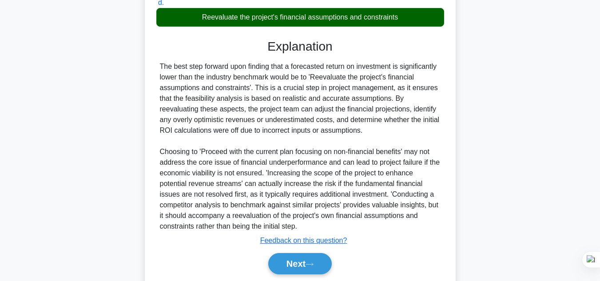
scroll to position [223, 0]
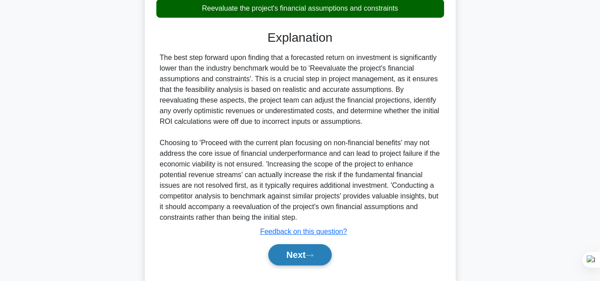
click at [326, 253] on button "Next" at bounding box center [299, 254] width 63 height 21
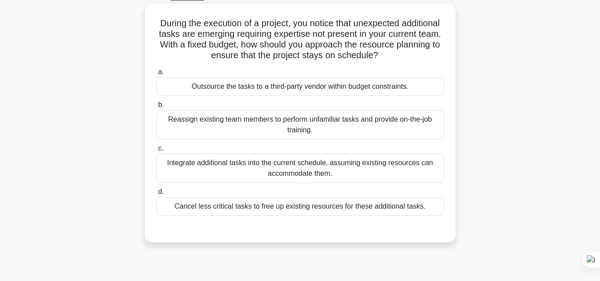
scroll to position [43, 0]
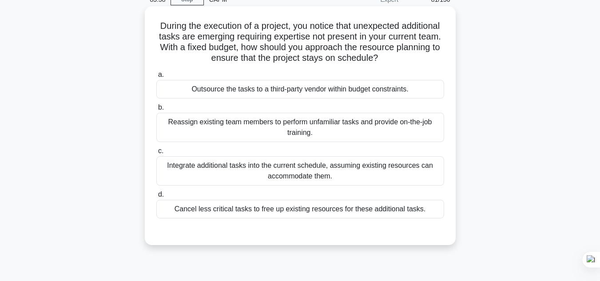
click at [294, 93] on div "Outsource the tasks to a third-party vendor within budget constraints." at bounding box center [300, 89] width 288 height 19
click at [156, 78] on input "a. Outsource the tasks to a third-party vendor within budget constraints." at bounding box center [156, 75] width 0 height 6
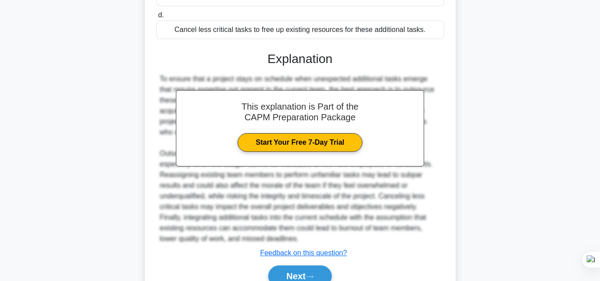
scroll to position [267, 0]
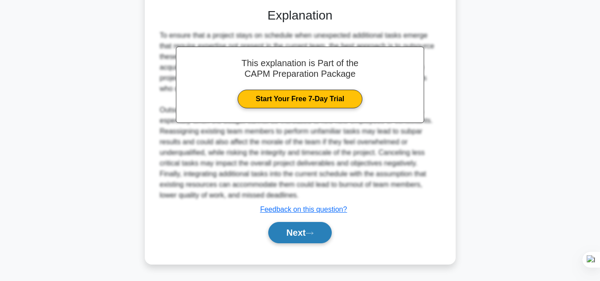
click at [311, 226] on button "Next" at bounding box center [299, 232] width 63 height 21
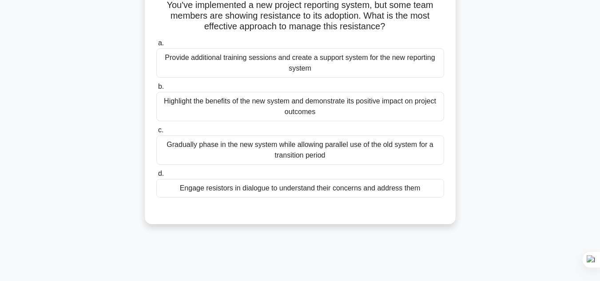
scroll to position [71, 0]
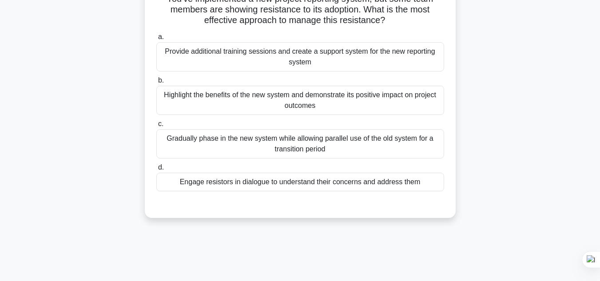
click at [383, 186] on div "Engage resistors in dialogue to understand their concerns and address them" at bounding box center [300, 182] width 288 height 19
click at [156, 170] on input "d. Engage resistors in dialogue to understand their concerns and address them" at bounding box center [156, 168] width 0 height 6
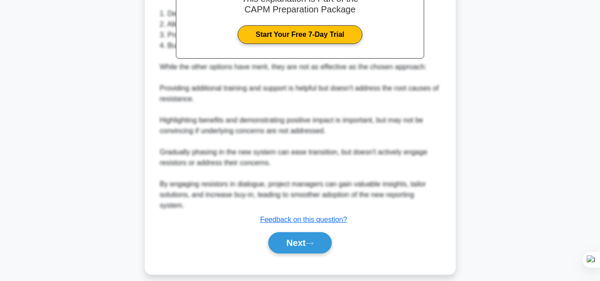
scroll to position [338, 0]
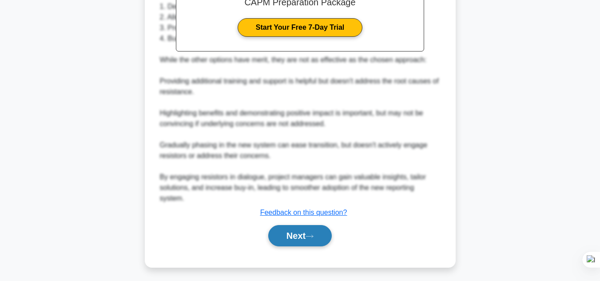
click at [313, 245] on button "Next" at bounding box center [299, 235] width 63 height 21
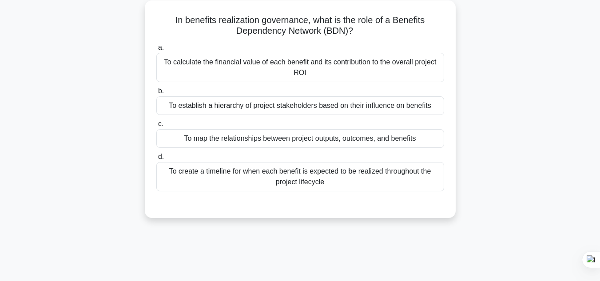
scroll to position [34, 0]
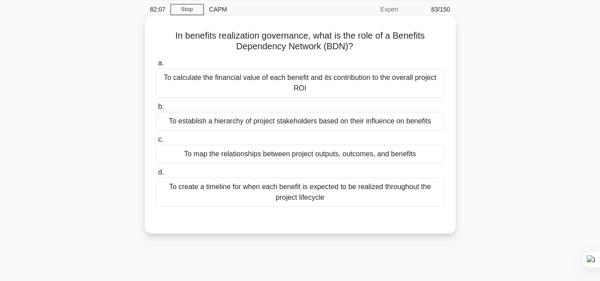
click at [274, 198] on div "To create a timeline for when each benefit is expected to be realized throughou…" at bounding box center [300, 192] width 288 height 29
click at [156, 175] on input "d. To create a timeline for when each benefit is expected to be realized throug…" at bounding box center [156, 173] width 0 height 6
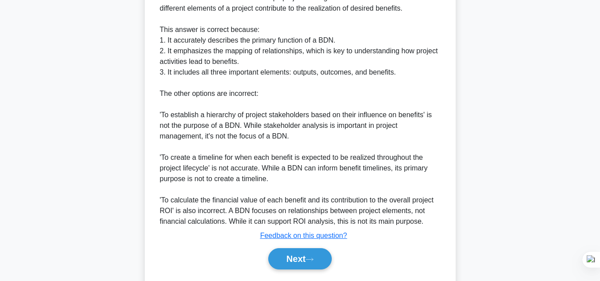
scroll to position [364, 0]
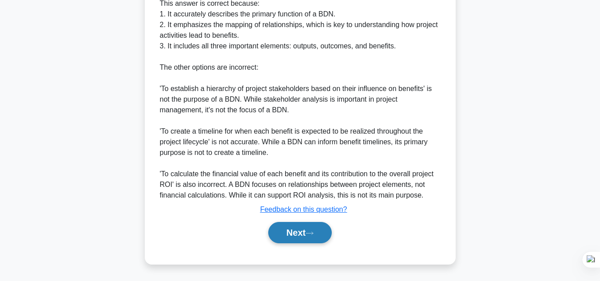
click at [310, 231] on icon at bounding box center [309, 233] width 8 height 5
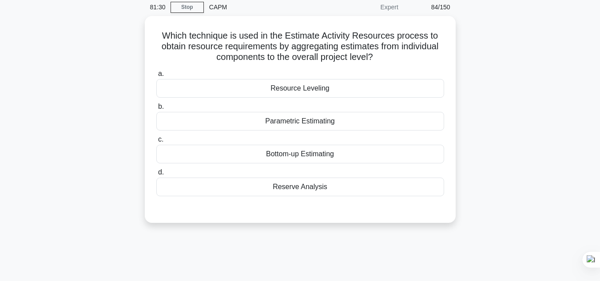
scroll to position [34, 0]
click at [310, 157] on div "Bottom-up Estimating" at bounding box center [300, 154] width 288 height 19
click at [156, 142] on input "c. Bottom-up Estimating" at bounding box center [156, 140] width 0 height 6
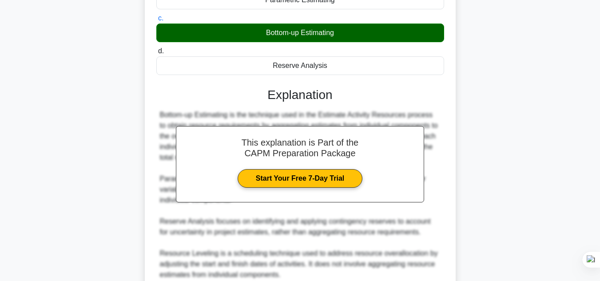
scroll to position [235, 0]
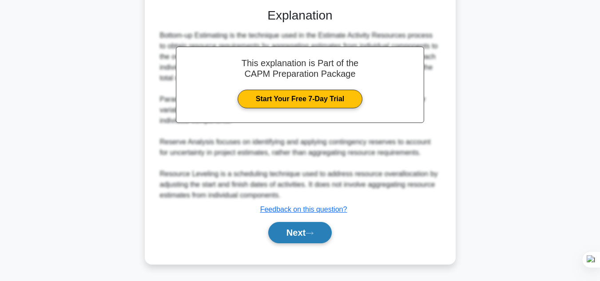
click at [293, 240] on button "Next" at bounding box center [299, 232] width 63 height 21
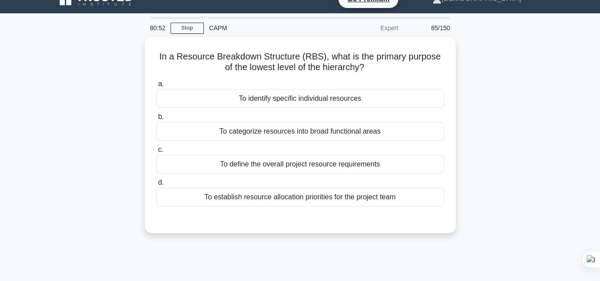
scroll to position [7, 0]
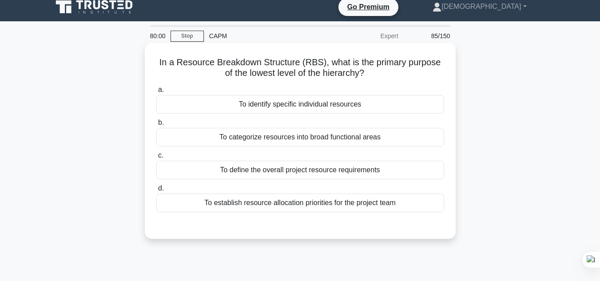
click at [383, 105] on div "To identify specific individual resources" at bounding box center [300, 104] width 288 height 19
click at [156, 93] on input "a. To identify specific individual resources" at bounding box center [156, 90] width 0 height 6
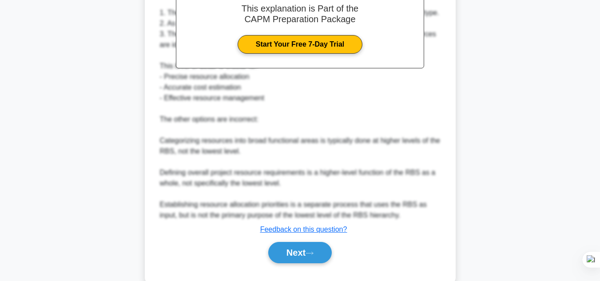
scroll to position [299, 0]
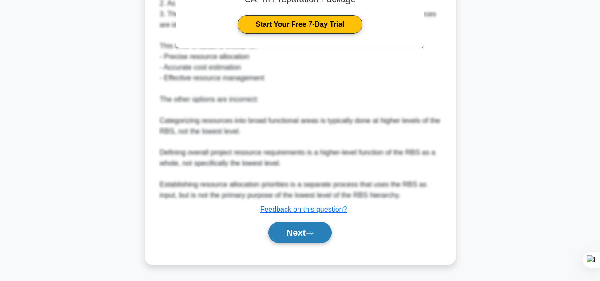
click at [323, 225] on button "Next" at bounding box center [299, 232] width 63 height 21
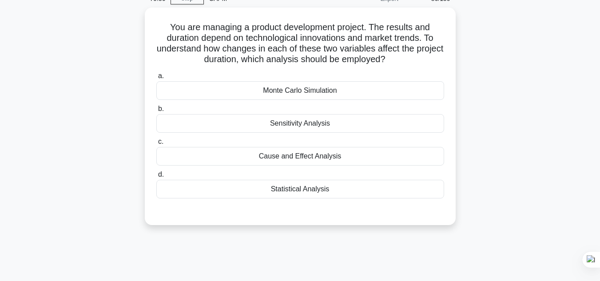
scroll to position [38, 0]
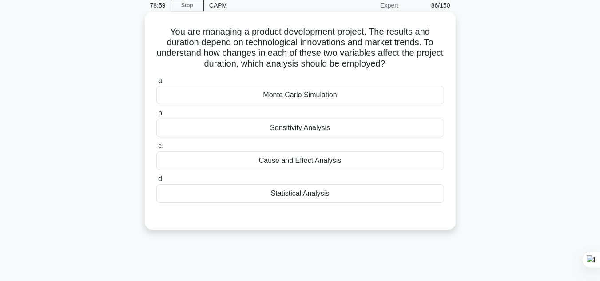
click at [280, 164] on div "Cause and Effect Analysis" at bounding box center [300, 160] width 288 height 19
click at [156, 149] on input "c. Cause and Effect Analysis" at bounding box center [156, 146] width 0 height 6
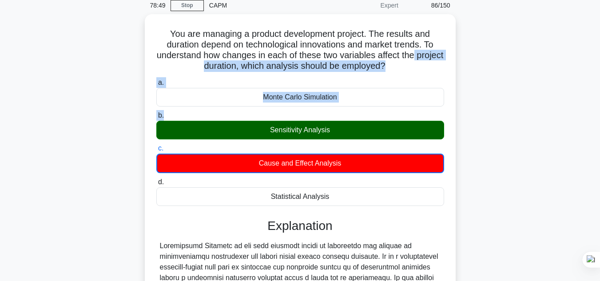
drag, startPoint x: 592, startPoint y: 66, endPoint x: 579, endPoint y: 109, distance: 44.9
click at [579, 109] on main "78:49 Stop CAPM Expert 86/150 You are managing a product development project. T…" at bounding box center [300, 224] width 600 height 466
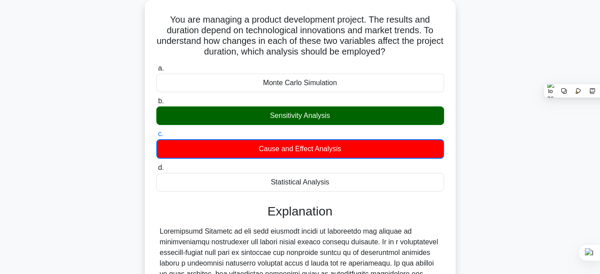
click at [458, 181] on div "You are managing a product development project. The results and duration depend…" at bounding box center [300, 219] width 506 height 439
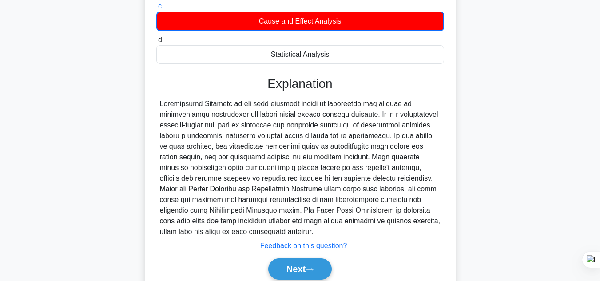
scroll to position [214, 0]
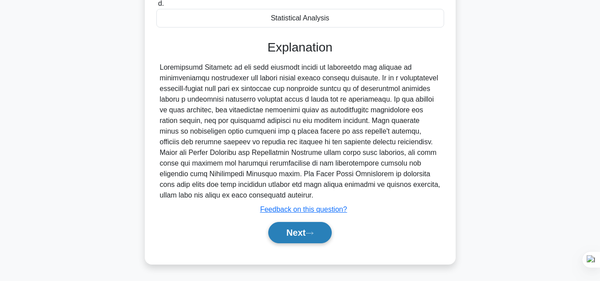
click at [301, 236] on button "Next" at bounding box center [299, 232] width 63 height 21
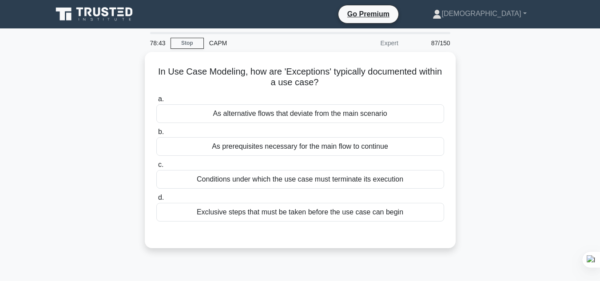
scroll to position [8, 0]
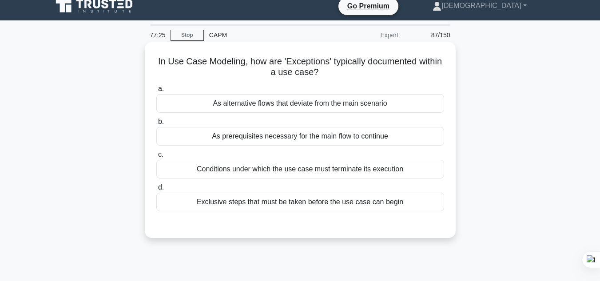
click at [300, 172] on div "Conditions under which the use case must terminate its execution" at bounding box center [300, 169] width 288 height 19
click at [156, 158] on input "c. Conditions under which the use case must terminate its execution" at bounding box center [156, 155] width 0 height 6
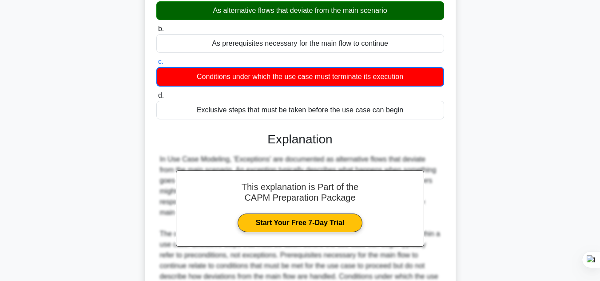
scroll to position [204, 0]
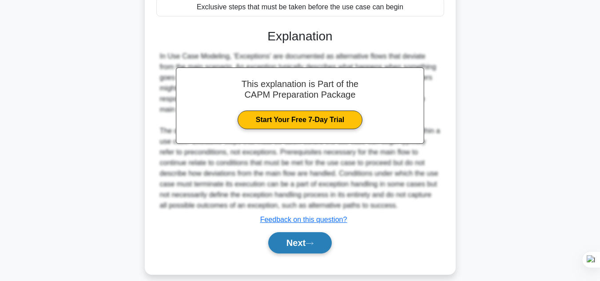
click at [285, 232] on button "Next" at bounding box center [299, 242] width 63 height 21
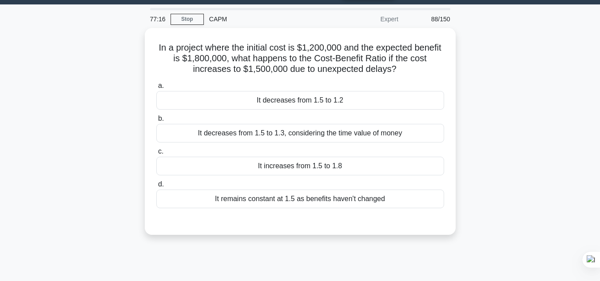
scroll to position [11, 0]
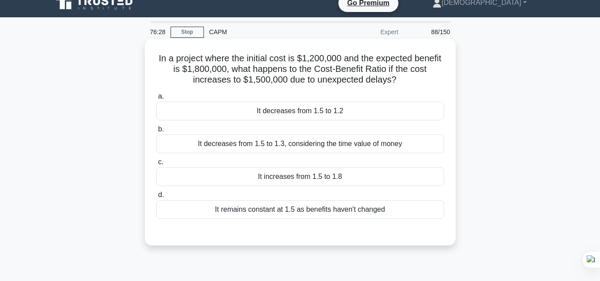
click at [288, 116] on div "It decreases from 1.5 to 1.2" at bounding box center [300, 111] width 288 height 19
click at [156, 99] on input "a. It decreases from 1.5 to 1.2" at bounding box center [156, 97] width 0 height 6
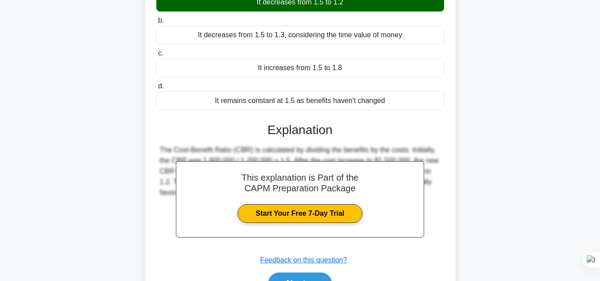
scroll to position [198, 0]
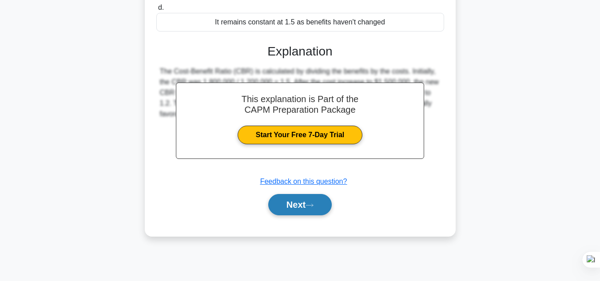
click at [303, 204] on button "Next" at bounding box center [299, 204] width 63 height 21
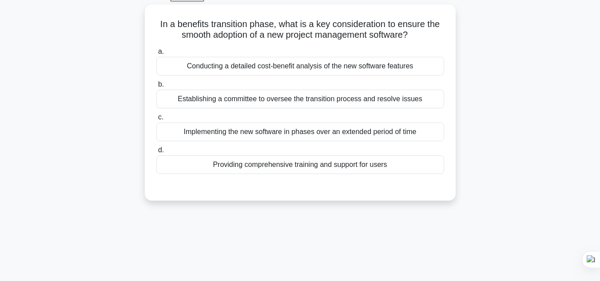
scroll to position [24, 0]
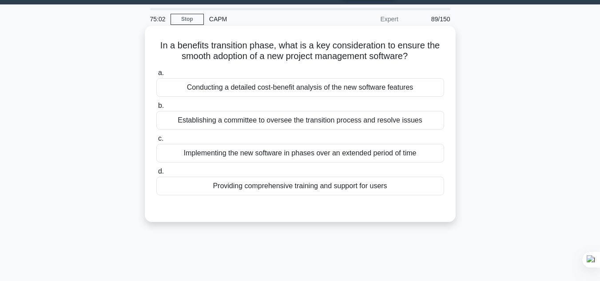
click at [242, 124] on div "Establishing a committee to oversee the transition process and resolve issues" at bounding box center [300, 120] width 288 height 19
click at [156, 109] on input "b. Establishing a committee to oversee the transition process and resolve issues" at bounding box center [156, 106] width 0 height 6
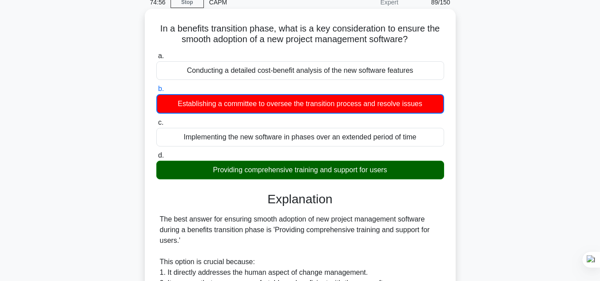
scroll to position [342, 0]
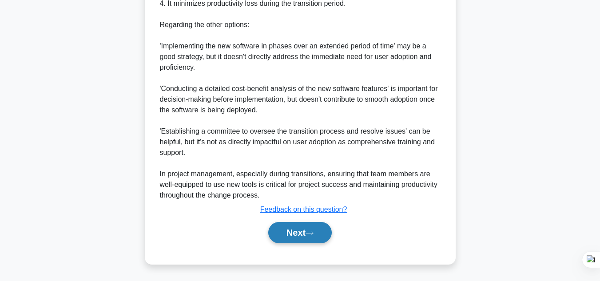
click at [317, 226] on button "Next" at bounding box center [299, 232] width 63 height 21
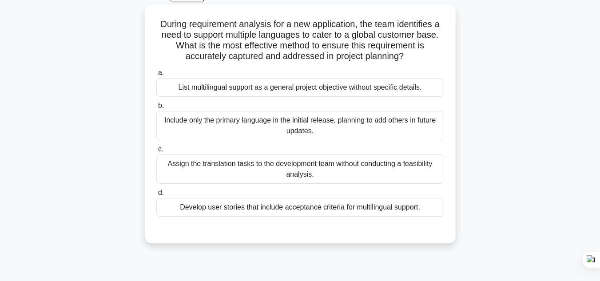
scroll to position [51, 0]
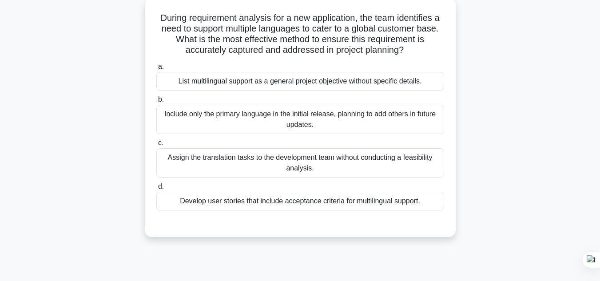
click at [277, 206] on div "Develop user stories that include acceptance criteria for multilingual support." at bounding box center [300, 201] width 288 height 19
click at [156, 190] on input "d. Develop user stories that include acceptance criteria for multilingual suppo…" at bounding box center [156, 187] width 0 height 6
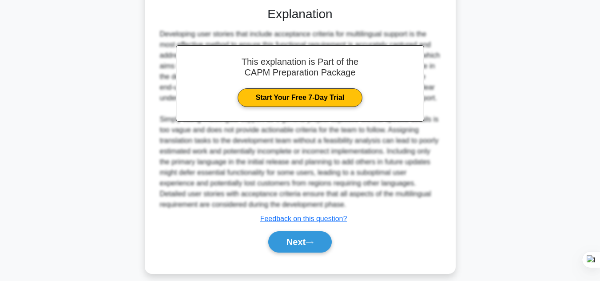
scroll to position [273, 0]
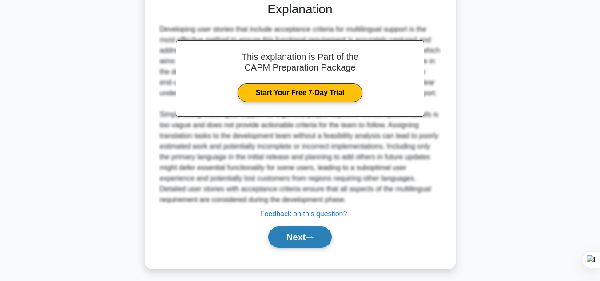
click at [306, 244] on button "Next" at bounding box center [299, 236] width 63 height 21
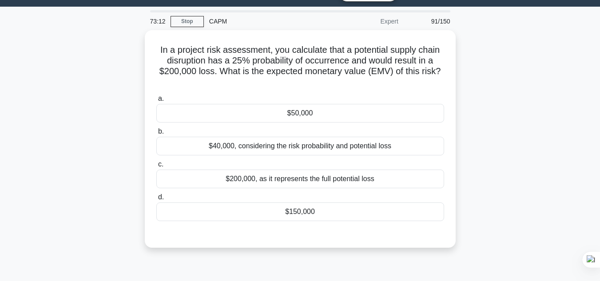
scroll to position [9, 0]
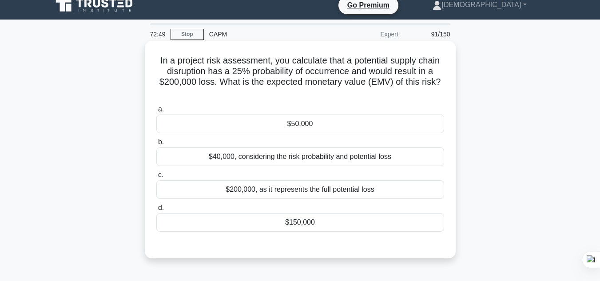
click at [427, 118] on div "$50,000" at bounding box center [300, 124] width 288 height 19
click at [156, 112] on input "a. $50,000" at bounding box center [156, 110] width 0 height 6
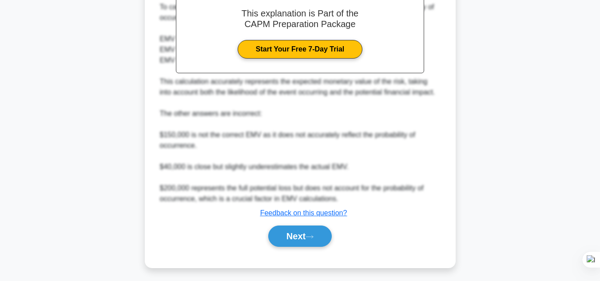
scroll to position [299, 0]
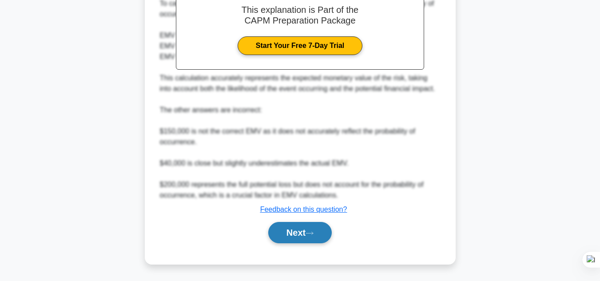
click at [299, 234] on button "Next" at bounding box center [299, 232] width 63 height 21
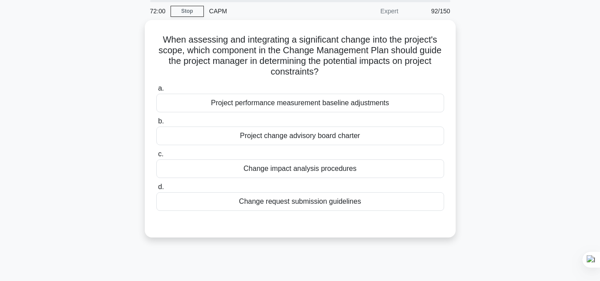
scroll to position [34, 0]
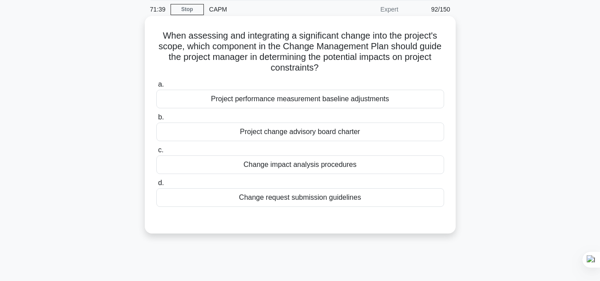
click at [317, 170] on div "Change impact analysis procedures" at bounding box center [300, 164] width 288 height 19
click at [156, 153] on input "c. Change impact analysis procedures" at bounding box center [156, 150] width 0 height 6
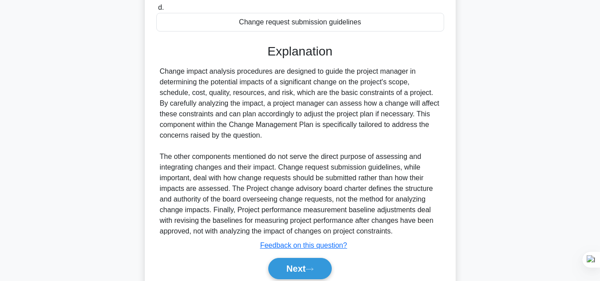
scroll to position [245, 0]
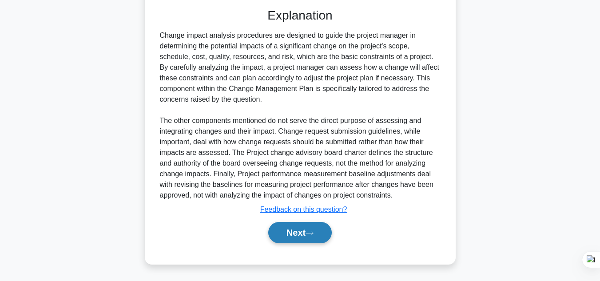
click at [299, 234] on button "Next" at bounding box center [299, 232] width 63 height 21
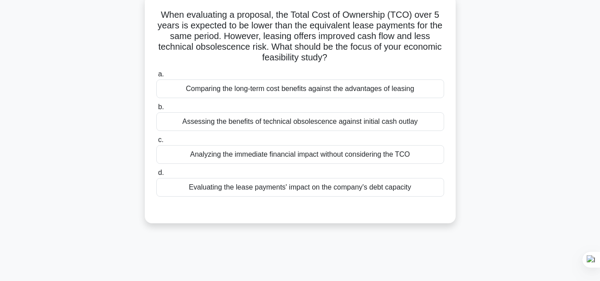
scroll to position [42, 0]
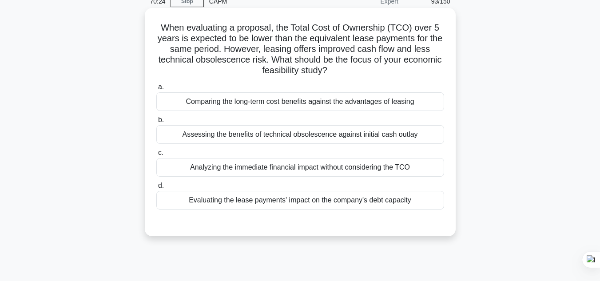
click at [363, 138] on div "Assessing the benefits of technical obsolescence against initial cash outlay" at bounding box center [300, 134] width 288 height 19
click at [156, 123] on input "b. Assessing the benefits of technical obsolescence against initial cash outlay" at bounding box center [156, 120] width 0 height 6
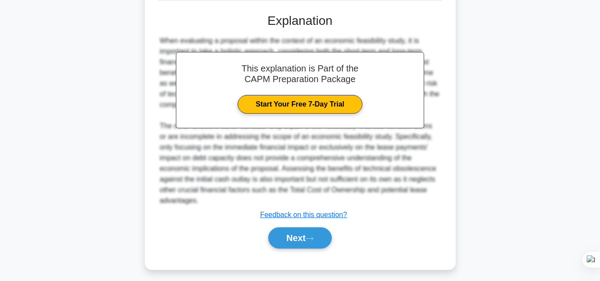
scroll to position [257, 0]
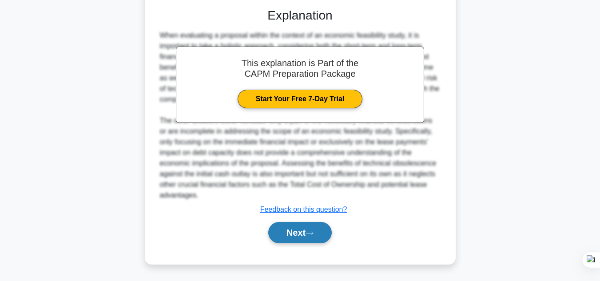
click at [317, 230] on button "Next" at bounding box center [299, 232] width 63 height 21
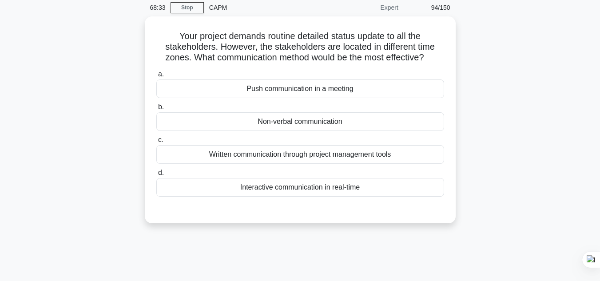
scroll to position [19, 0]
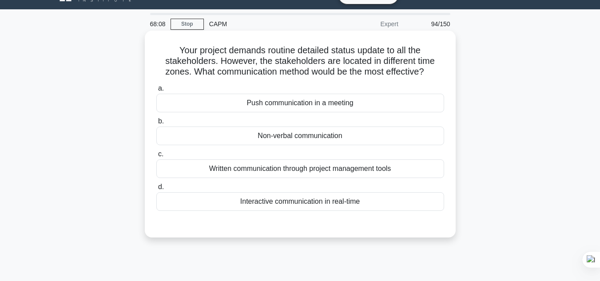
click at [320, 173] on div "Written communication through project management tools" at bounding box center [300, 168] width 288 height 19
click at [156, 157] on input "c. Written communication through project management tools" at bounding box center [156, 154] width 0 height 6
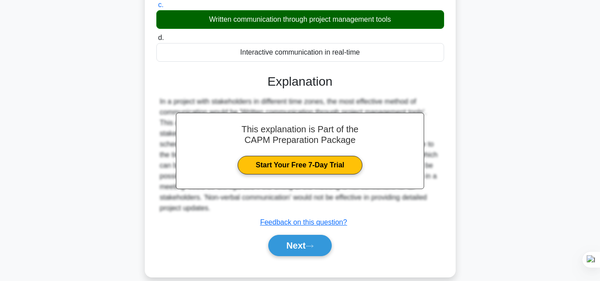
scroll to position [198, 0]
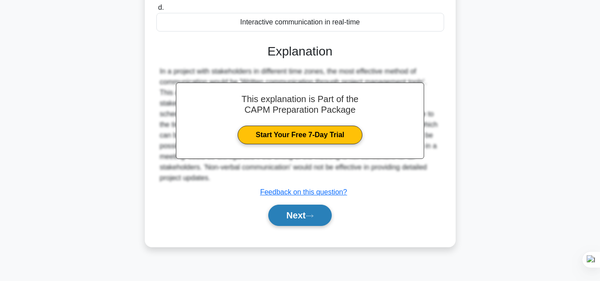
click at [300, 213] on button "Next" at bounding box center [299, 215] width 63 height 21
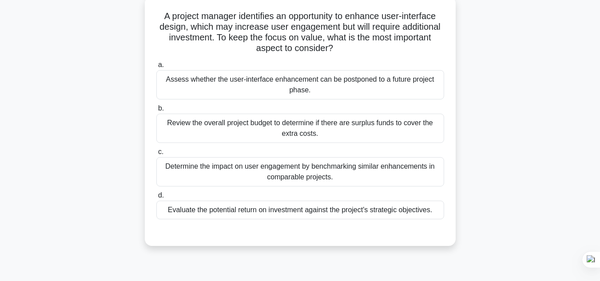
scroll to position [58, 0]
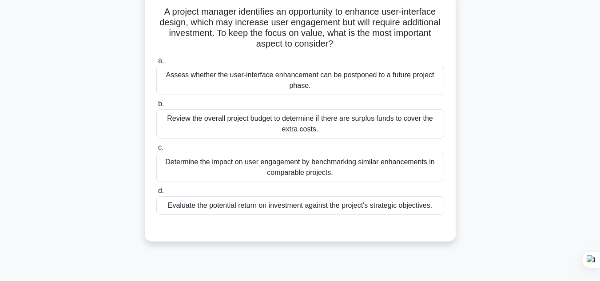
click at [329, 134] on div "Review the overall project budget to determine if there are surplus funds to co…" at bounding box center [300, 123] width 288 height 29
click at [156, 107] on input "b. Review the overall project budget to determine if there are surplus funds to…" at bounding box center [156, 104] width 0 height 6
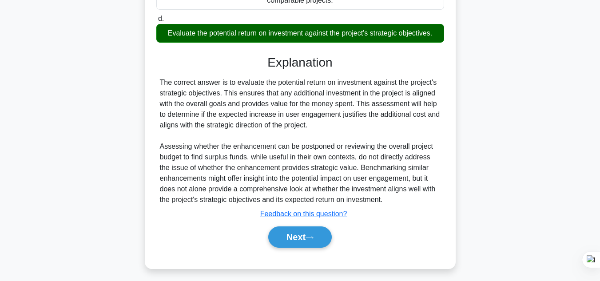
scroll to position [236, 0]
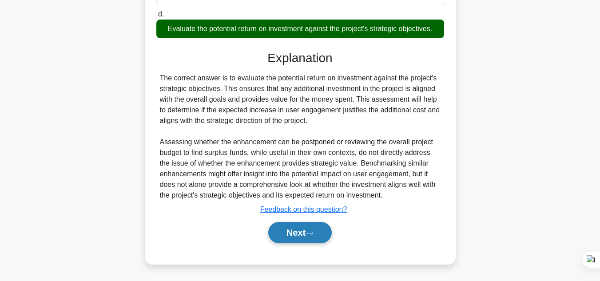
click at [308, 231] on button "Next" at bounding box center [299, 232] width 63 height 21
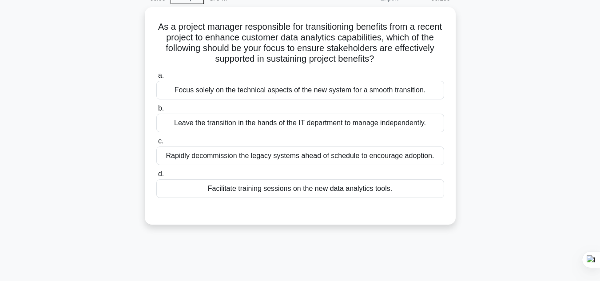
scroll to position [30, 0]
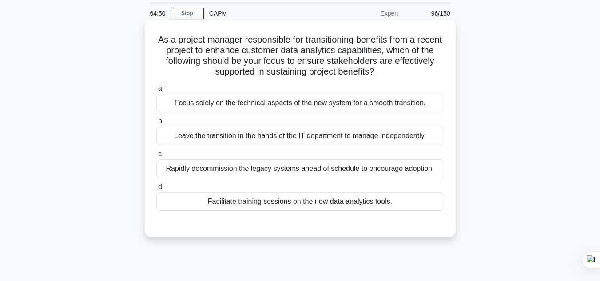
click at [298, 204] on div "Facilitate training sessions on the new data analytics tools." at bounding box center [300, 201] width 288 height 19
click at [156, 190] on input "d. Facilitate training sessions on the new data analytics tools." at bounding box center [156, 187] width 0 height 6
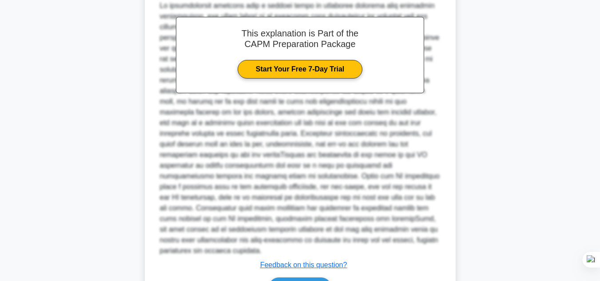
scroll to position [320, 0]
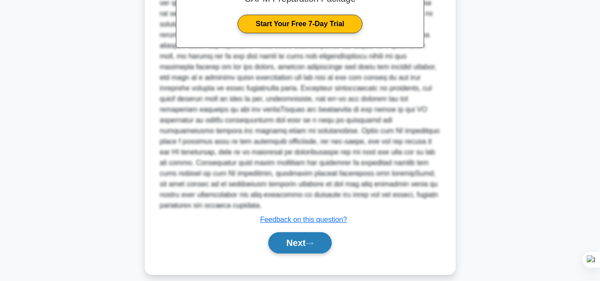
click at [317, 235] on button "Next" at bounding box center [299, 242] width 63 height 21
click at [303, 237] on button "Next" at bounding box center [299, 242] width 63 height 21
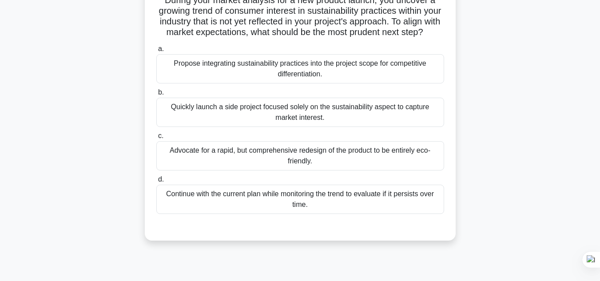
scroll to position [80, 0]
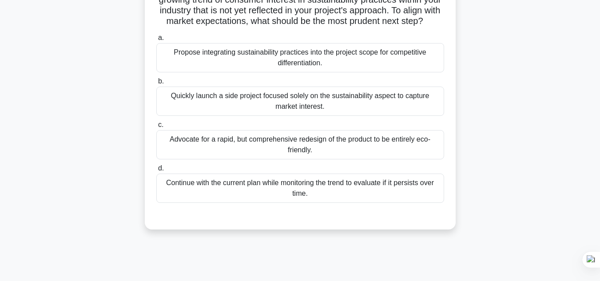
click at [334, 72] on div "Propose integrating sustainability practices into the project scope for competi…" at bounding box center [300, 57] width 288 height 29
click at [156, 41] on input "a. Propose integrating sustainability practices into the project scope for comp…" at bounding box center [156, 38] width 0 height 6
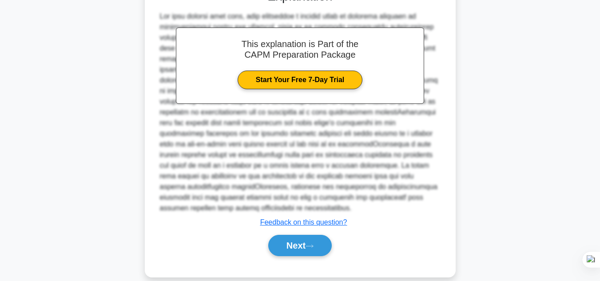
scroll to position [331, 0]
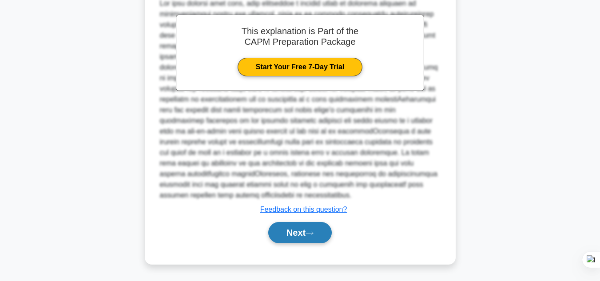
click at [312, 240] on button "Next" at bounding box center [299, 232] width 63 height 21
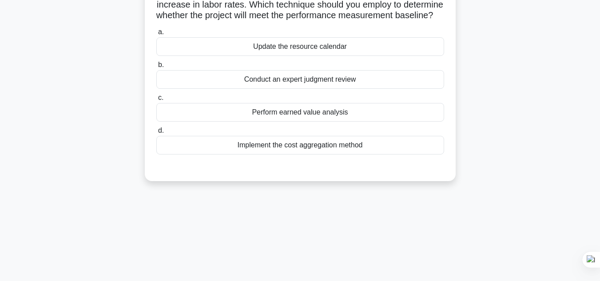
scroll to position [32, 0]
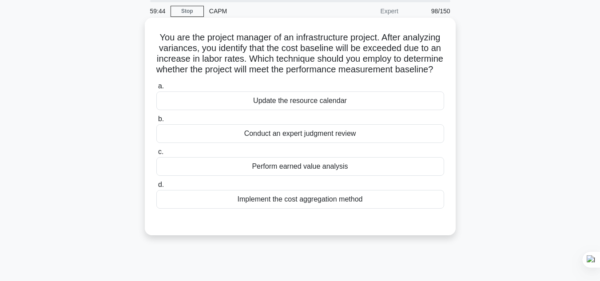
click at [258, 176] on div "Perform earned value analysis" at bounding box center [300, 166] width 288 height 19
click at [156, 155] on input "c. Perform earned value analysis" at bounding box center [156, 152] width 0 height 6
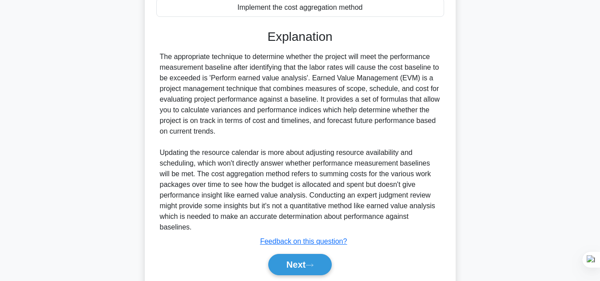
scroll to position [267, 0]
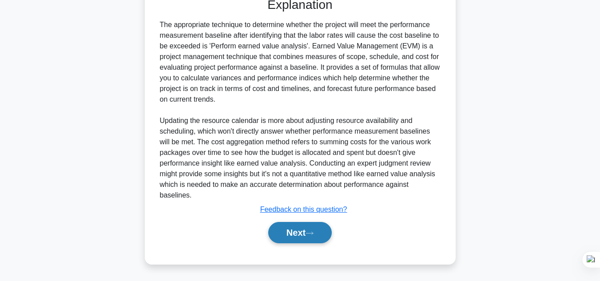
click at [313, 229] on button "Next" at bounding box center [299, 232] width 63 height 21
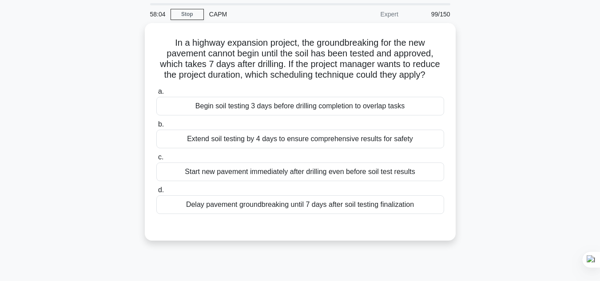
scroll to position [38, 0]
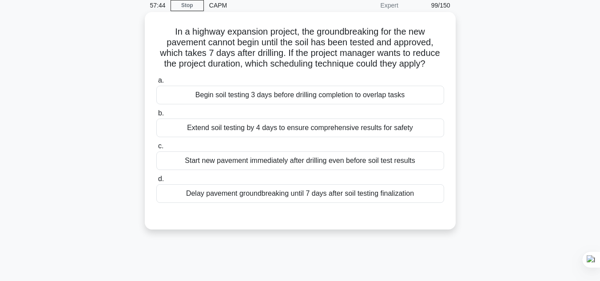
click at [295, 194] on div "Delay pavement groundbreaking until 7 days after soil testing finalization" at bounding box center [300, 193] width 288 height 19
click at [156, 182] on input "[PERSON_NAME] pavement groundbreaking until 7 days after soil testing finalizat…" at bounding box center [156, 179] width 0 height 6
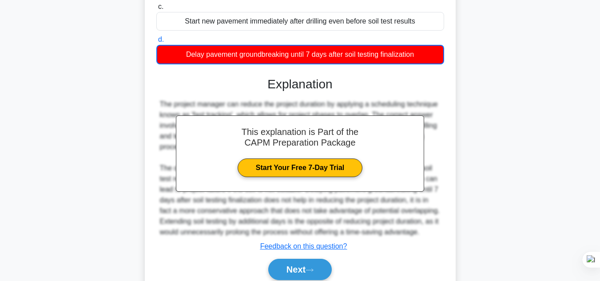
scroll to position [225, 0]
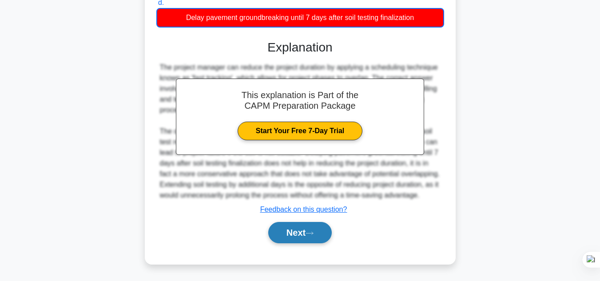
click at [324, 237] on button "Next" at bounding box center [299, 232] width 63 height 21
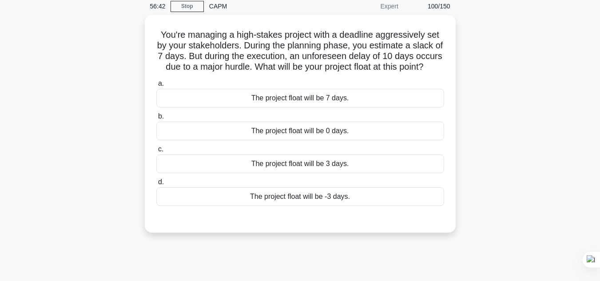
scroll to position [28, 0]
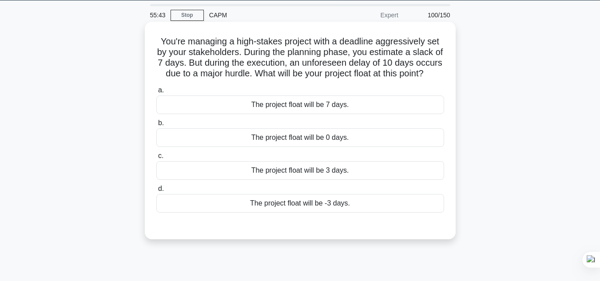
click at [344, 213] on div "The project float will be -3 days." at bounding box center [300, 203] width 288 height 19
click at [156, 192] on input "d. The project float will be -3 days." at bounding box center [156, 189] width 0 height 6
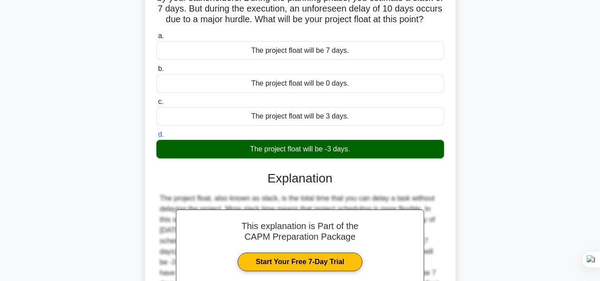
scroll to position [198, 0]
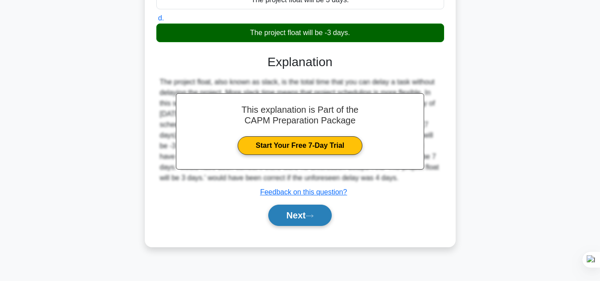
click at [285, 222] on button "Next" at bounding box center [299, 215] width 63 height 21
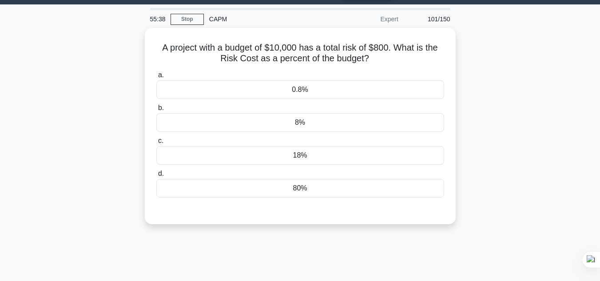
scroll to position [22, 0]
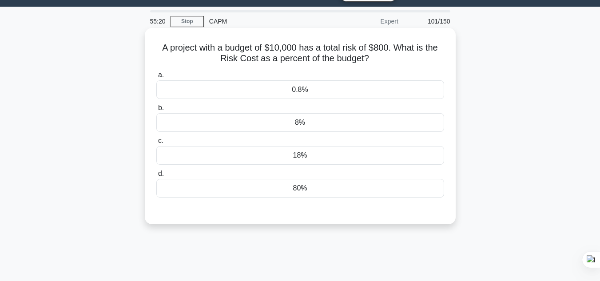
click at [335, 125] on div "8%" at bounding box center [300, 122] width 288 height 19
click at [156, 111] on input "b. 8%" at bounding box center [156, 108] width 0 height 6
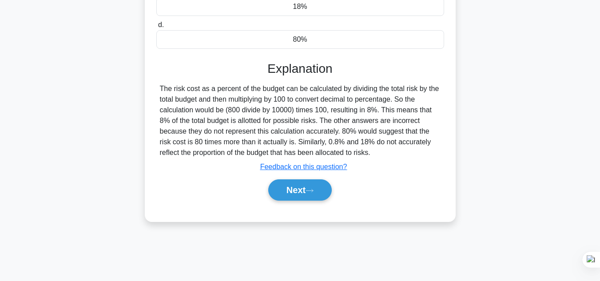
scroll to position [183, 0]
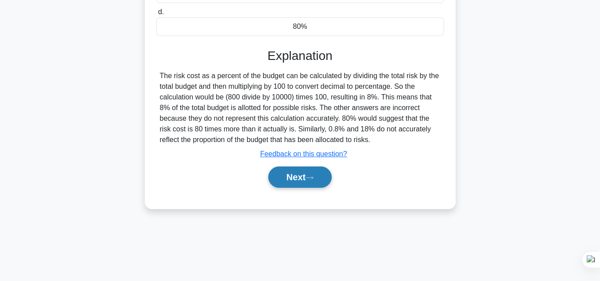
click at [296, 178] on button "Next" at bounding box center [299, 176] width 63 height 21
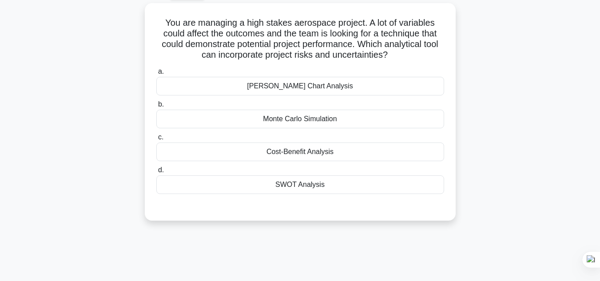
scroll to position [43, 0]
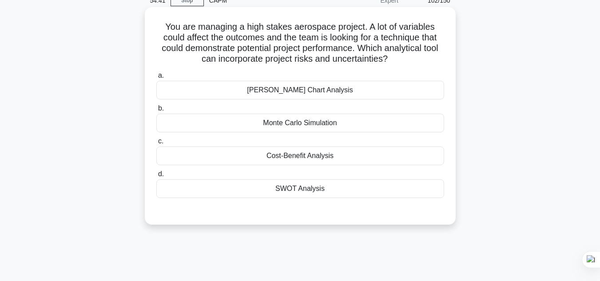
click at [319, 83] on div "[PERSON_NAME] Chart Analysis" at bounding box center [300, 90] width 288 height 19
click at [156, 79] on input "[PERSON_NAME] Chart Analysis" at bounding box center [156, 76] width 0 height 6
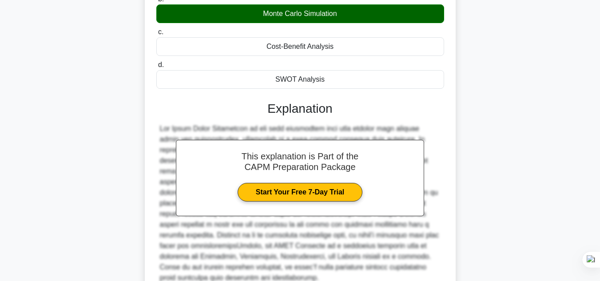
scroll to position [211, 0]
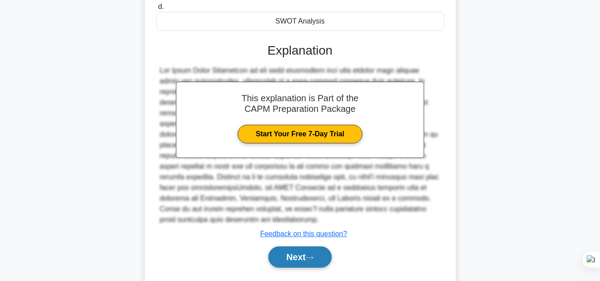
click at [312, 255] on icon at bounding box center [309, 257] width 8 height 5
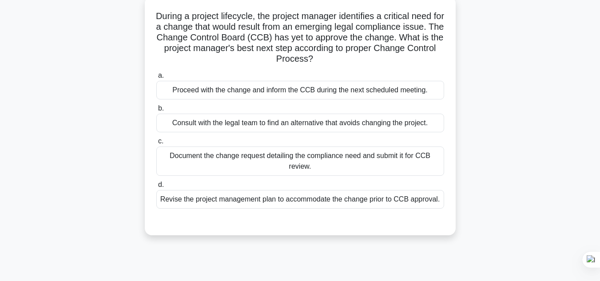
scroll to position [54, 0]
click at [343, 201] on div "Revise the project management plan to accommodate the change prior to CCB appro…" at bounding box center [300, 199] width 288 height 19
click at [156, 187] on input "d. Revise the project management plan to accommodate the change prior to CCB ap…" at bounding box center [156, 185] width 0 height 6
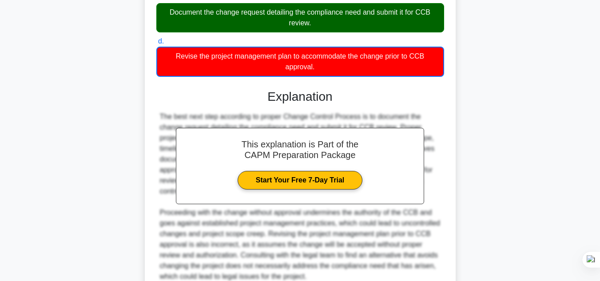
scroll to position [252, 0]
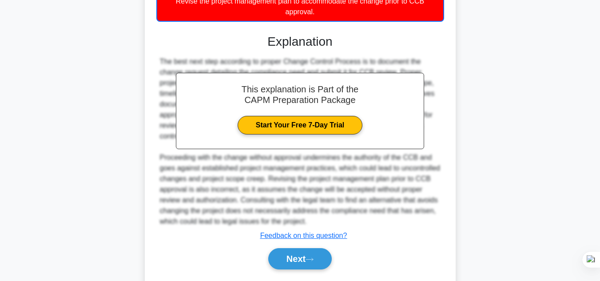
drag, startPoint x: 322, startPoint y: 256, endPoint x: 445, endPoint y: 233, distance: 125.0
click at [322, 256] on button "Next" at bounding box center [299, 258] width 63 height 21
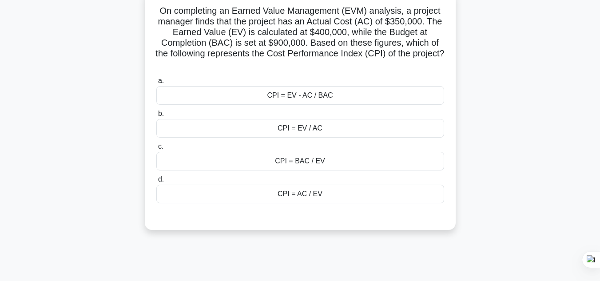
scroll to position [27, 0]
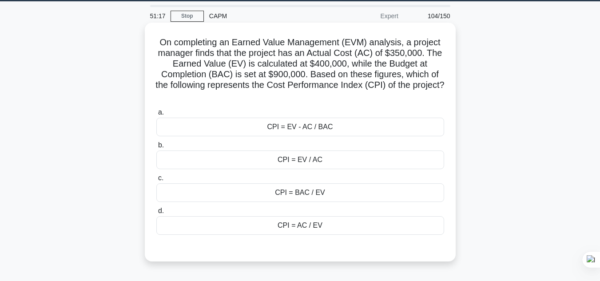
click at [308, 163] on div "CPI = EV / AC" at bounding box center [300, 159] width 288 height 19
click at [156, 148] on input "b. CPI = EV / AC" at bounding box center [156, 145] width 0 height 6
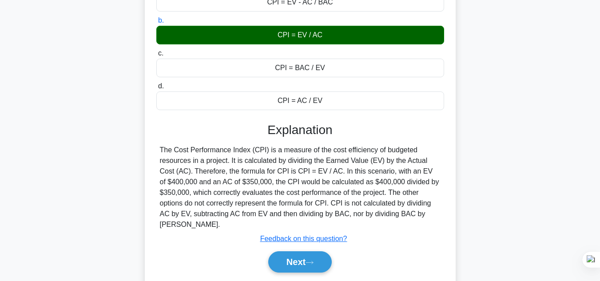
scroll to position [198, 0]
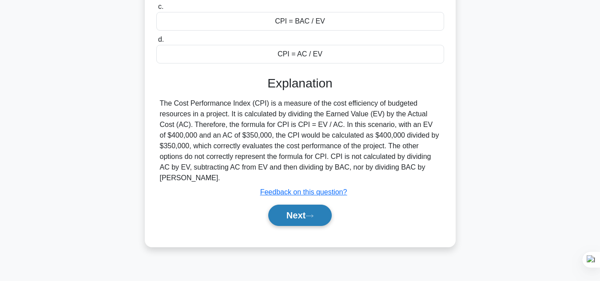
click at [304, 212] on button "Next" at bounding box center [299, 215] width 63 height 21
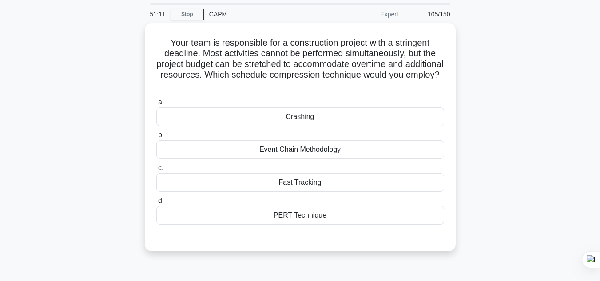
scroll to position [26, 0]
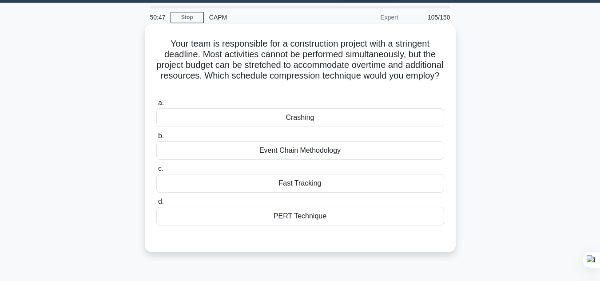
click at [322, 119] on div "Crashing" at bounding box center [300, 117] width 288 height 19
click at [156, 106] on input "a. Crashing" at bounding box center [156, 103] width 0 height 6
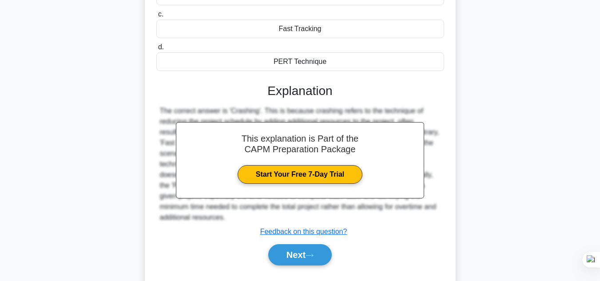
scroll to position [190, 0]
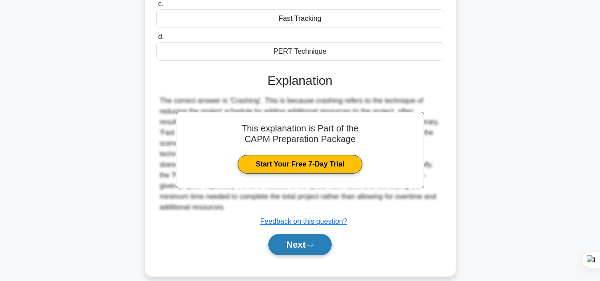
click at [285, 250] on button "Next" at bounding box center [299, 244] width 63 height 21
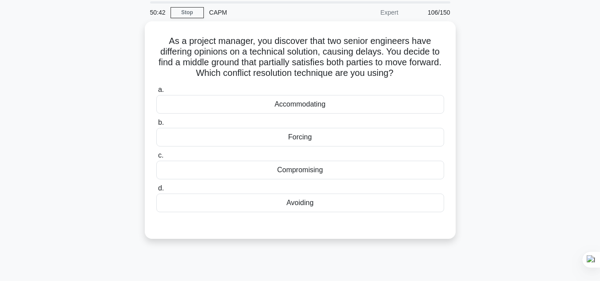
scroll to position [30, 0]
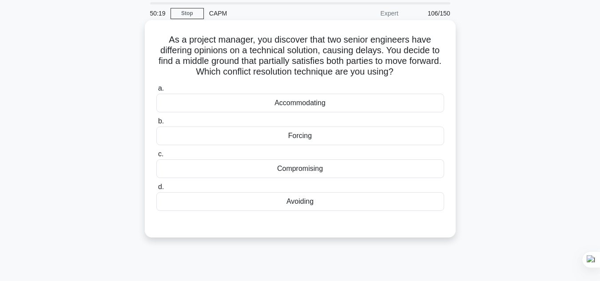
click at [328, 167] on div "Compromising" at bounding box center [300, 168] width 288 height 19
click at [156, 157] on input "c. Compromising" at bounding box center [156, 154] width 0 height 6
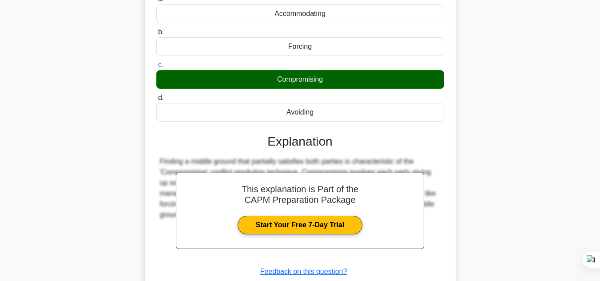
scroll to position [198, 0]
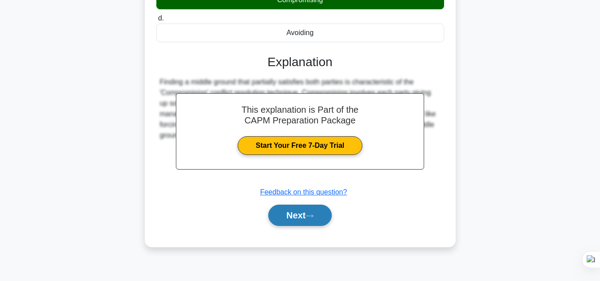
click at [331, 218] on button "Next" at bounding box center [299, 215] width 63 height 21
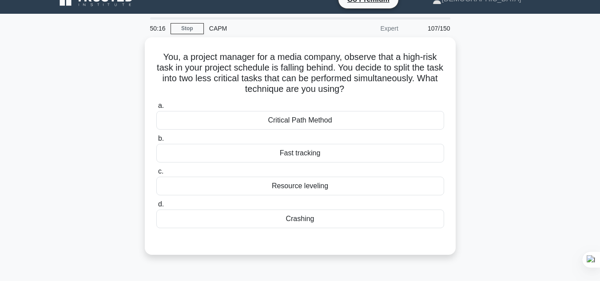
scroll to position [44, 0]
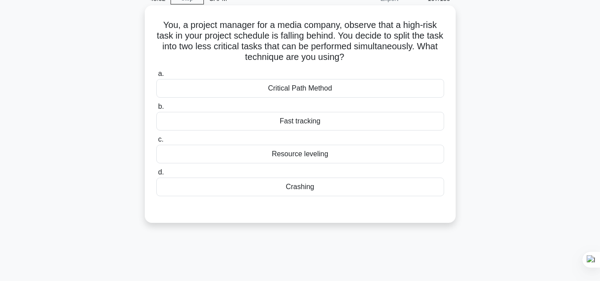
click at [269, 121] on div "Fast tracking" at bounding box center [300, 121] width 288 height 19
click at [156, 110] on input "b. Fast tracking" at bounding box center [156, 107] width 0 height 6
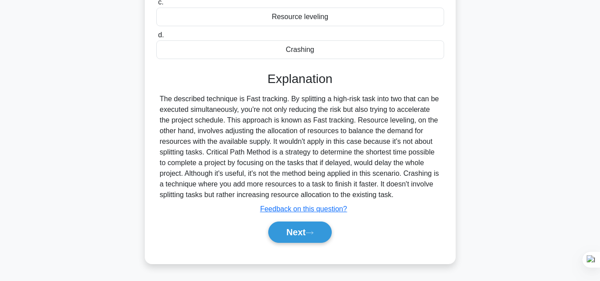
scroll to position [198, 0]
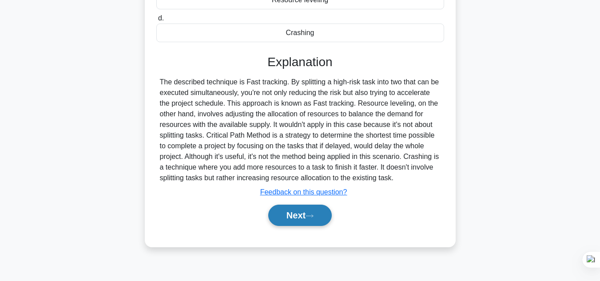
click at [307, 219] on button "Next" at bounding box center [299, 215] width 63 height 21
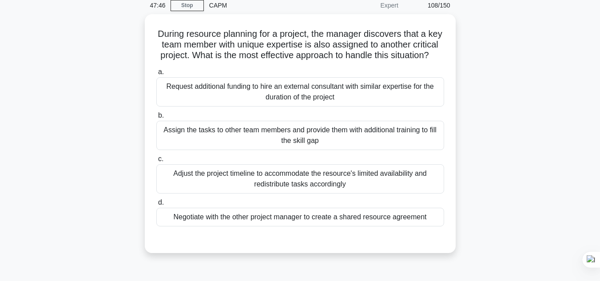
scroll to position [41, 0]
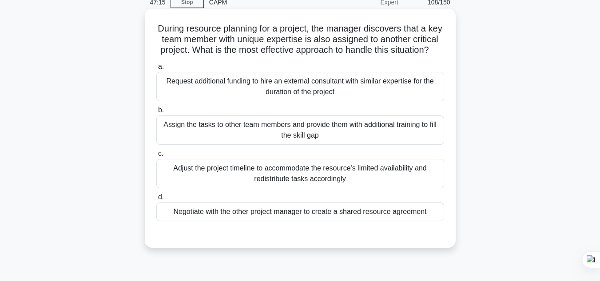
click at [340, 221] on div "Negotiate with the other project manager to create a shared resource agreement" at bounding box center [300, 211] width 288 height 19
click at [156, 200] on input "d. Negotiate with the other project manager to create a shared resource agreeme…" at bounding box center [156, 197] width 0 height 6
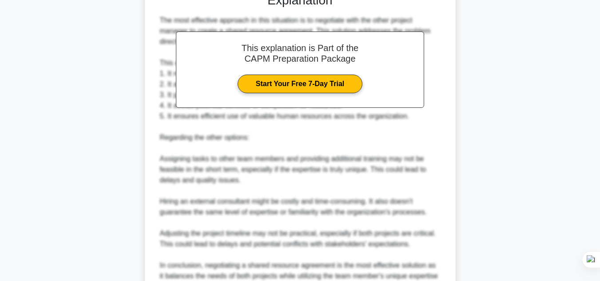
scroll to position [384, 0]
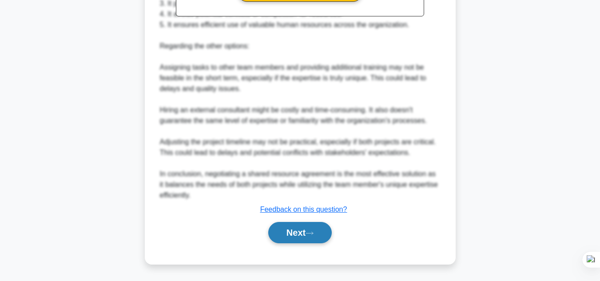
click at [292, 241] on button "Next" at bounding box center [299, 232] width 63 height 21
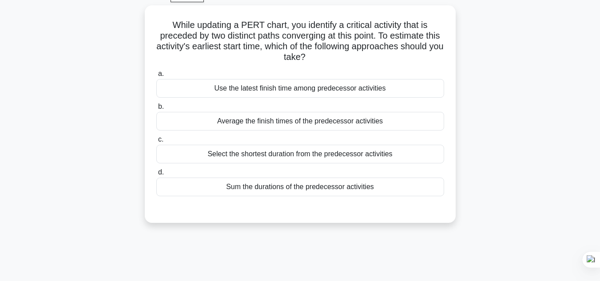
scroll to position [36, 0]
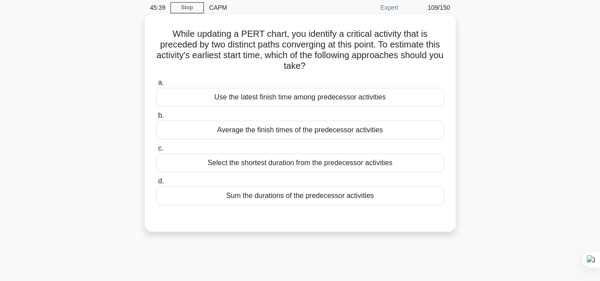
click at [281, 129] on div "Average the finish times of the predecessor activities" at bounding box center [300, 130] width 288 height 19
click at [156, 119] on input "b. Average the finish times of the predecessor activities" at bounding box center [156, 116] width 0 height 6
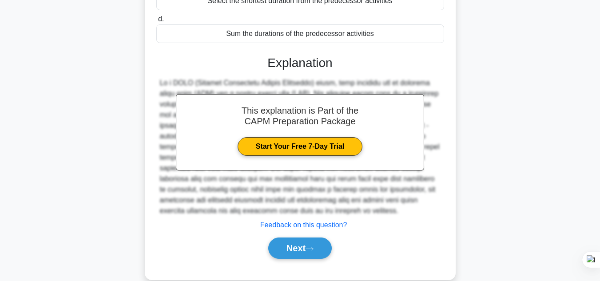
scroll to position [214, 0]
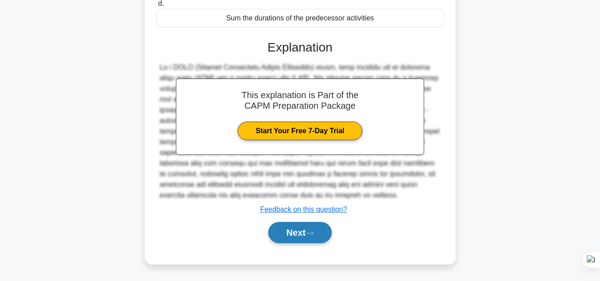
click at [296, 231] on button "Next" at bounding box center [299, 232] width 63 height 21
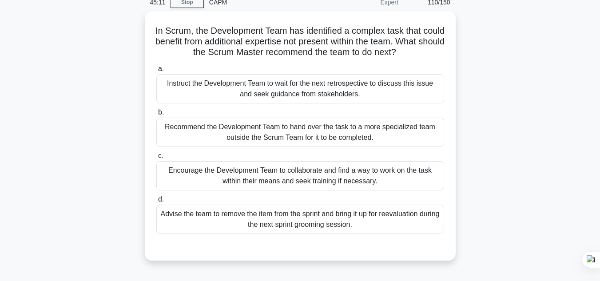
scroll to position [44, 0]
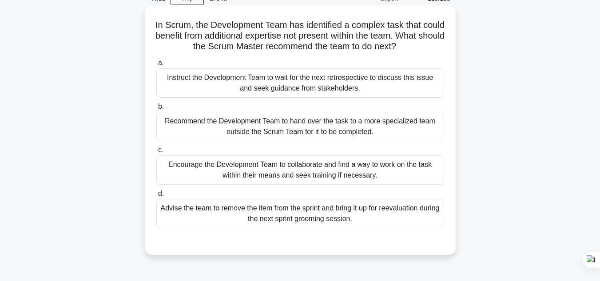
click at [283, 170] on div "Encourage the Development Team to collaborate and find a way to work on the tas…" at bounding box center [300, 169] width 288 height 29
click at [156, 153] on input "c. Encourage the Development Team to collaborate and find a way to work on the …" at bounding box center [156, 150] width 0 height 6
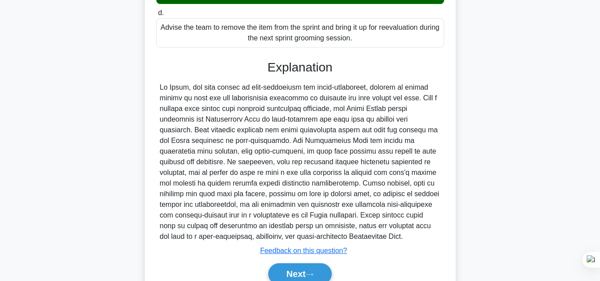
scroll to position [237, 0]
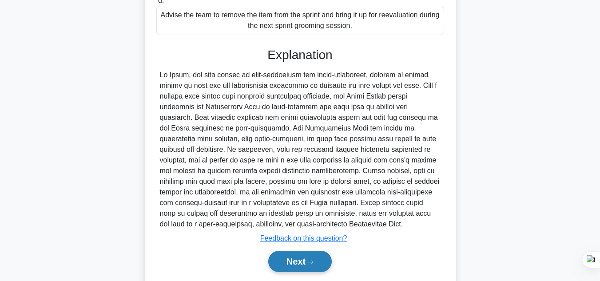
click at [301, 263] on button "Next" at bounding box center [299, 261] width 63 height 21
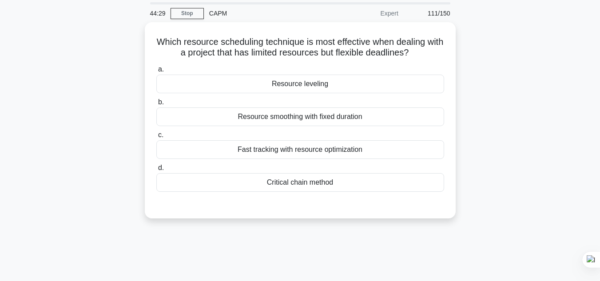
scroll to position [29, 0]
click at [285, 116] on div "Resource smoothing with fixed duration" at bounding box center [300, 115] width 288 height 19
click at [156, 104] on input "b. Resource smoothing with fixed duration" at bounding box center [156, 101] width 0 height 6
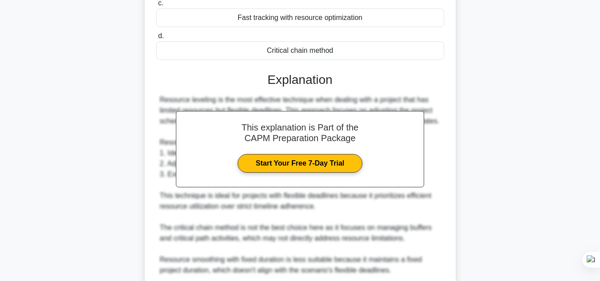
scroll to position [249, 0]
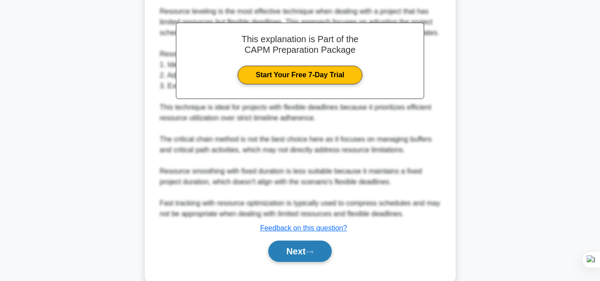
click at [320, 245] on button "Next" at bounding box center [299, 251] width 63 height 21
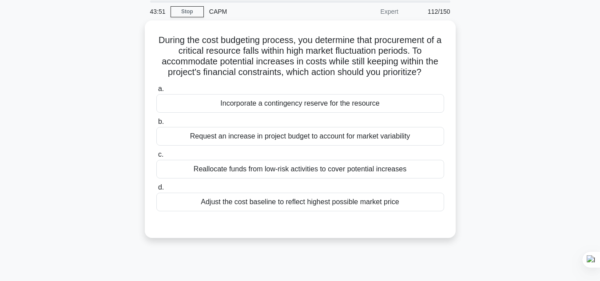
scroll to position [29, 0]
click at [265, 204] on div "Adjust the cost baseline to reflect highest possible market price" at bounding box center [300, 202] width 288 height 19
click at [156, 191] on input "d. Adjust the cost baseline to reflect highest possible market price" at bounding box center [156, 188] width 0 height 6
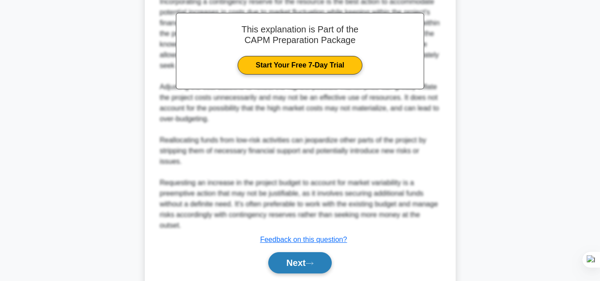
click at [306, 266] on button "Next" at bounding box center [299, 262] width 63 height 21
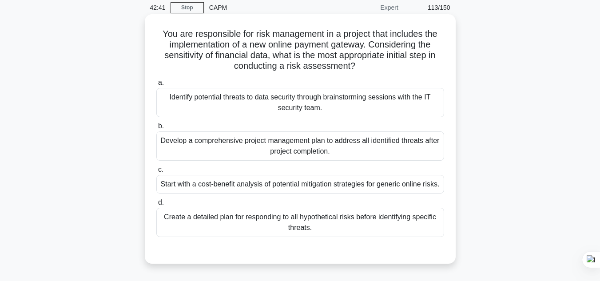
scroll to position [35, 0]
click at [379, 107] on div "Identify potential threats to data security through brainstorming sessions with…" at bounding box center [300, 103] width 288 height 29
click at [156, 87] on input "a. Identify potential threats to data security through brainstorming sessions w…" at bounding box center [156, 84] width 0 height 6
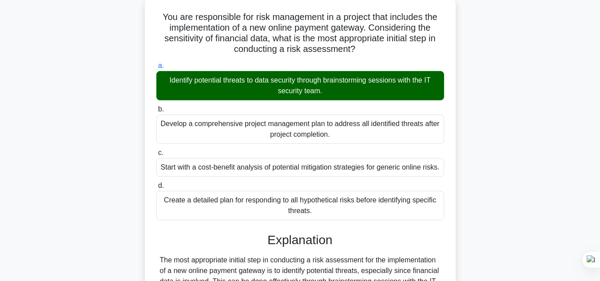
scroll to position [267, 0]
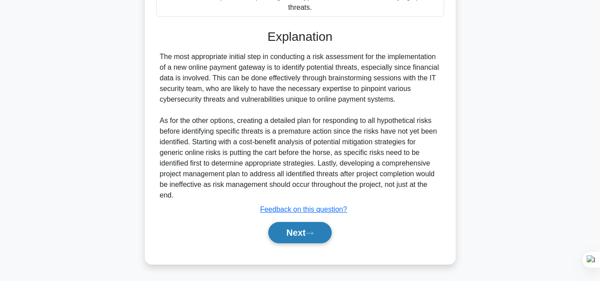
click at [291, 233] on button "Next" at bounding box center [299, 232] width 63 height 21
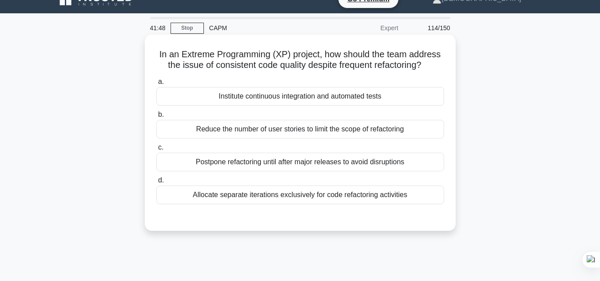
scroll to position [17, 0]
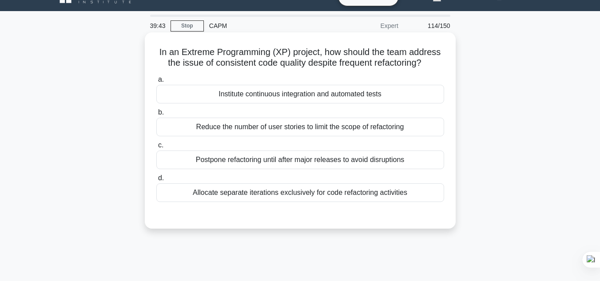
click at [371, 96] on div "Institute continuous integration and automated tests" at bounding box center [300, 94] width 288 height 19
click at [156, 83] on input "a. Institute continuous integration and automated tests" at bounding box center [156, 80] width 0 height 6
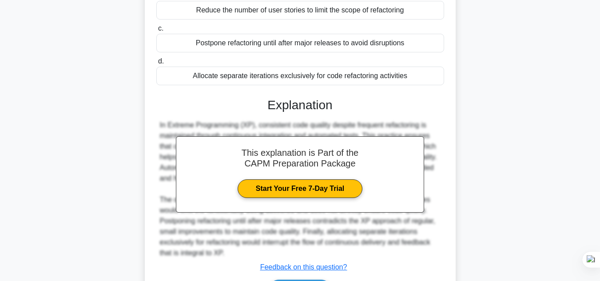
scroll to position [198, 0]
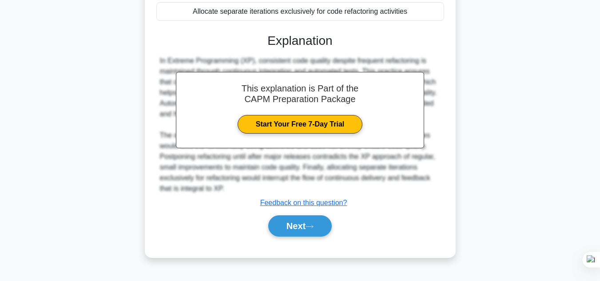
click at [303, 238] on div "Next" at bounding box center [300, 226] width 288 height 28
click at [304, 221] on button "Next" at bounding box center [299, 225] width 63 height 21
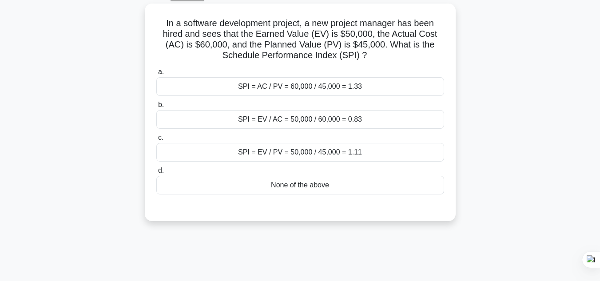
scroll to position [36, 0]
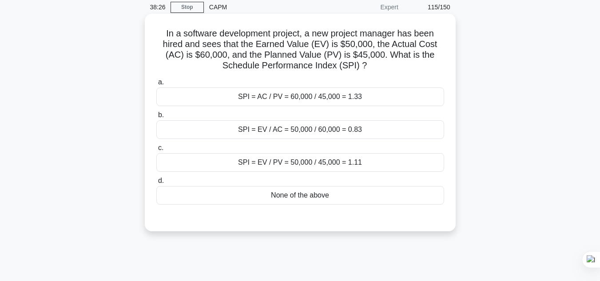
click at [335, 100] on div "SPI = AC / PV = 60,000 / 45,000 = 1.33" at bounding box center [300, 96] width 288 height 19
click at [156, 85] on input "a. SPI = AC / PV = 60,000 / 45,000 = 1.33" at bounding box center [156, 82] width 0 height 6
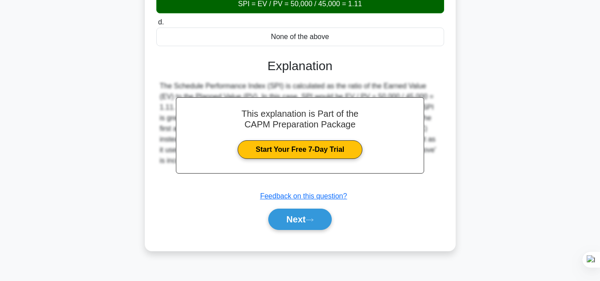
scroll to position [198, 0]
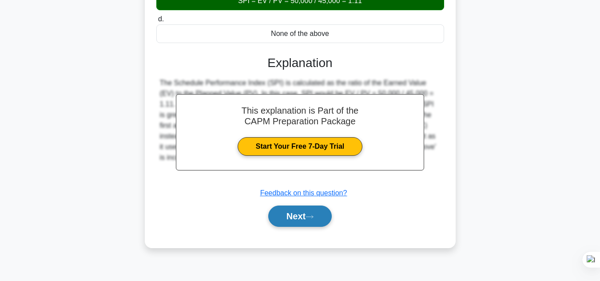
click at [296, 216] on button "Next" at bounding box center [299, 215] width 63 height 21
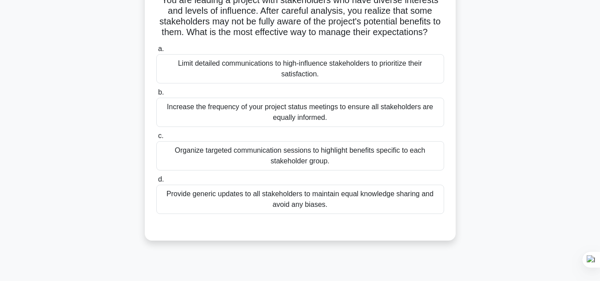
scroll to position [78, 0]
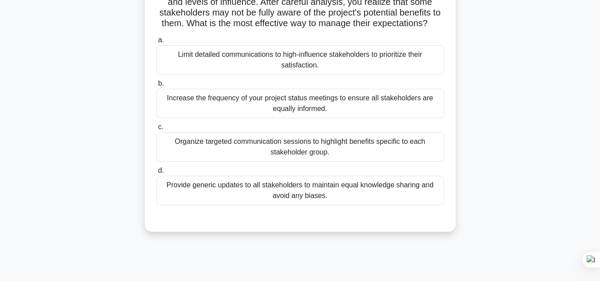
click at [262, 160] on div "Organize targeted communication sessions to highlight benefits specific to each…" at bounding box center [300, 146] width 288 height 29
click at [156, 130] on input "c. Organize targeted communication sessions to highlight benefits specific to e…" at bounding box center [156, 127] width 0 height 6
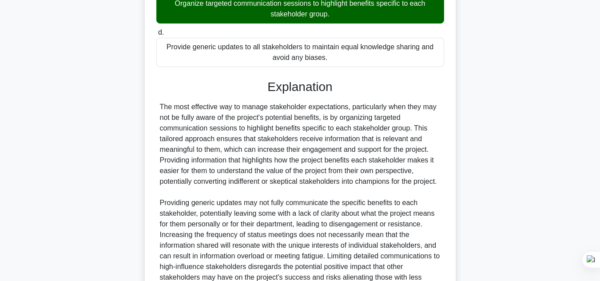
scroll to position [300, 0]
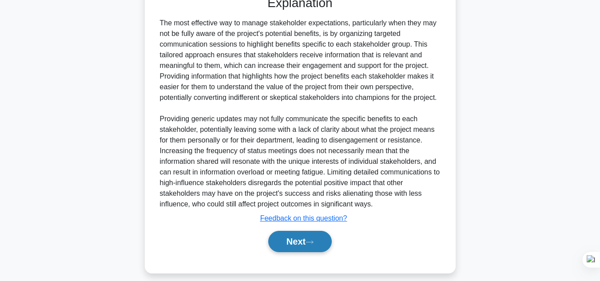
click at [310, 252] on button "Next" at bounding box center [299, 241] width 63 height 21
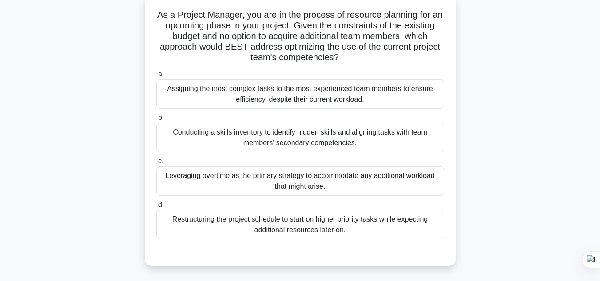
scroll to position [55, 0]
click at [329, 139] on div "Conducting a skills inventory to identify hidden skills and aligning tasks with…" at bounding box center [300, 137] width 288 height 29
click at [156, 121] on input "b. Conducting a skills inventory to identify hidden skills and aligning tasks w…" at bounding box center [156, 118] width 0 height 6
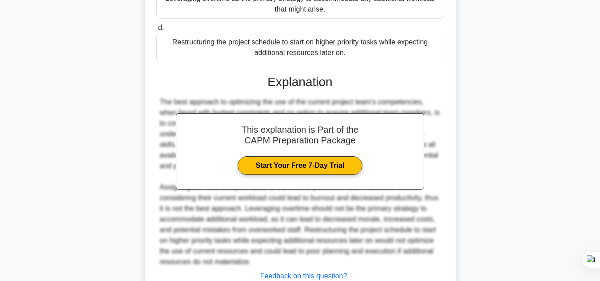
scroll to position [299, 0]
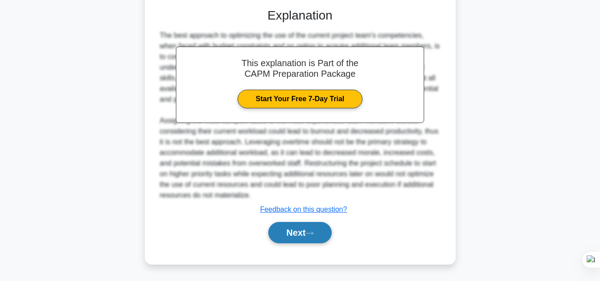
click at [302, 236] on button "Next" at bounding box center [299, 232] width 63 height 21
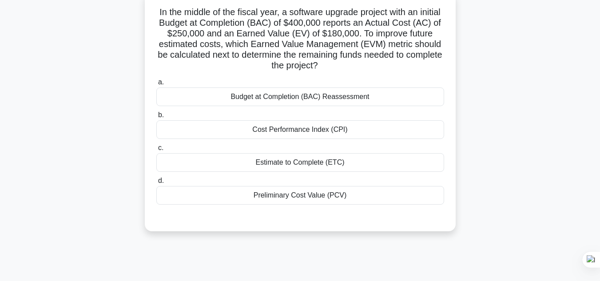
scroll to position [36, 0]
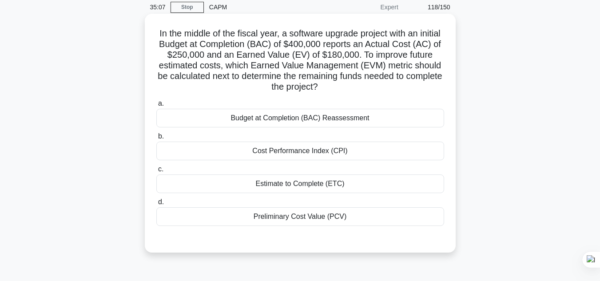
click at [400, 184] on div "Estimate to Complete (ETC)" at bounding box center [300, 183] width 288 height 19
click at [156, 172] on input "c. Estimate to Complete (ETC)" at bounding box center [156, 169] width 0 height 6
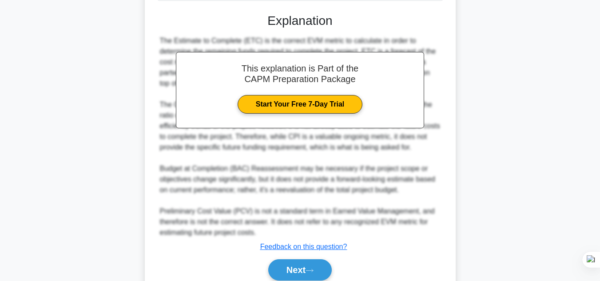
scroll to position [299, 0]
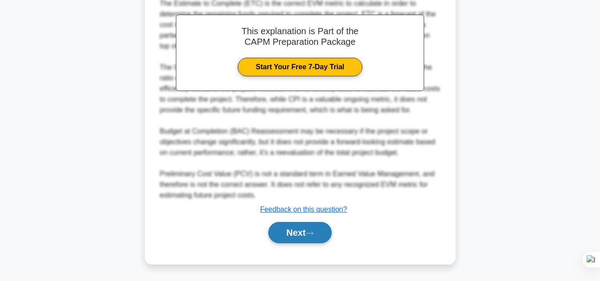
click at [297, 239] on button "Next" at bounding box center [299, 232] width 63 height 21
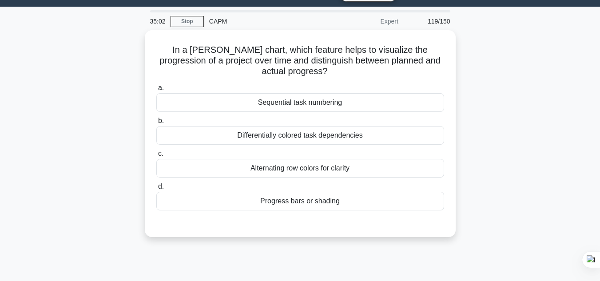
scroll to position [24, 0]
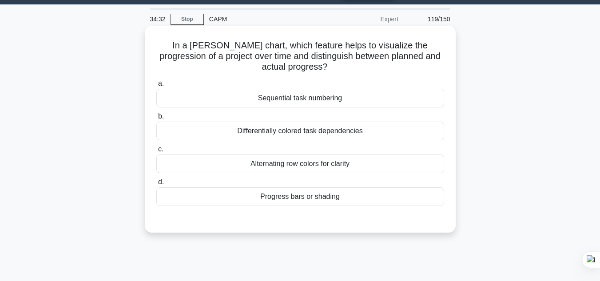
click at [332, 201] on div "Progress bars or shading" at bounding box center [300, 196] width 288 height 19
click at [156, 185] on input "d. Progress bars or shading" at bounding box center [156, 182] width 0 height 6
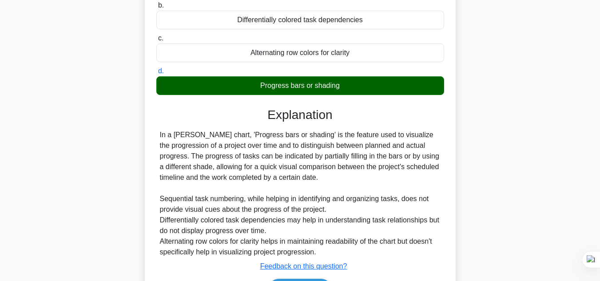
scroll to position [198, 0]
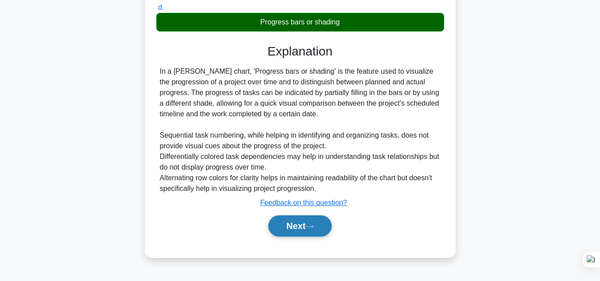
click at [320, 225] on button "Next" at bounding box center [299, 225] width 63 height 21
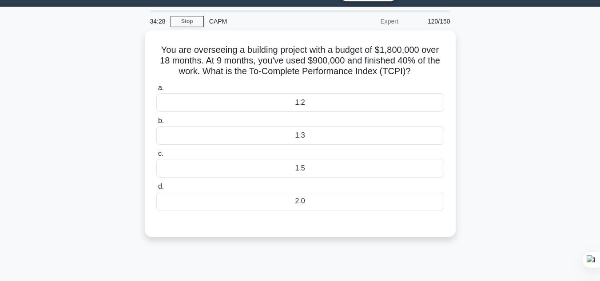
scroll to position [0, 0]
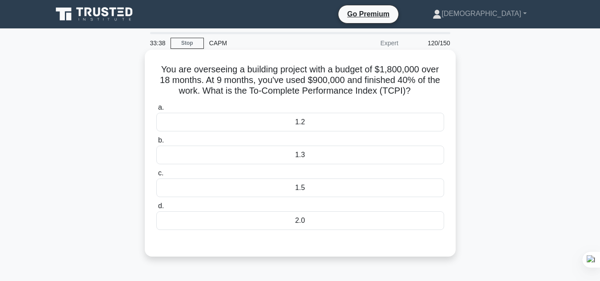
click at [398, 127] on div "1.2" at bounding box center [300, 122] width 288 height 19
click at [156, 111] on input "a. 1.2" at bounding box center [156, 108] width 0 height 6
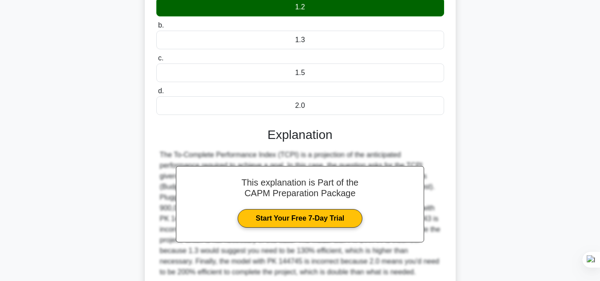
scroll to position [198, 0]
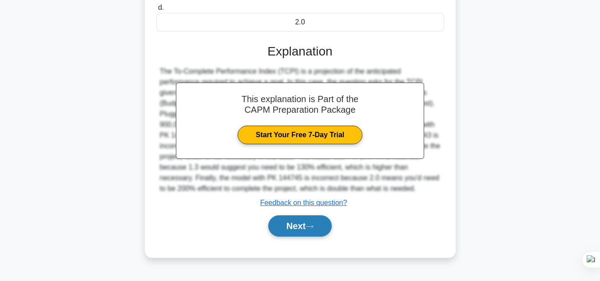
click at [304, 228] on button "Next" at bounding box center [299, 225] width 63 height 21
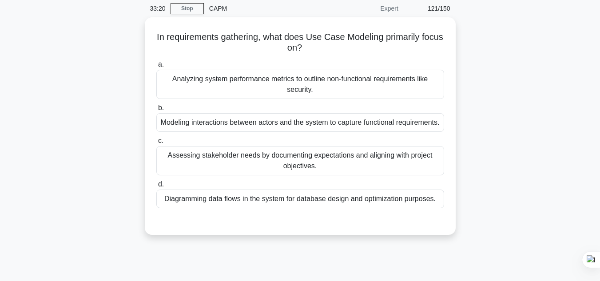
scroll to position [37, 0]
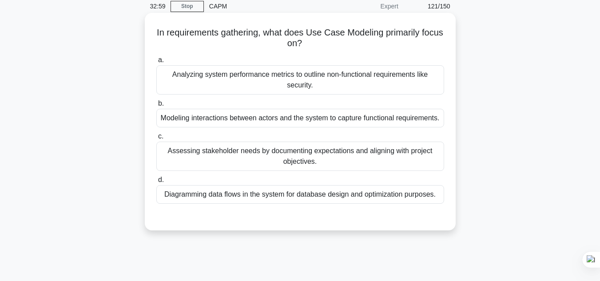
click at [415, 124] on div "Modeling interactions between actors and the system to capture functional requi…" at bounding box center [300, 118] width 288 height 19
click at [156, 107] on input "b. Modeling interactions between actors and the system to capture functional re…" at bounding box center [156, 104] width 0 height 6
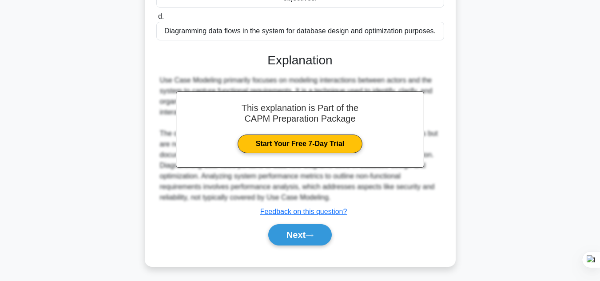
scroll to position [213, 0]
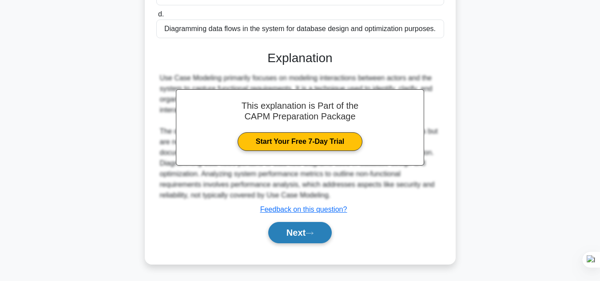
click at [303, 230] on button "Next" at bounding box center [299, 232] width 63 height 21
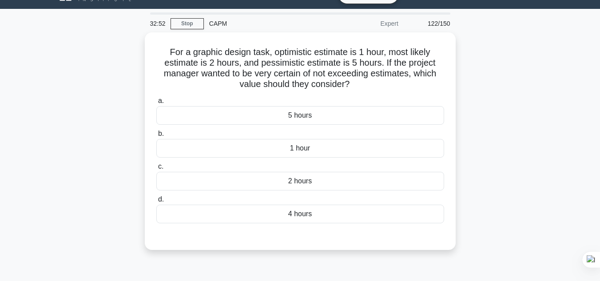
scroll to position [22, 0]
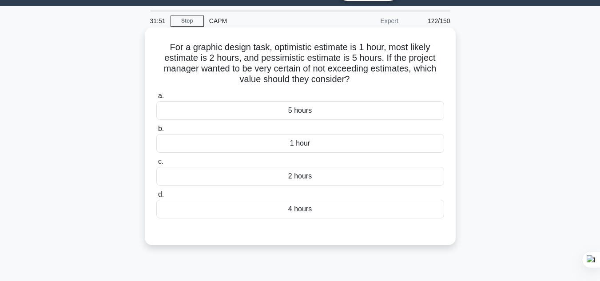
click at [427, 212] on div "4 hours" at bounding box center [300, 209] width 288 height 19
click at [156, 198] on input "d. 4 hours" at bounding box center [156, 195] width 0 height 6
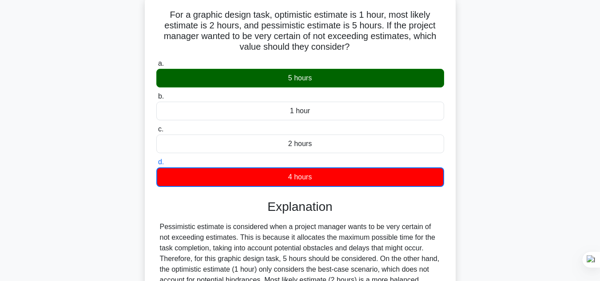
scroll to position [198, 0]
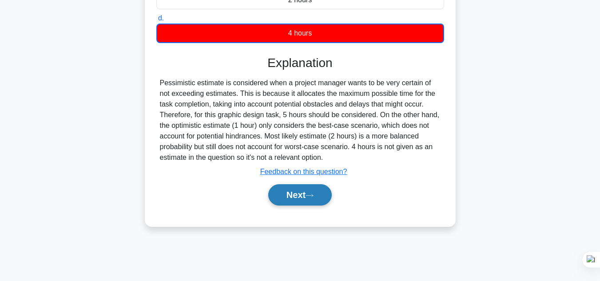
click at [313, 195] on icon at bounding box center [309, 195] width 8 height 5
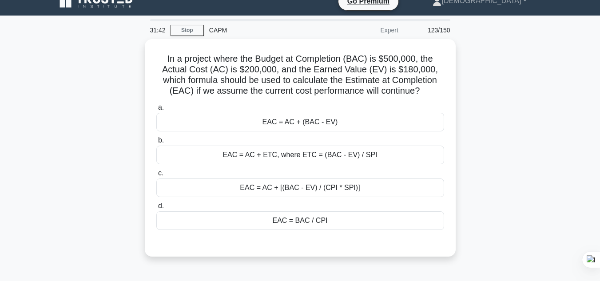
scroll to position [11, 0]
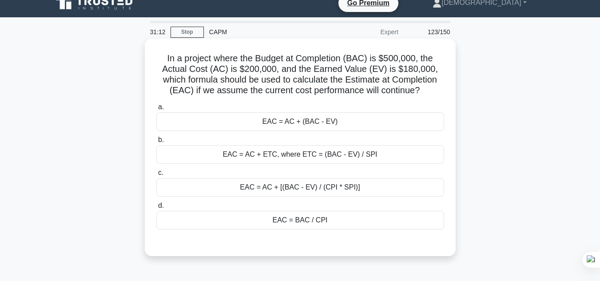
click at [369, 216] on div "EAC = BAC / CPI" at bounding box center [300, 220] width 288 height 19
click at [156, 209] on input "d. EAC = BAC / CPI" at bounding box center [156, 206] width 0 height 6
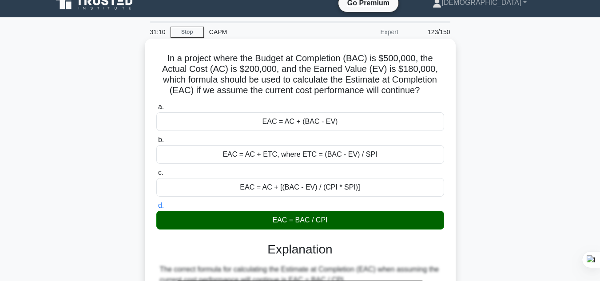
scroll to position [352, 0]
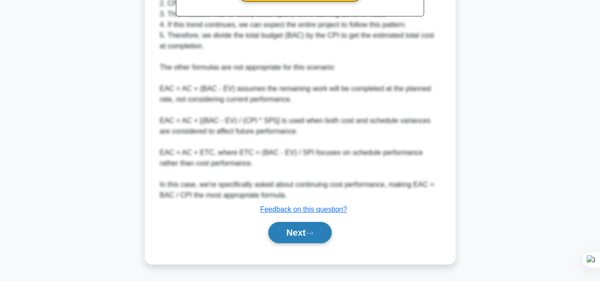
click at [287, 235] on button "Next" at bounding box center [299, 232] width 63 height 21
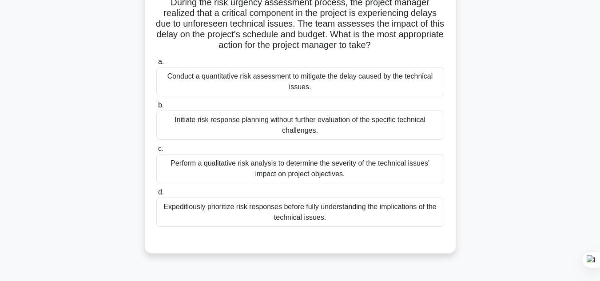
scroll to position [71, 0]
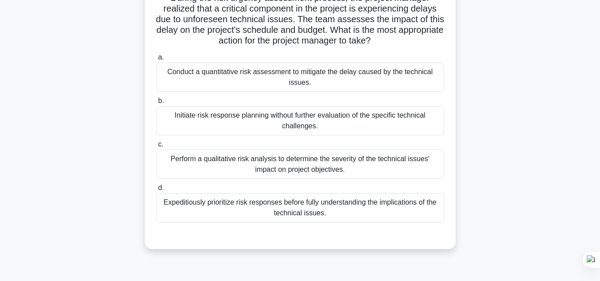
click at [426, 166] on div "Perform a qualitative risk analysis to determine the severity of the technical …" at bounding box center [300, 164] width 288 height 29
click at [156, 147] on input "c. Perform a qualitative risk analysis to determine the severity of the technic…" at bounding box center [156, 145] width 0 height 6
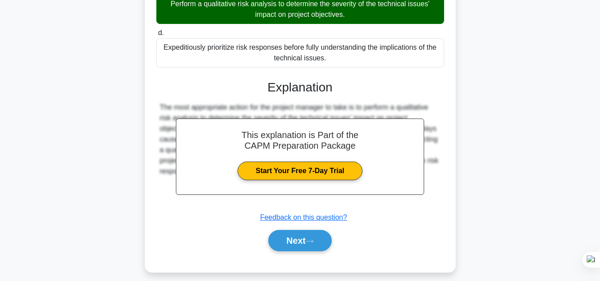
scroll to position [235, 0]
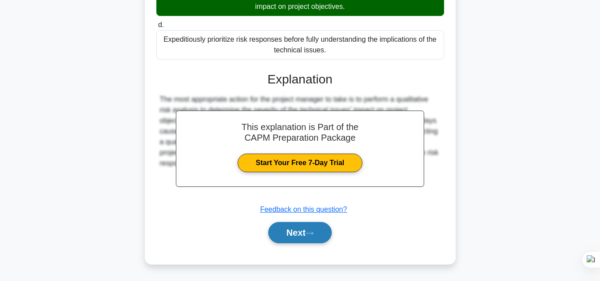
click at [318, 236] on button "Next" at bounding box center [299, 232] width 63 height 21
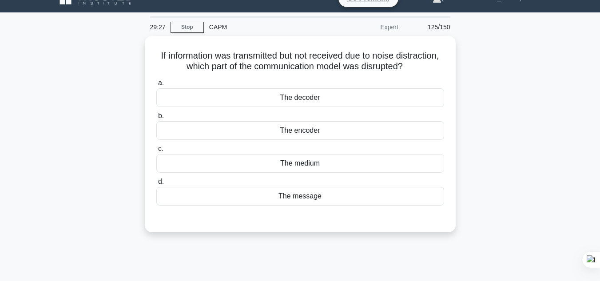
scroll to position [15, 0]
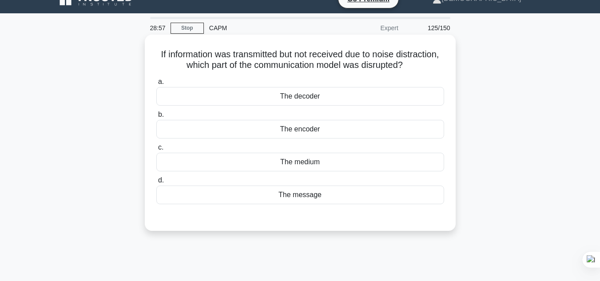
click at [303, 161] on div "The medium" at bounding box center [300, 162] width 288 height 19
click at [156, 150] on input "c. The medium" at bounding box center [156, 148] width 0 height 6
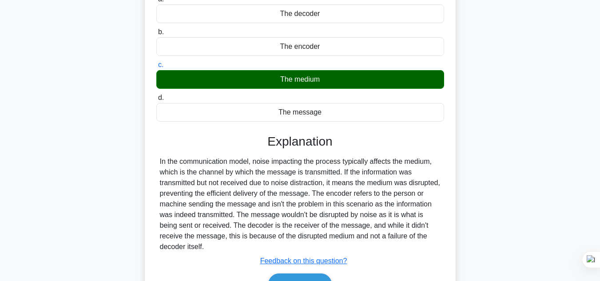
scroll to position [198, 0]
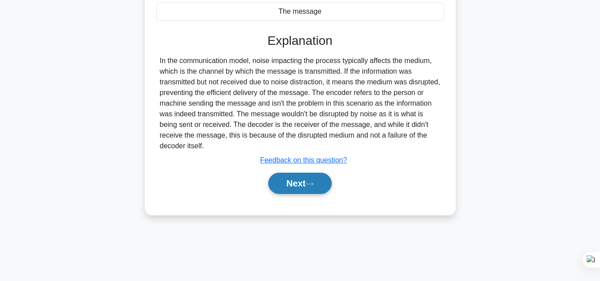
click at [318, 187] on button "Next" at bounding box center [299, 183] width 63 height 21
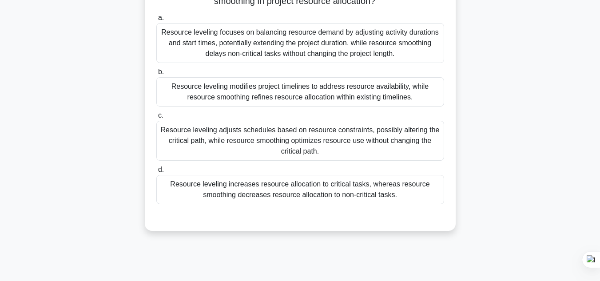
scroll to position [82, 0]
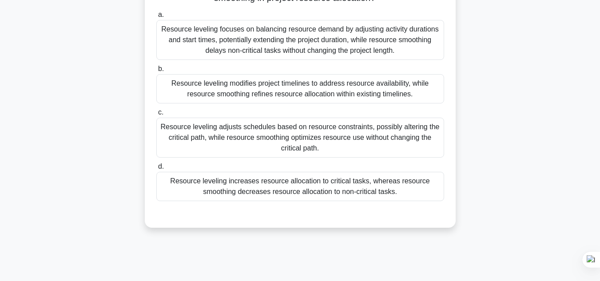
click at [310, 98] on div "Resource leveling modifies project timelines to address resource availability, …" at bounding box center [300, 88] width 288 height 29
click at [156, 72] on input "b. Resource leveling modifies project timelines to address resource availabilit…" at bounding box center [156, 69] width 0 height 6
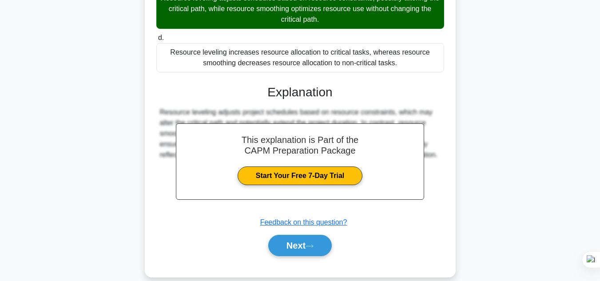
scroll to position [217, 0]
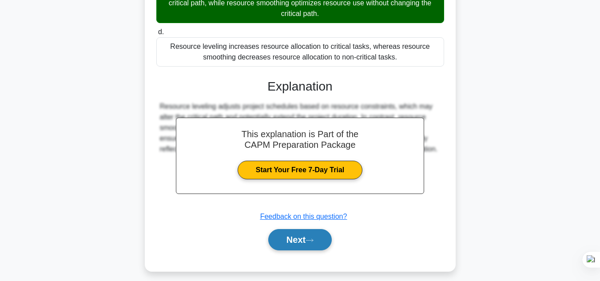
click at [311, 245] on button "Next" at bounding box center [299, 239] width 63 height 21
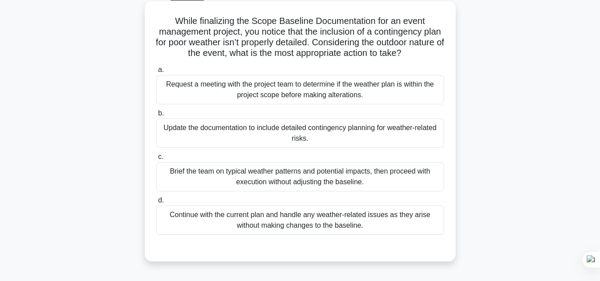
scroll to position [54, 0]
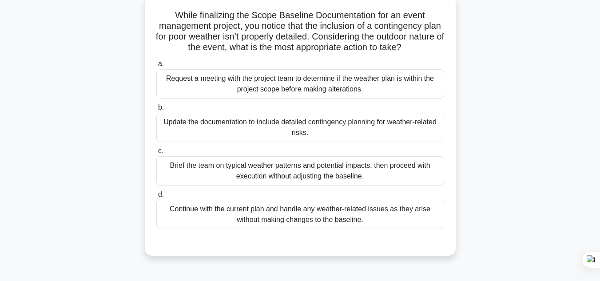
click at [346, 126] on div "Update the documentation to include detailed contingency planning for weather-r…" at bounding box center [300, 127] width 288 height 29
click at [156, 111] on input "b. Update the documentation to include detailed contingency planning for weathe…" at bounding box center [156, 108] width 0 height 6
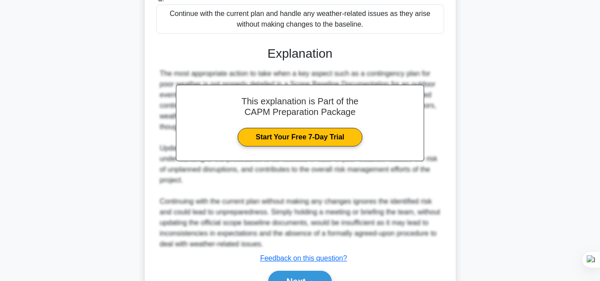
scroll to position [299, 0]
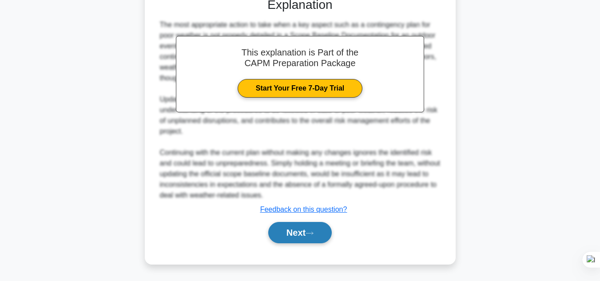
click at [303, 234] on button "Next" at bounding box center [299, 232] width 63 height 21
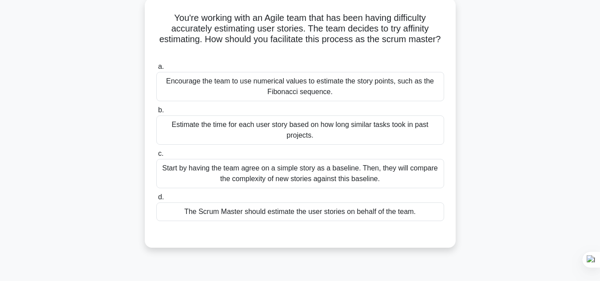
scroll to position [55, 0]
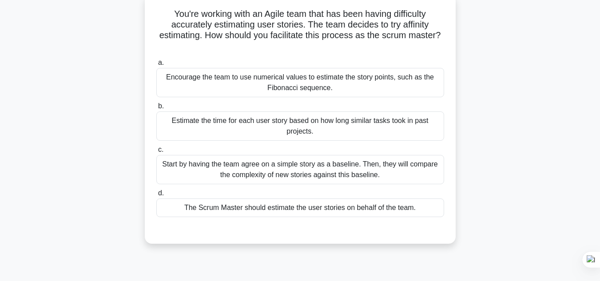
click at [317, 90] on div "Encourage the team to use numerical values to estimate the story points, such a…" at bounding box center [300, 82] width 288 height 29
click at [156, 66] on input "a. Encourage the team to use numerical values to estimate the story points, suc…" at bounding box center [156, 63] width 0 height 6
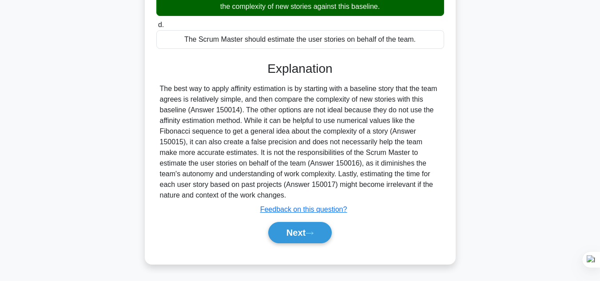
scroll to position [225, 0]
click at [313, 235] on icon at bounding box center [309, 233] width 8 height 5
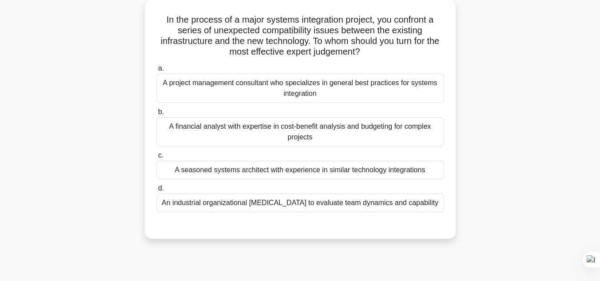
scroll to position [45, 0]
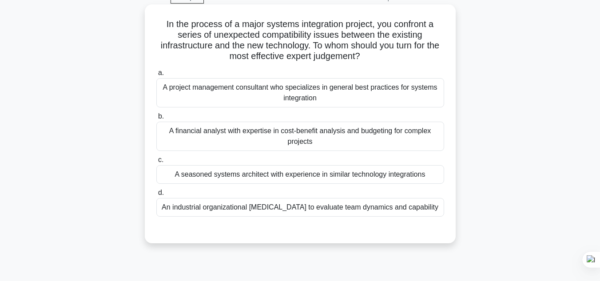
click at [415, 95] on div "A project management consultant who specializes in general best practices for s…" at bounding box center [300, 92] width 288 height 29
click at [156, 76] on input "a. A project management consultant who specializes in general best practices fo…" at bounding box center [156, 73] width 0 height 6
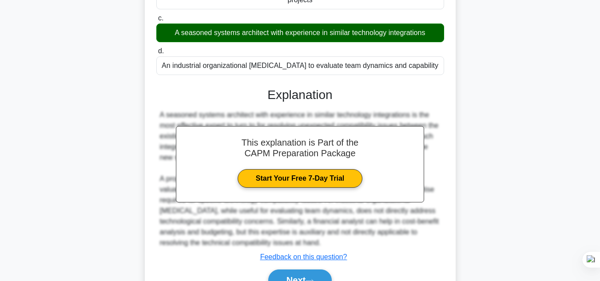
scroll to position [236, 0]
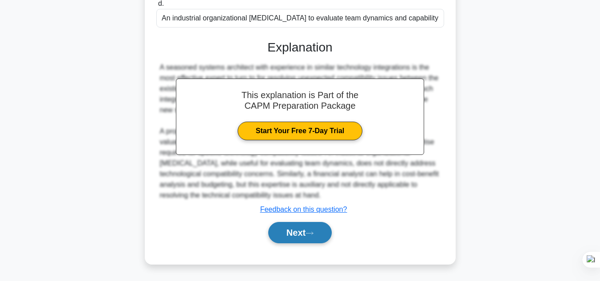
click at [311, 233] on icon at bounding box center [309, 233] width 8 height 5
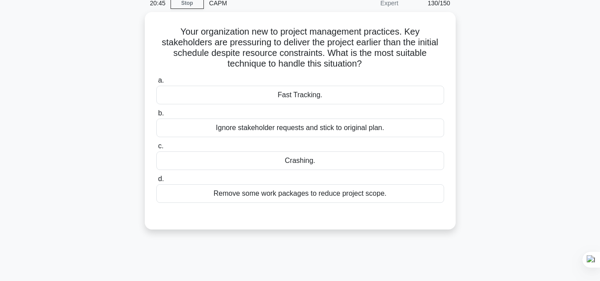
scroll to position [39, 0]
click at [346, 91] on div "Fast Tracking." at bounding box center [300, 94] width 288 height 19
click at [156, 83] on input "a. Fast Tracking." at bounding box center [156, 80] width 0 height 6
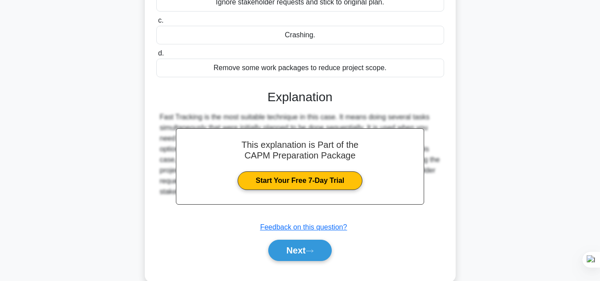
scroll to position [198, 0]
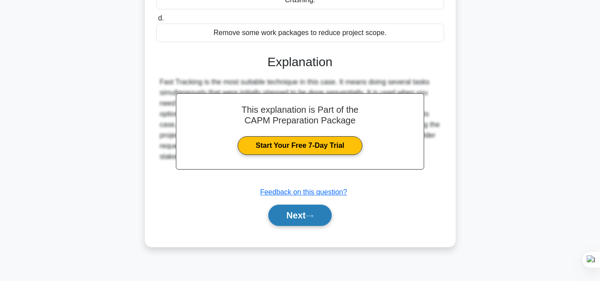
click at [317, 211] on button "Next" at bounding box center [299, 215] width 63 height 21
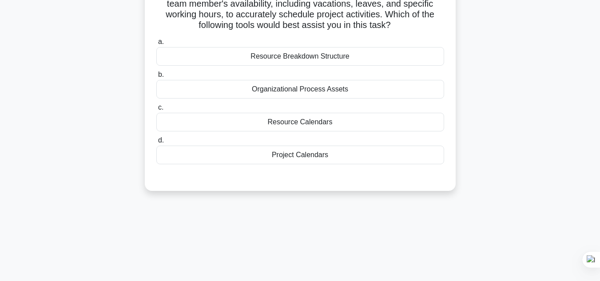
scroll to position [34, 0]
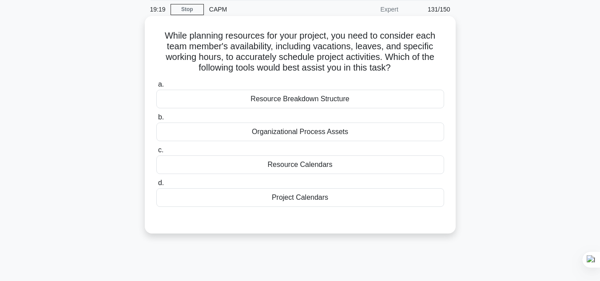
click at [319, 201] on div "Project Calendars" at bounding box center [300, 197] width 288 height 19
click at [156, 186] on input "d. Project Calendars" at bounding box center [156, 183] width 0 height 6
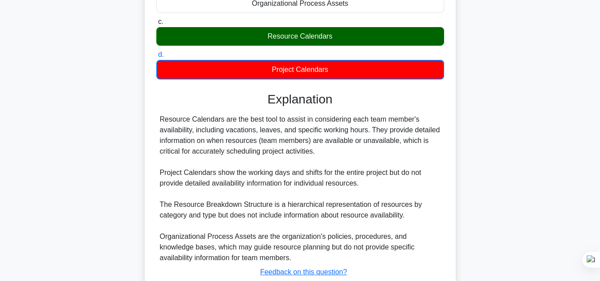
scroll to position [225, 0]
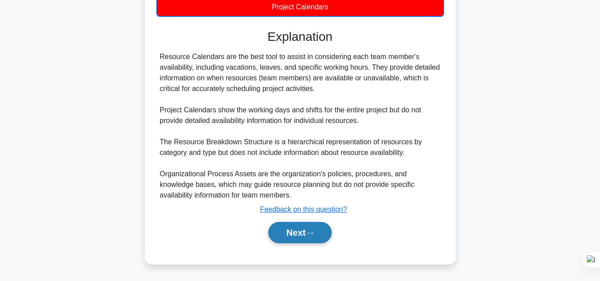
click at [288, 239] on button "Next" at bounding box center [299, 232] width 63 height 21
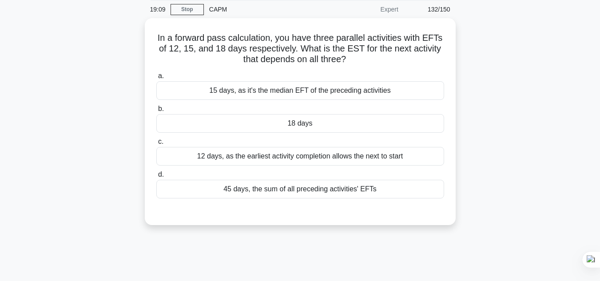
scroll to position [33, 0]
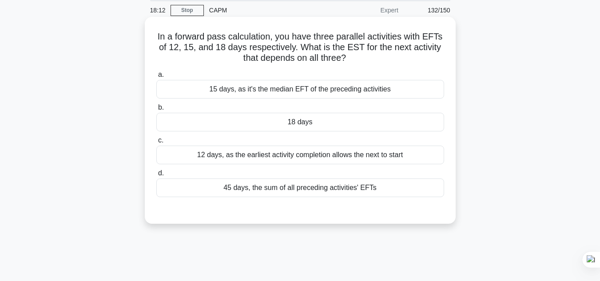
click at [415, 114] on div "18 days" at bounding box center [300, 122] width 288 height 19
click at [156, 111] on input "b. 18 days" at bounding box center [156, 108] width 0 height 6
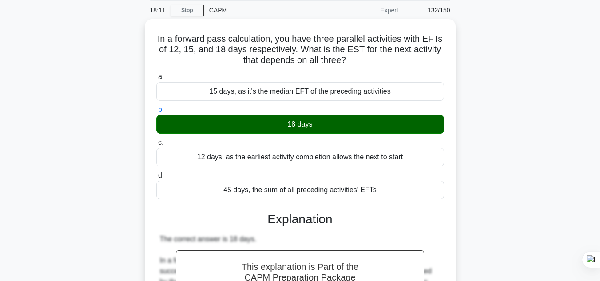
scroll to position [277, 0]
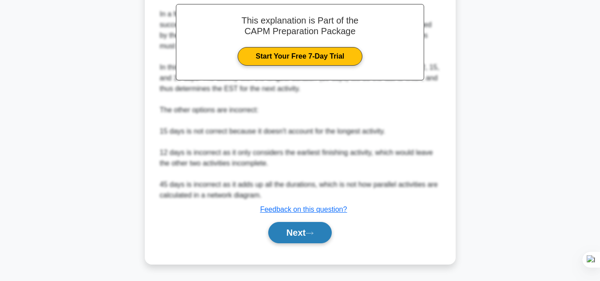
click at [313, 238] on button "Next" at bounding box center [299, 232] width 63 height 21
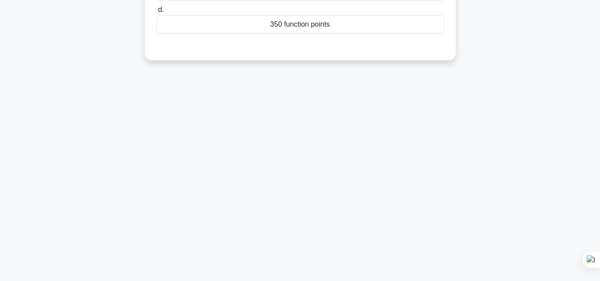
scroll to position [0, 0]
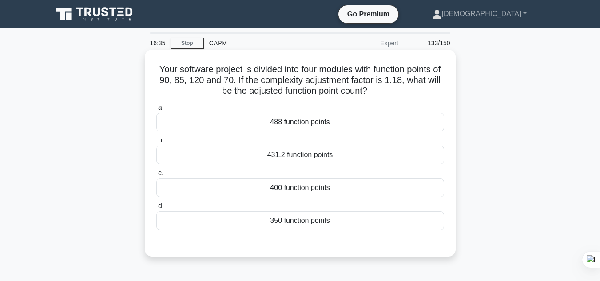
click at [416, 155] on div "431.2 function points" at bounding box center [300, 155] width 288 height 19
click at [156, 143] on input "b. 431.2 function points" at bounding box center [156, 141] width 0 height 6
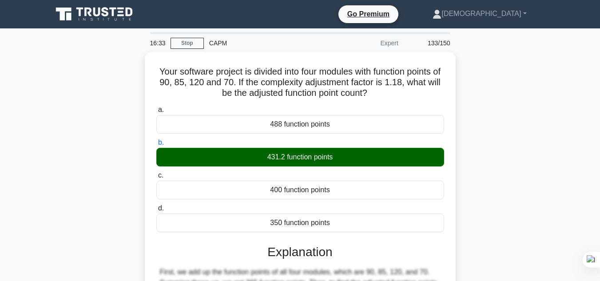
scroll to position [198, 0]
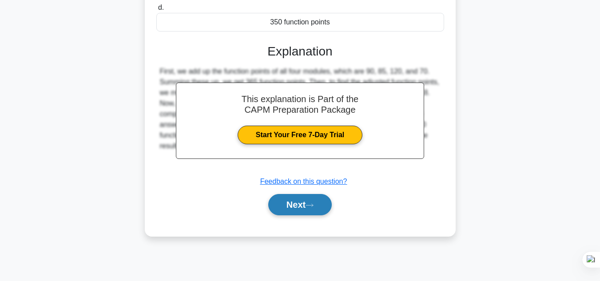
click at [313, 204] on icon at bounding box center [309, 205] width 8 height 5
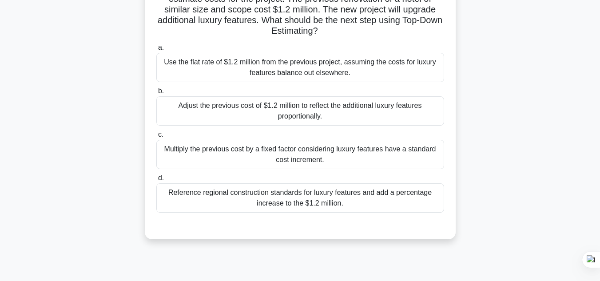
scroll to position [84, 0]
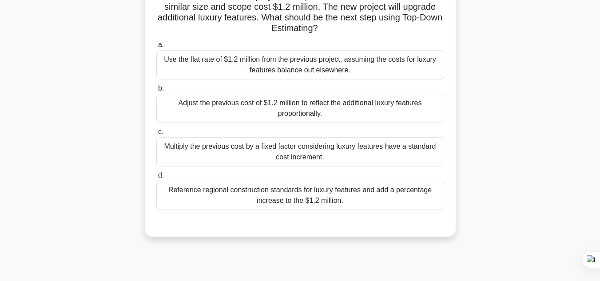
click at [400, 109] on div "Adjust the previous cost of $1.2 million to reflect the additional luxury featu…" at bounding box center [300, 108] width 288 height 29
click at [156, 91] on input "b. Adjust the previous cost of $1.2 million to reflect the additional luxury fe…" at bounding box center [156, 89] width 0 height 6
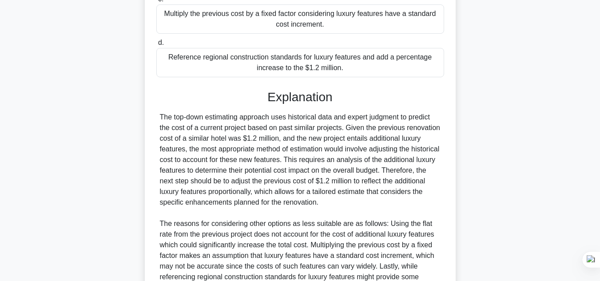
scroll to position [331, 0]
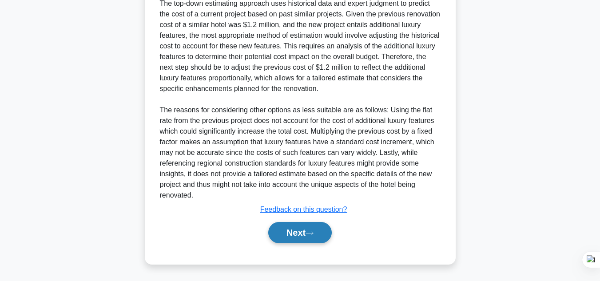
click at [308, 238] on button "Next" at bounding box center [299, 232] width 63 height 21
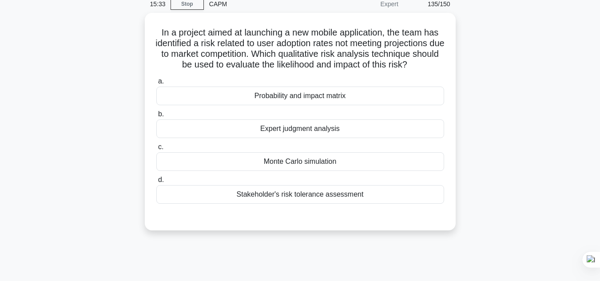
scroll to position [31, 0]
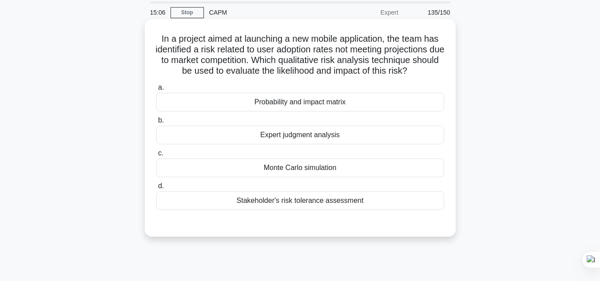
click at [357, 102] on div "Probability and impact matrix" at bounding box center [300, 102] width 288 height 19
click at [156, 91] on input "a. Probability and impact matrix" at bounding box center [156, 88] width 0 height 6
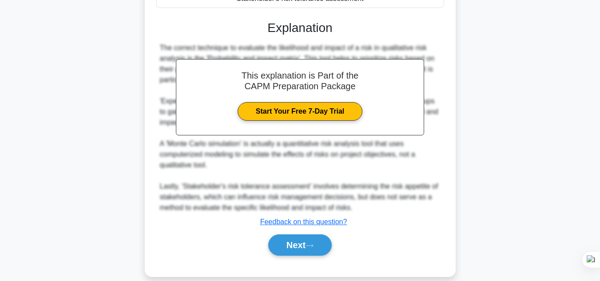
scroll to position [245, 0]
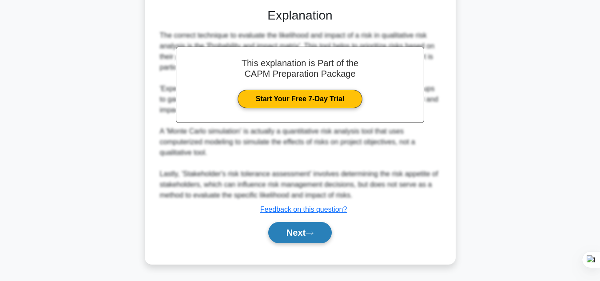
click at [303, 229] on button "Next" at bounding box center [299, 232] width 63 height 21
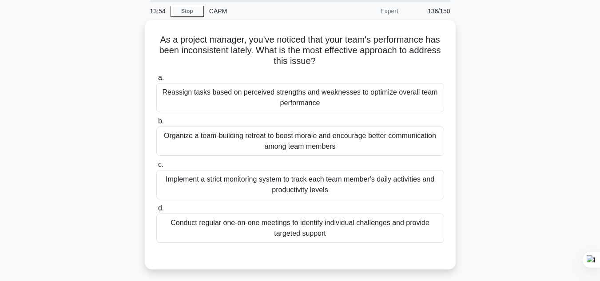
scroll to position [29, 0]
click at [350, 233] on div "Conduct regular one-on-one meetings to identify individual challenges and provi…" at bounding box center [300, 228] width 288 height 29
click at [156, 212] on input "d. Conduct regular one-on-one meetings to identify individual challenges and pr…" at bounding box center [156, 209] width 0 height 6
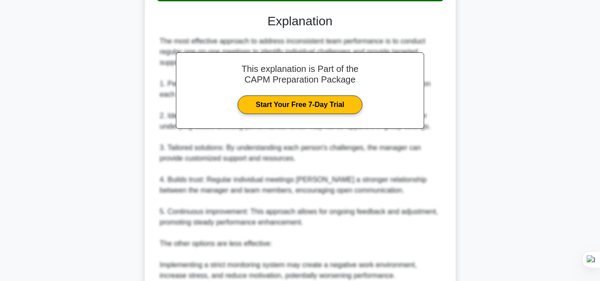
scroll to position [437, 0]
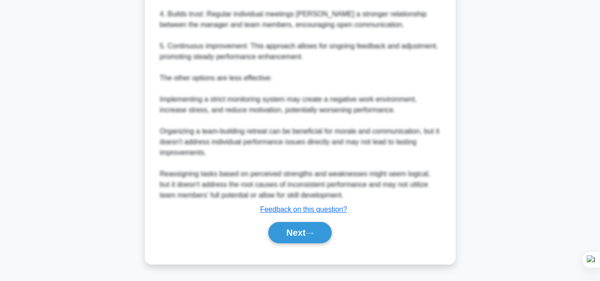
click at [309, 244] on div "Next" at bounding box center [300, 232] width 288 height 28
click at [310, 237] on button "Next" at bounding box center [299, 232] width 63 height 21
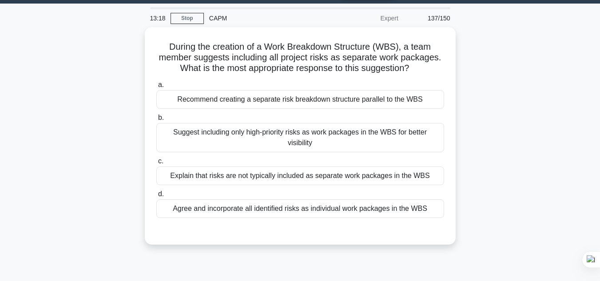
scroll to position [24, 0]
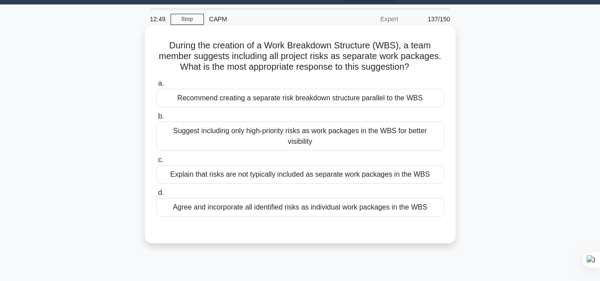
click at [378, 178] on div "Explain that risks are not typically included as separate work packages in the …" at bounding box center [300, 174] width 288 height 19
click at [156, 163] on input "c. Explain that risks are not typically included as separate work packages in t…" at bounding box center [156, 160] width 0 height 6
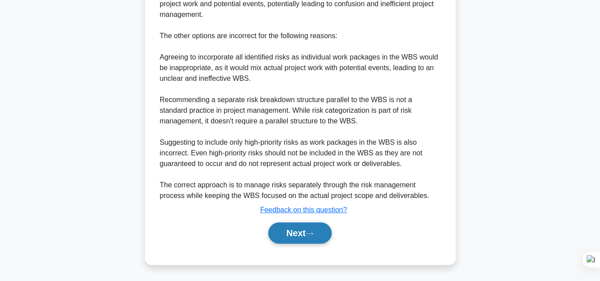
click at [285, 237] on button "Next" at bounding box center [299, 232] width 63 height 21
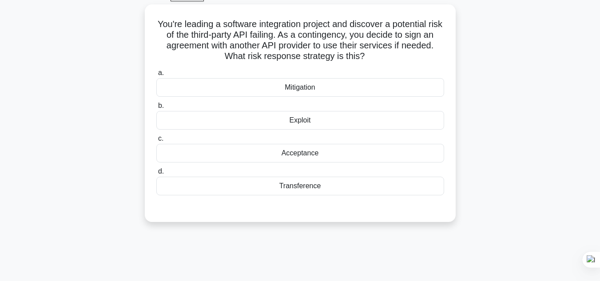
scroll to position [32, 0]
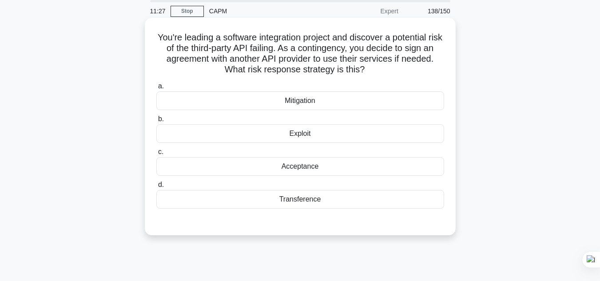
click at [349, 105] on div "Mitigation" at bounding box center [300, 100] width 288 height 19
click at [156, 89] on input "a. Mitigation" at bounding box center [156, 86] width 0 height 6
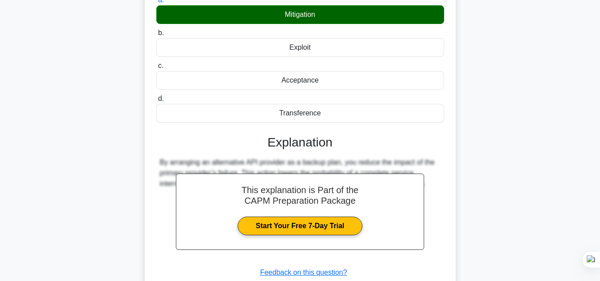
scroll to position [198, 0]
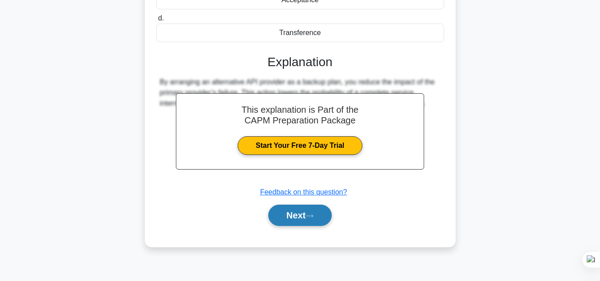
click at [305, 214] on button "Next" at bounding box center [299, 215] width 63 height 21
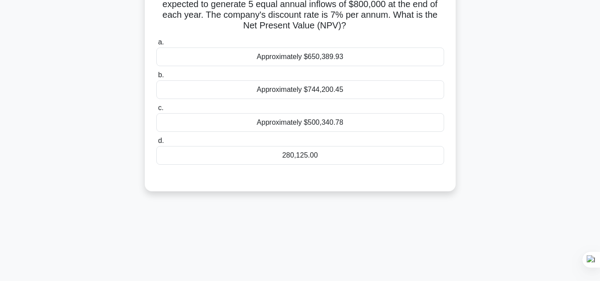
scroll to position [35, 0]
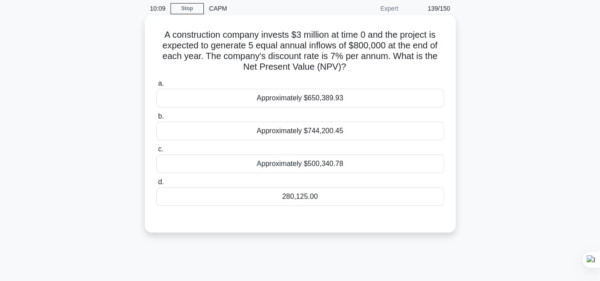
click at [321, 131] on div "Approximately $744,200.45" at bounding box center [300, 131] width 288 height 19
click at [156, 119] on input "b. Approximately $744,200.45" at bounding box center [156, 117] width 0 height 6
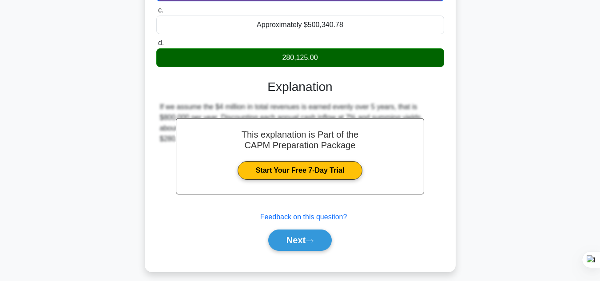
scroll to position [198, 0]
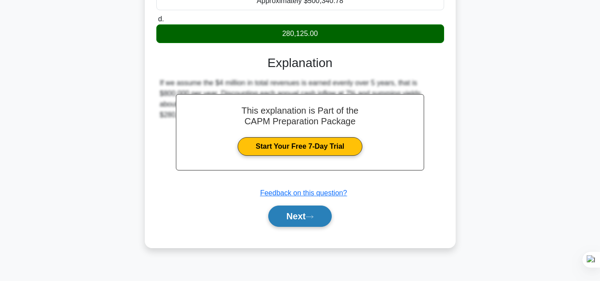
click at [320, 212] on button "Next" at bounding box center [299, 215] width 63 height 21
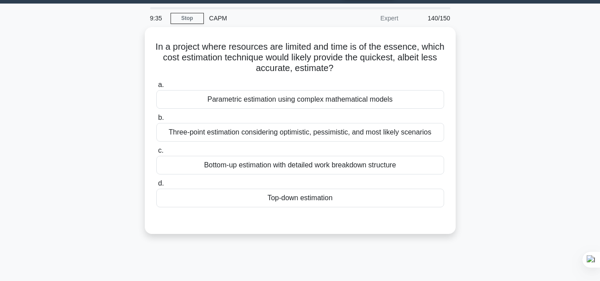
scroll to position [17, 0]
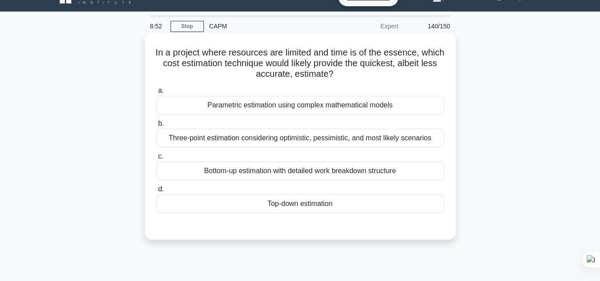
click at [292, 142] on div "Three-point estimation considering optimistic, pessimistic, and most likely sce…" at bounding box center [300, 138] width 288 height 19
click at [156, 126] on input "b. Three-point estimation considering optimistic, pessimistic, and most likely …" at bounding box center [156, 124] width 0 height 6
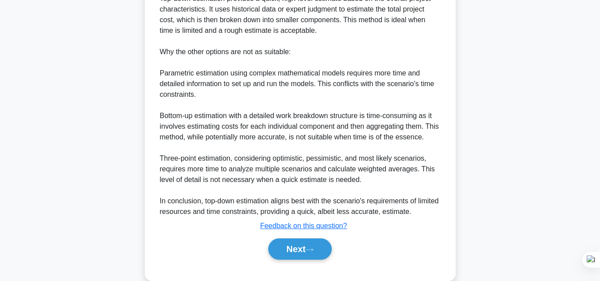
scroll to position [310, 0]
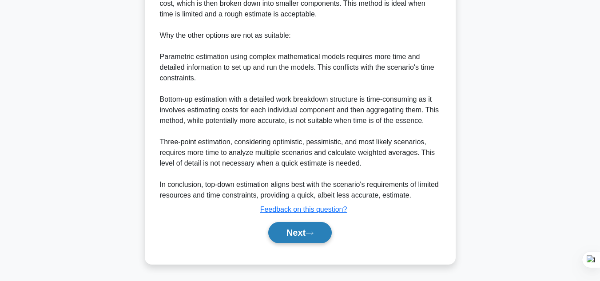
click at [282, 237] on button "Next" at bounding box center [299, 232] width 63 height 21
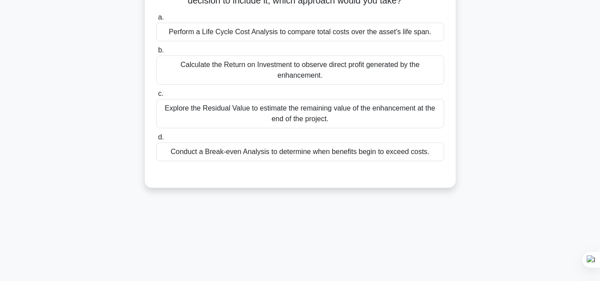
scroll to position [0, 0]
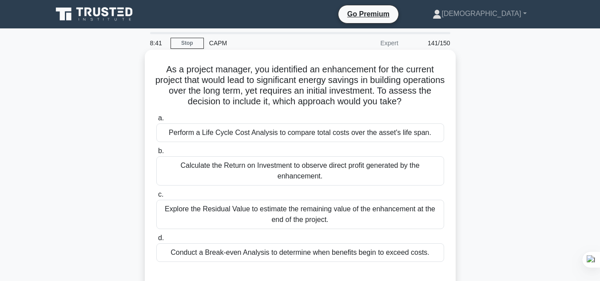
click at [342, 129] on div "Perform a Life Cycle Cost Analysis to compare total costs over the asset's life…" at bounding box center [300, 132] width 288 height 19
click at [156, 121] on input "a. Perform a Life Cycle Cost Analysis to compare total costs over the asset's l…" at bounding box center [156, 118] width 0 height 6
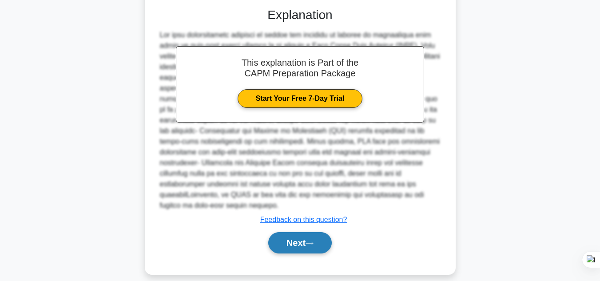
click at [285, 239] on button "Next" at bounding box center [299, 242] width 63 height 21
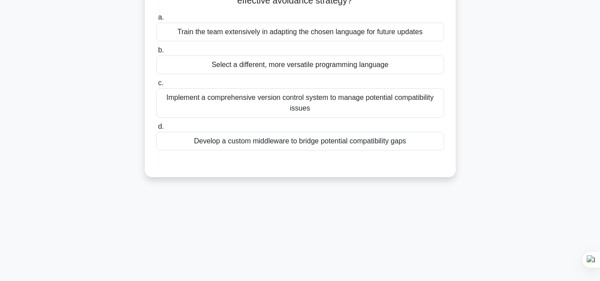
scroll to position [46, 0]
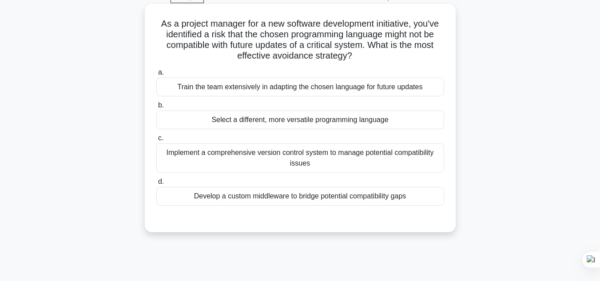
click at [294, 80] on div "Train the team extensively in adapting the chosen language for future updates" at bounding box center [300, 87] width 288 height 19
click at [156, 75] on input "a. Train the team extensively in adapting the chosen language for future updates" at bounding box center [156, 73] width 0 height 6
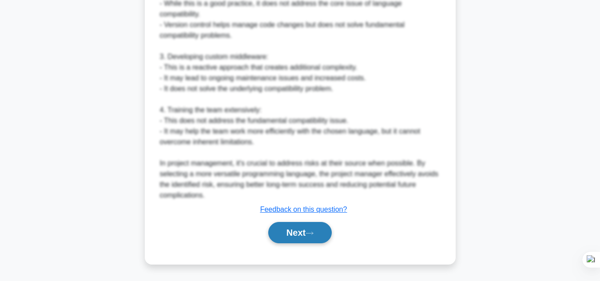
click at [296, 237] on button "Next" at bounding box center [299, 232] width 63 height 21
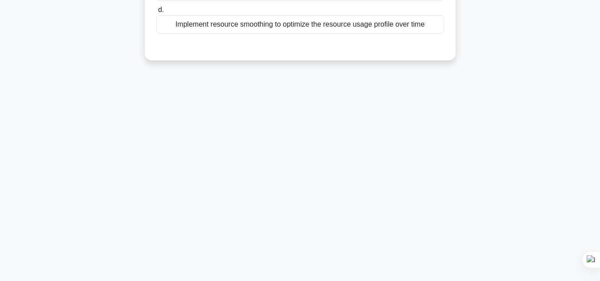
scroll to position [198, 0]
click at [329, 144] on div "8:34 Stop CAPM Expert 143/150" at bounding box center [300, 56] width 506 height 444
click at [335, 136] on div "8:34 Stop CAPM Expert 143/150" at bounding box center [300, 56] width 506 height 444
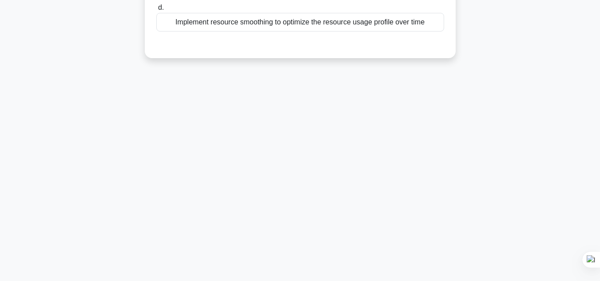
scroll to position [0, 0]
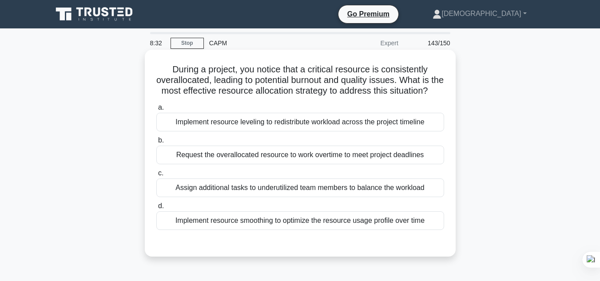
click at [368, 164] on div "Request the overallocated resource to work overtime to meet project deadlines" at bounding box center [300, 155] width 288 height 19
click at [156, 143] on input "b. Request the overallocated resource to work overtime to meet project deadlines" at bounding box center [156, 141] width 0 height 6
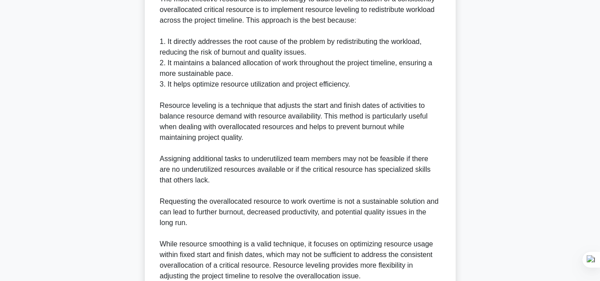
scroll to position [364, 0]
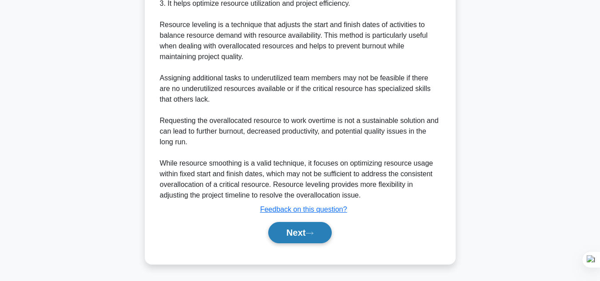
click at [318, 238] on button "Next" at bounding box center [299, 232] width 63 height 21
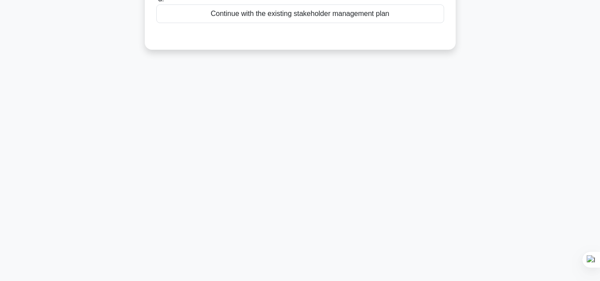
scroll to position [0, 0]
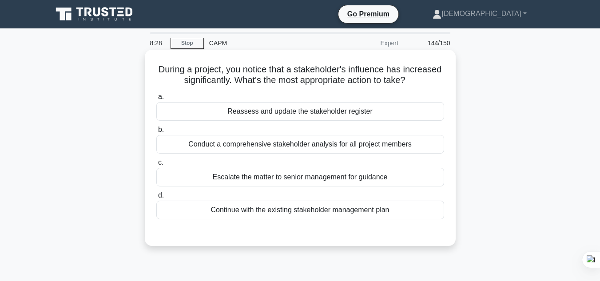
click at [318, 111] on div "Reassess and update the stakeholder register" at bounding box center [300, 111] width 288 height 19
click at [156, 100] on input "a. Reassess and update the stakeholder register" at bounding box center [156, 97] width 0 height 6
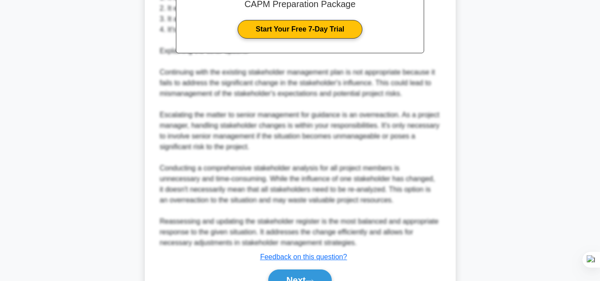
scroll to position [341, 0]
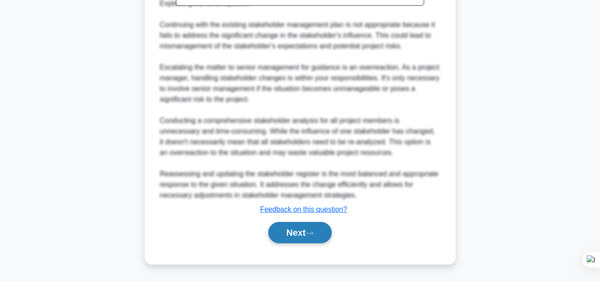
click at [288, 231] on button "Next" at bounding box center [299, 232] width 63 height 21
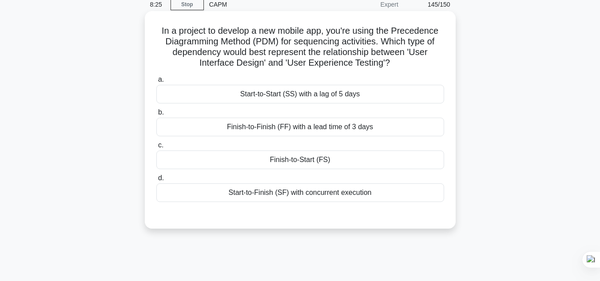
scroll to position [33, 0]
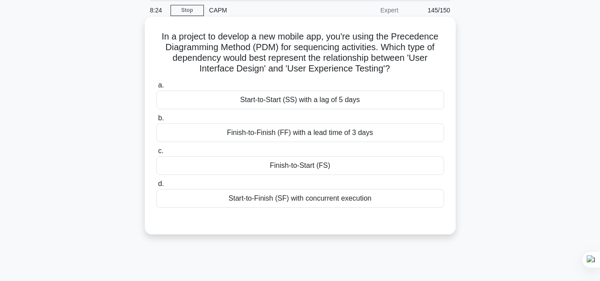
click at [277, 103] on div "Start-to-Start (SS) with a lag of 5 days" at bounding box center [300, 100] width 288 height 19
click at [156, 88] on input "a. Start-to-Start (SS) with a lag of 5 days" at bounding box center [156, 86] width 0 height 6
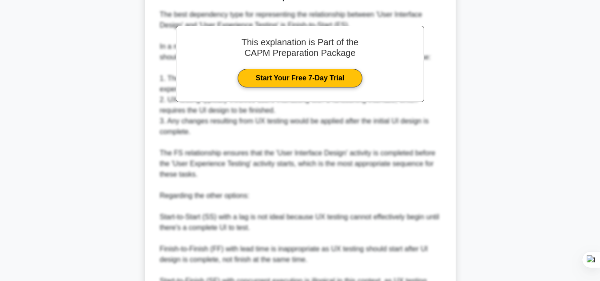
scroll to position [364, 0]
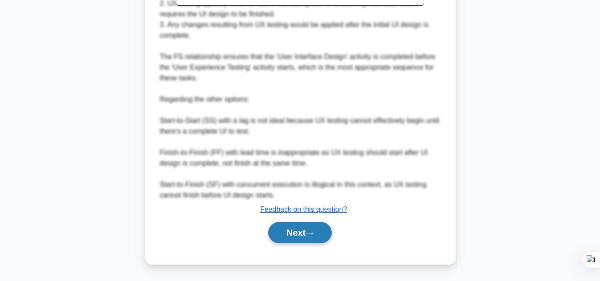
click at [313, 232] on icon at bounding box center [309, 233] width 8 height 5
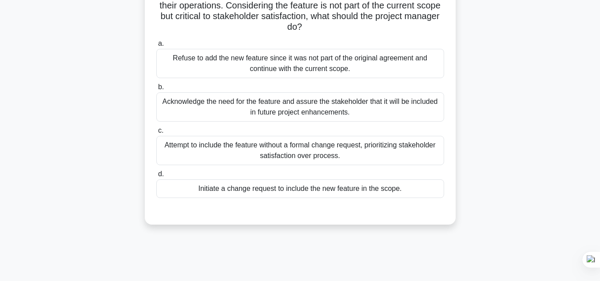
scroll to position [83, 0]
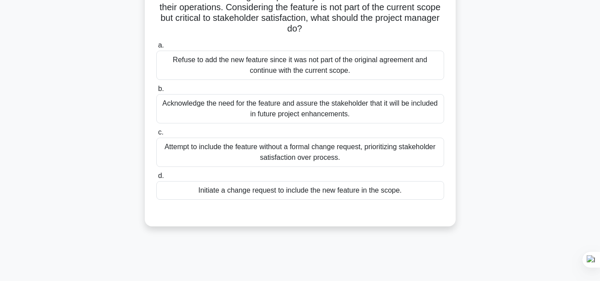
click at [302, 107] on div "Acknowledge the need for the feature and assure the stakeholder that it will be…" at bounding box center [300, 108] width 288 height 29
click at [156, 92] on input "b. Acknowledge the need for the feature and assure the stakeholder that it will…" at bounding box center [156, 89] width 0 height 6
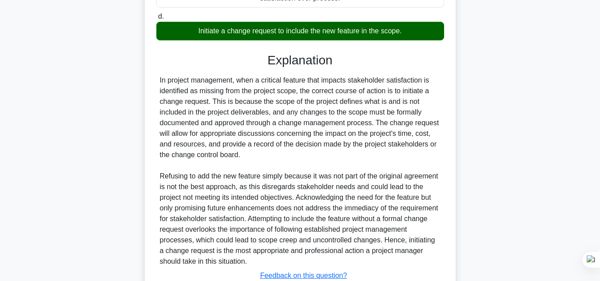
scroll to position [310, 0]
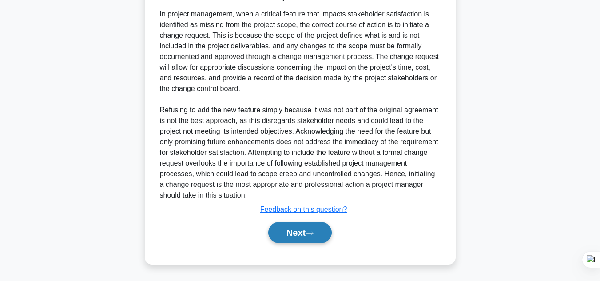
click at [305, 237] on button "Next" at bounding box center [299, 232] width 63 height 21
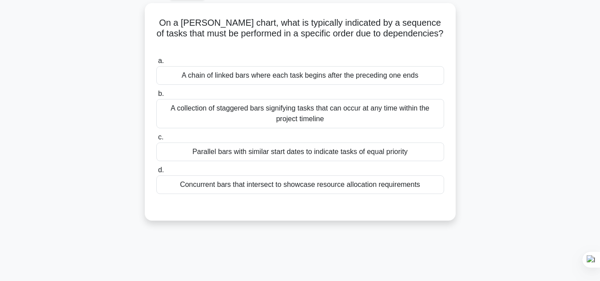
scroll to position [0, 0]
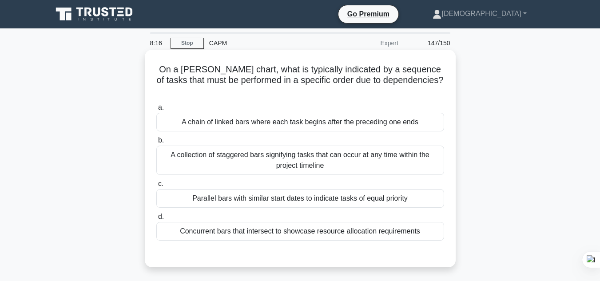
click at [359, 113] on div "A chain of linked bars where each task begins after the preceding one ends" at bounding box center [300, 122] width 288 height 19
click at [156, 111] on input "a. A chain of linked bars where each task begins after the preceding one ends" at bounding box center [156, 108] width 0 height 6
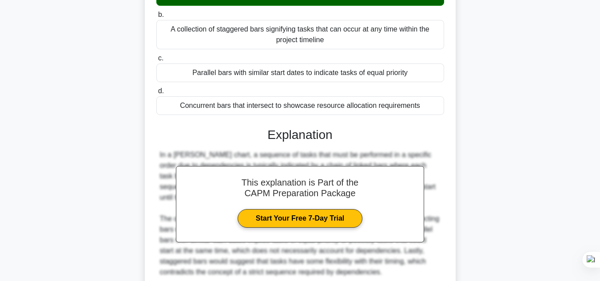
scroll to position [198, 0]
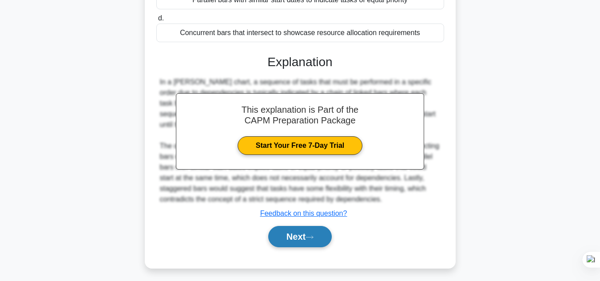
click at [316, 235] on button "Next" at bounding box center [299, 236] width 63 height 21
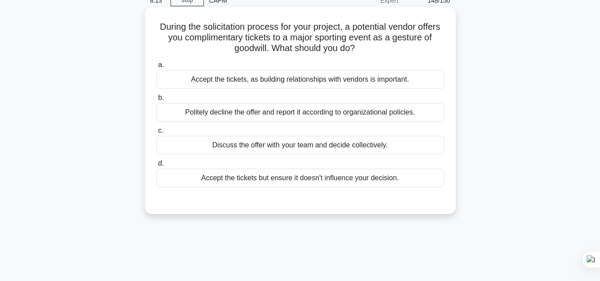
scroll to position [20, 0]
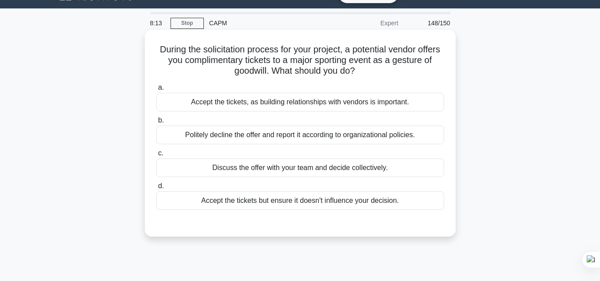
click at [325, 111] on div "Accept the tickets, as building relationships with vendors is important." at bounding box center [300, 102] width 288 height 19
click at [156, 91] on input "a. Accept the tickets, as building relationships with vendors is important." at bounding box center [156, 88] width 0 height 6
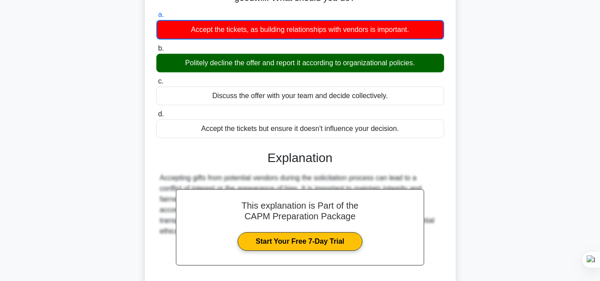
scroll to position [198, 0]
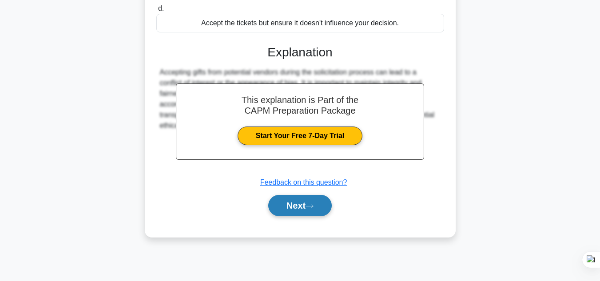
click at [296, 212] on button "Next" at bounding box center [299, 205] width 63 height 21
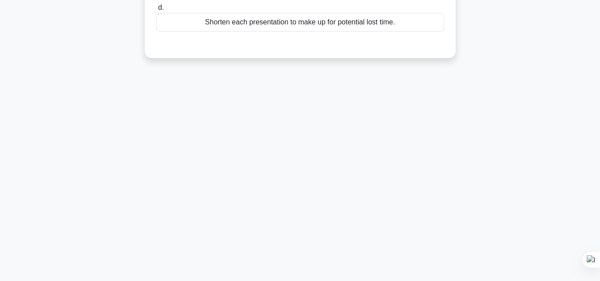
click at [309, 32] on div "Shorten each presentation to make up for potential lost time." at bounding box center [300, 22] width 288 height 19
click at [156, 11] on input "d. Shorten each presentation to make up for potential lost time." at bounding box center [156, 8] width 0 height 6
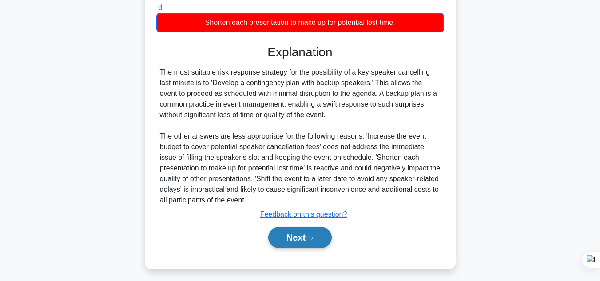
click at [300, 240] on button "Next" at bounding box center [299, 237] width 63 height 21
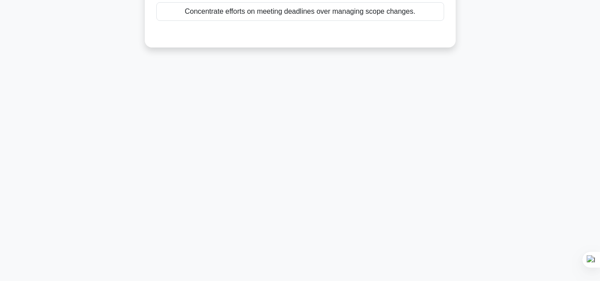
click at [308, 13] on div "Concentrate efforts on meeting deadlines over managing scope changes." at bounding box center [300, 11] width 288 height 19
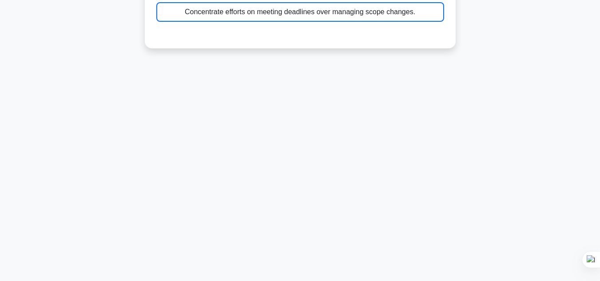
scroll to position [194, 0]
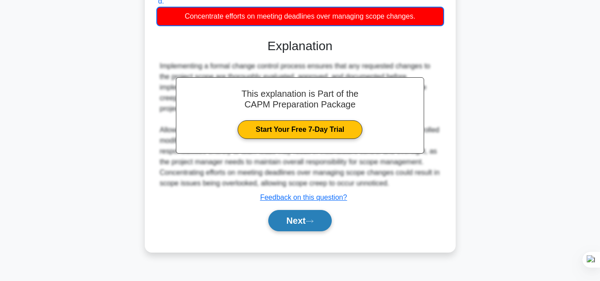
click at [309, 223] on icon at bounding box center [309, 221] width 8 height 5
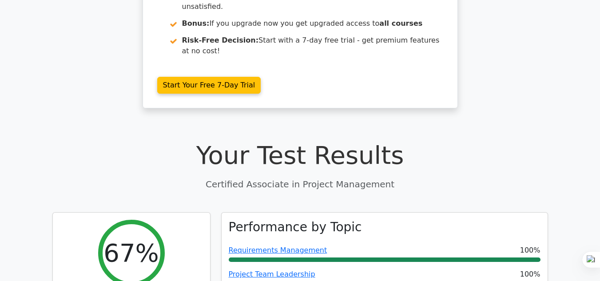
scroll to position [239, 0]
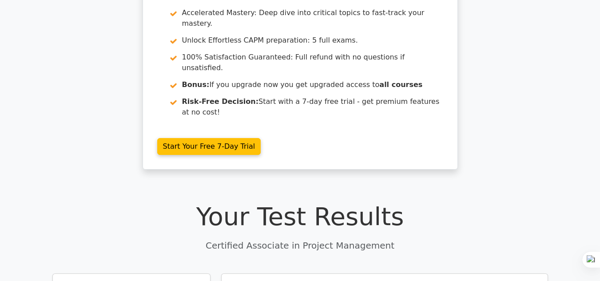
scroll to position [0, 0]
